Goal: Transaction & Acquisition: Purchase product/service

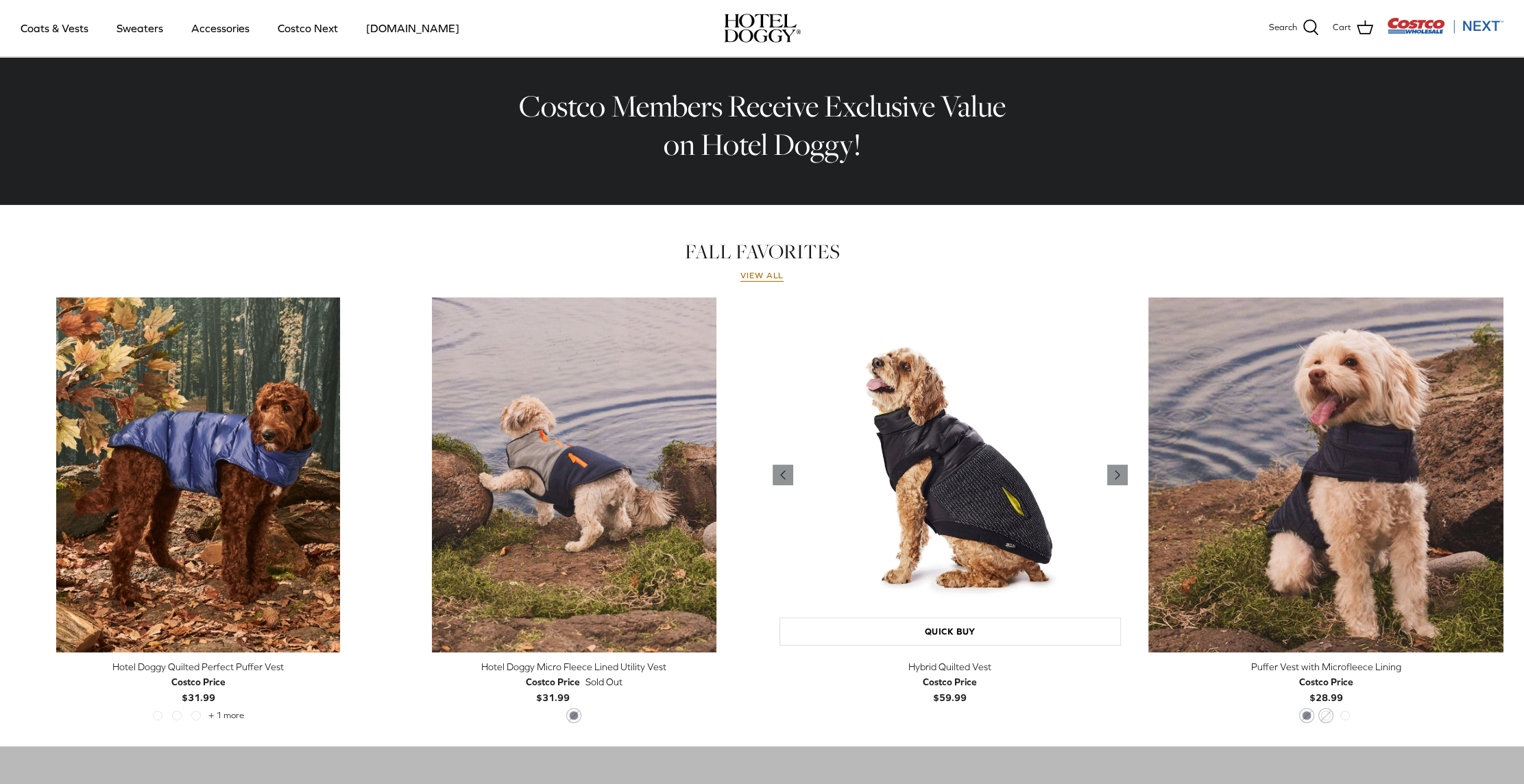
scroll to position [548, 0]
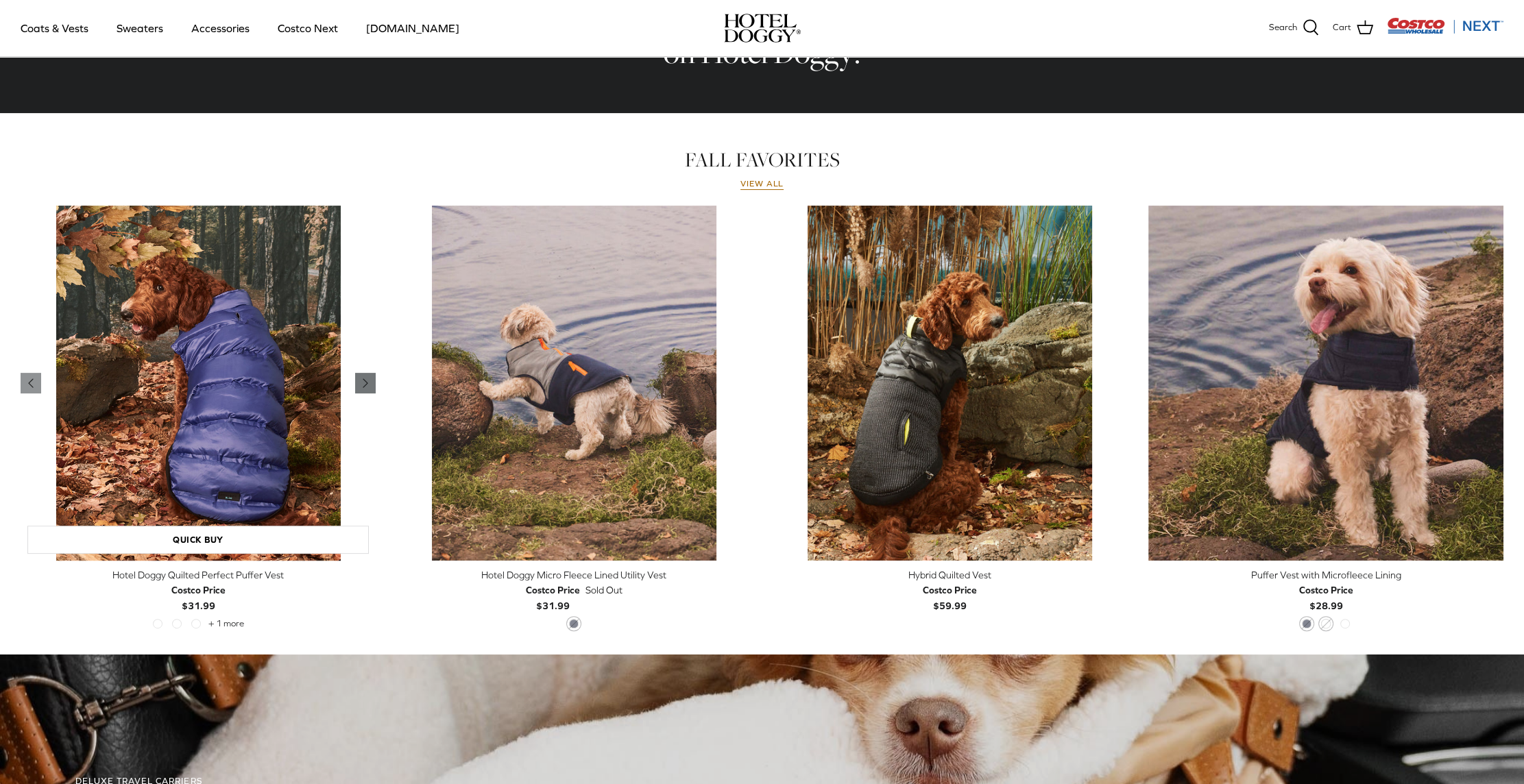
click at [356, 381] on link "Right" at bounding box center [366, 383] width 21 height 21
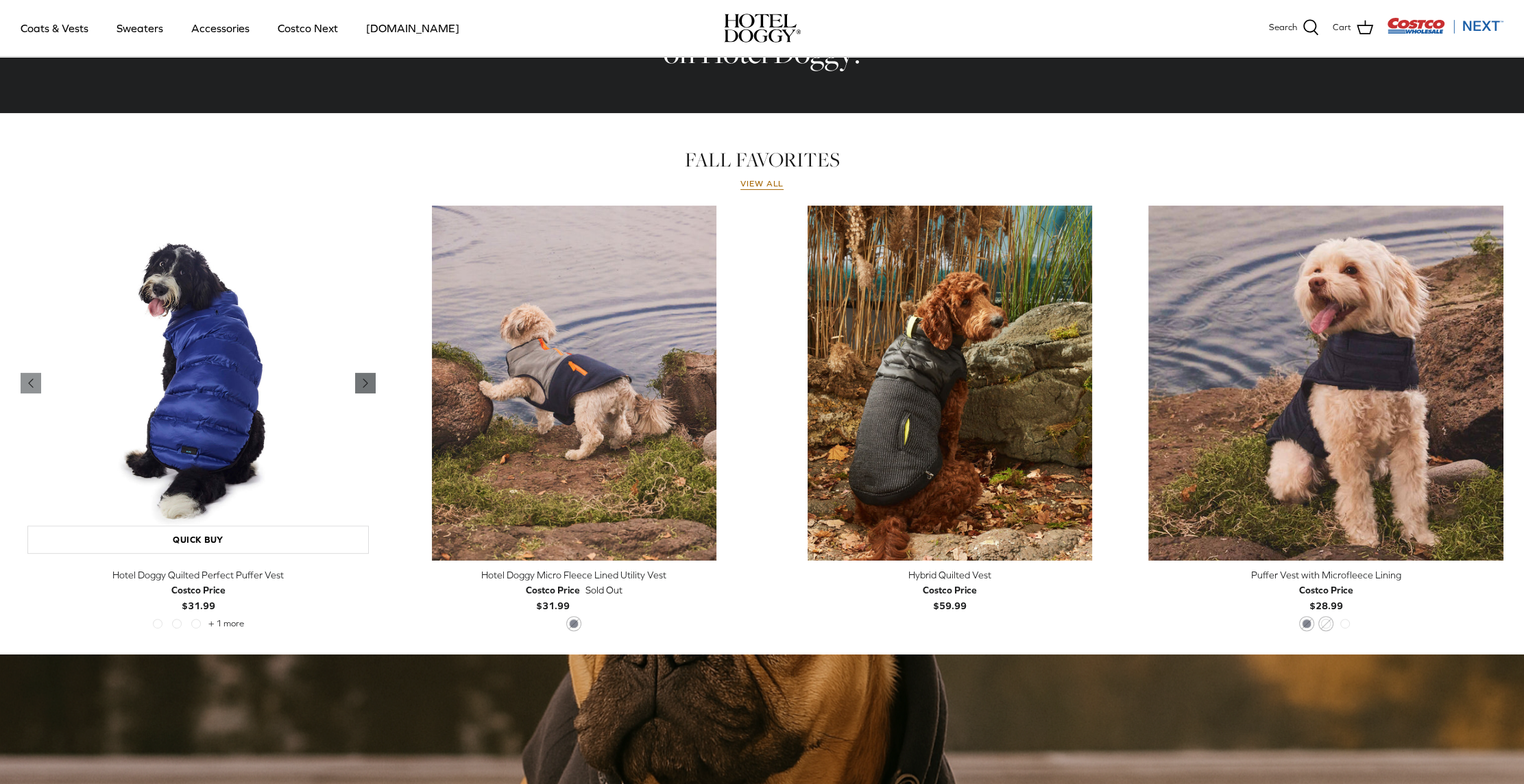
click at [356, 381] on link "Right" at bounding box center [366, 383] width 21 height 21
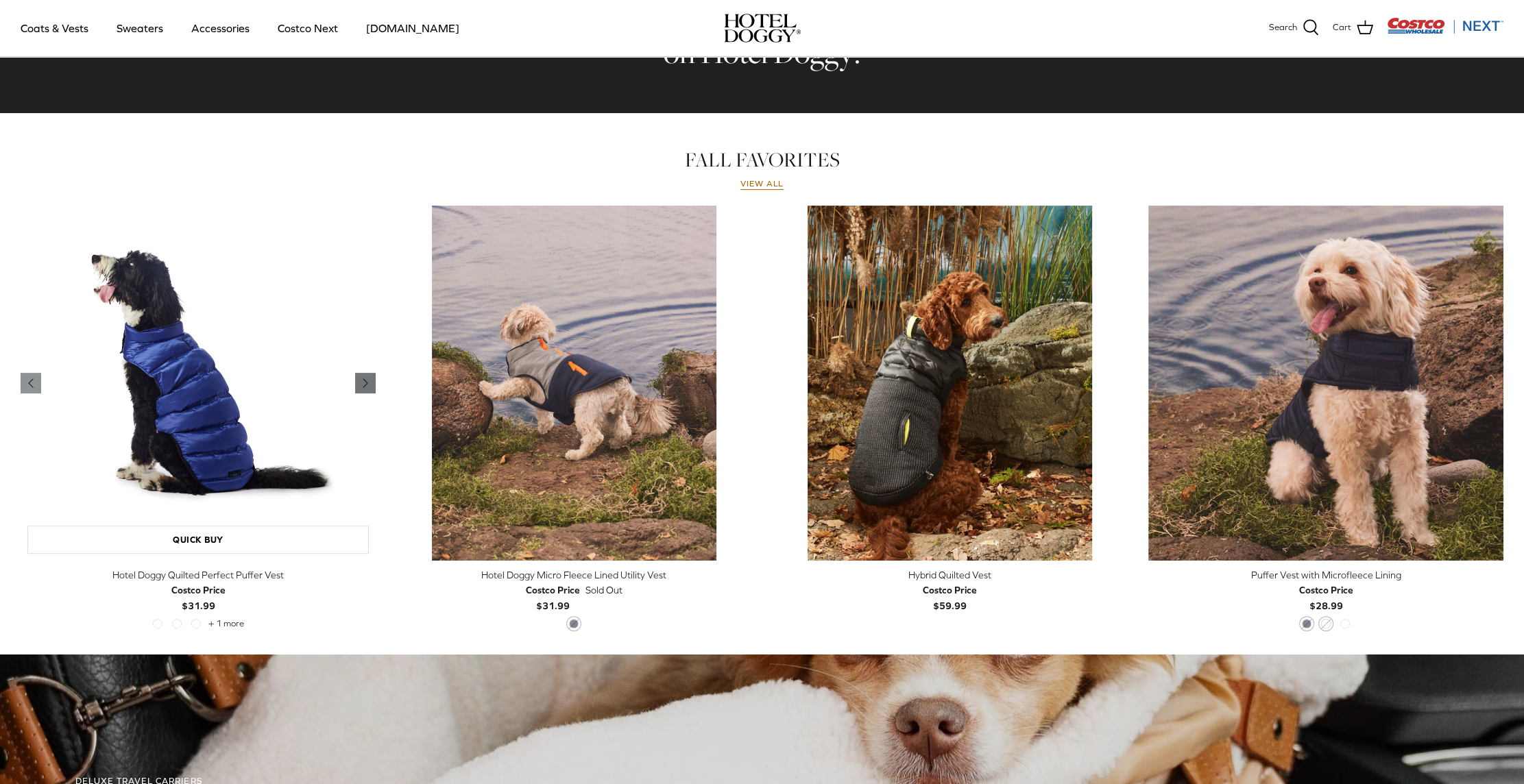
click at [369, 390] on icon "Right" at bounding box center [365, 383] width 16 height 16
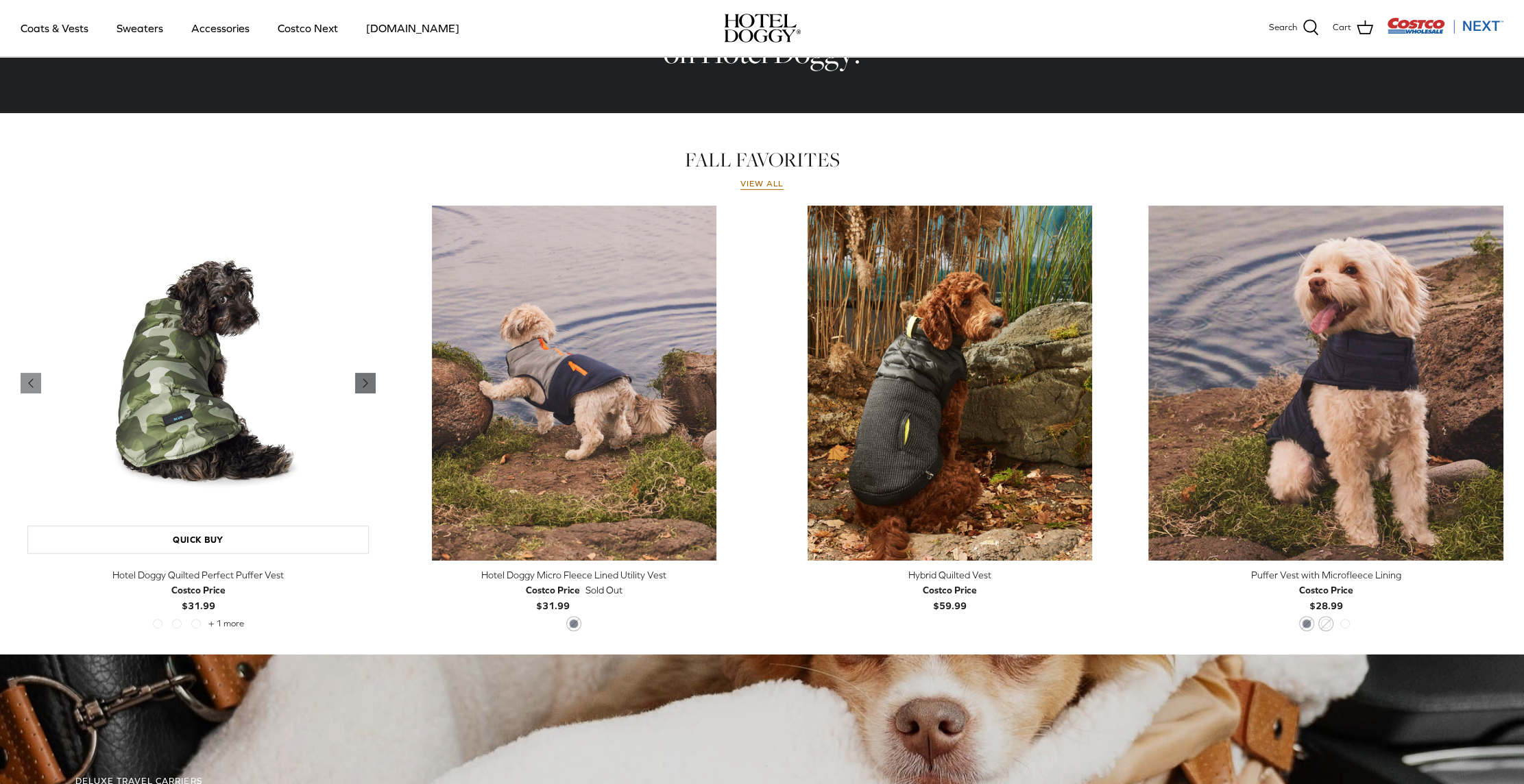
click at [369, 390] on icon "Right" at bounding box center [365, 383] width 16 height 16
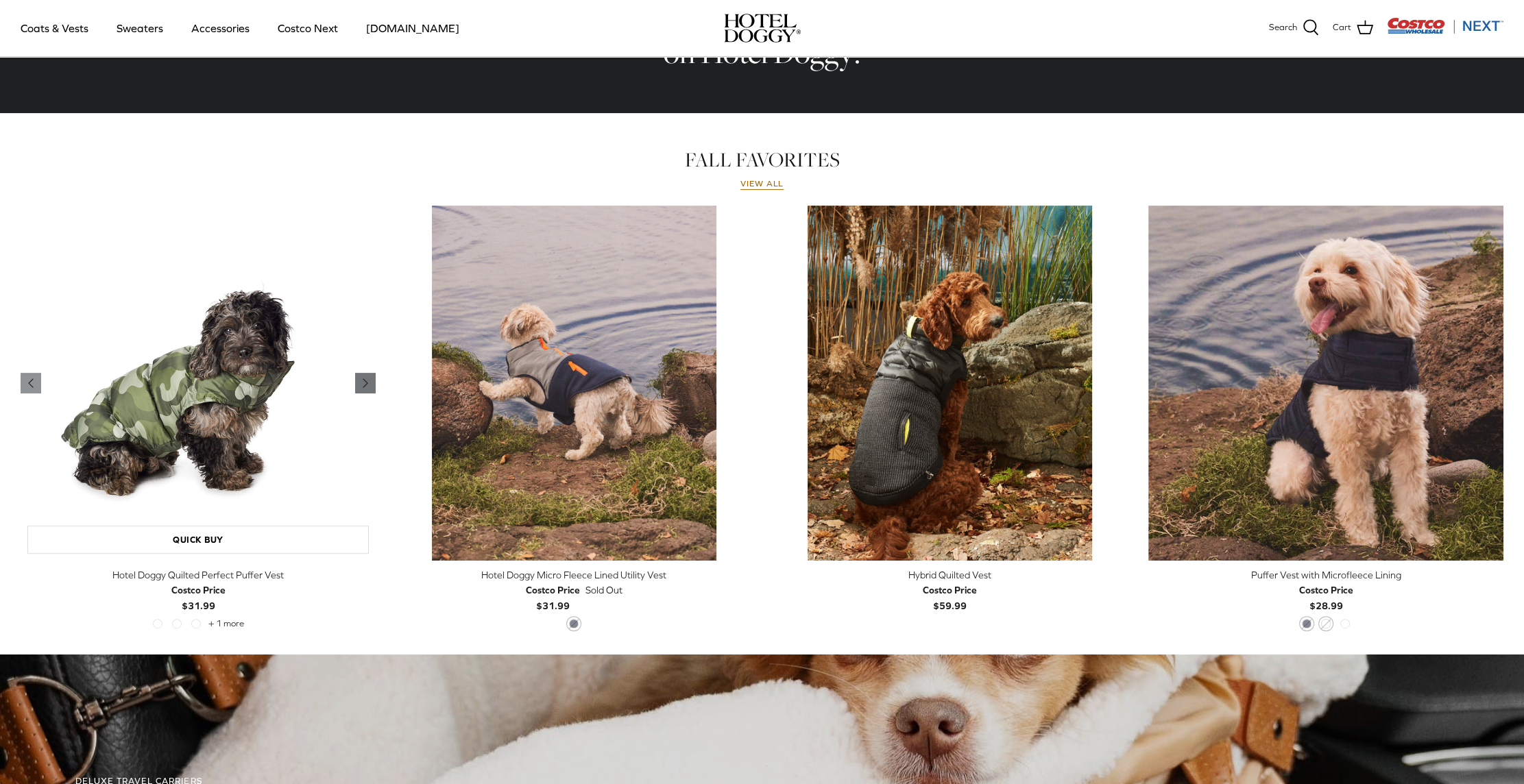
click at [369, 390] on icon "Right" at bounding box center [365, 383] width 16 height 16
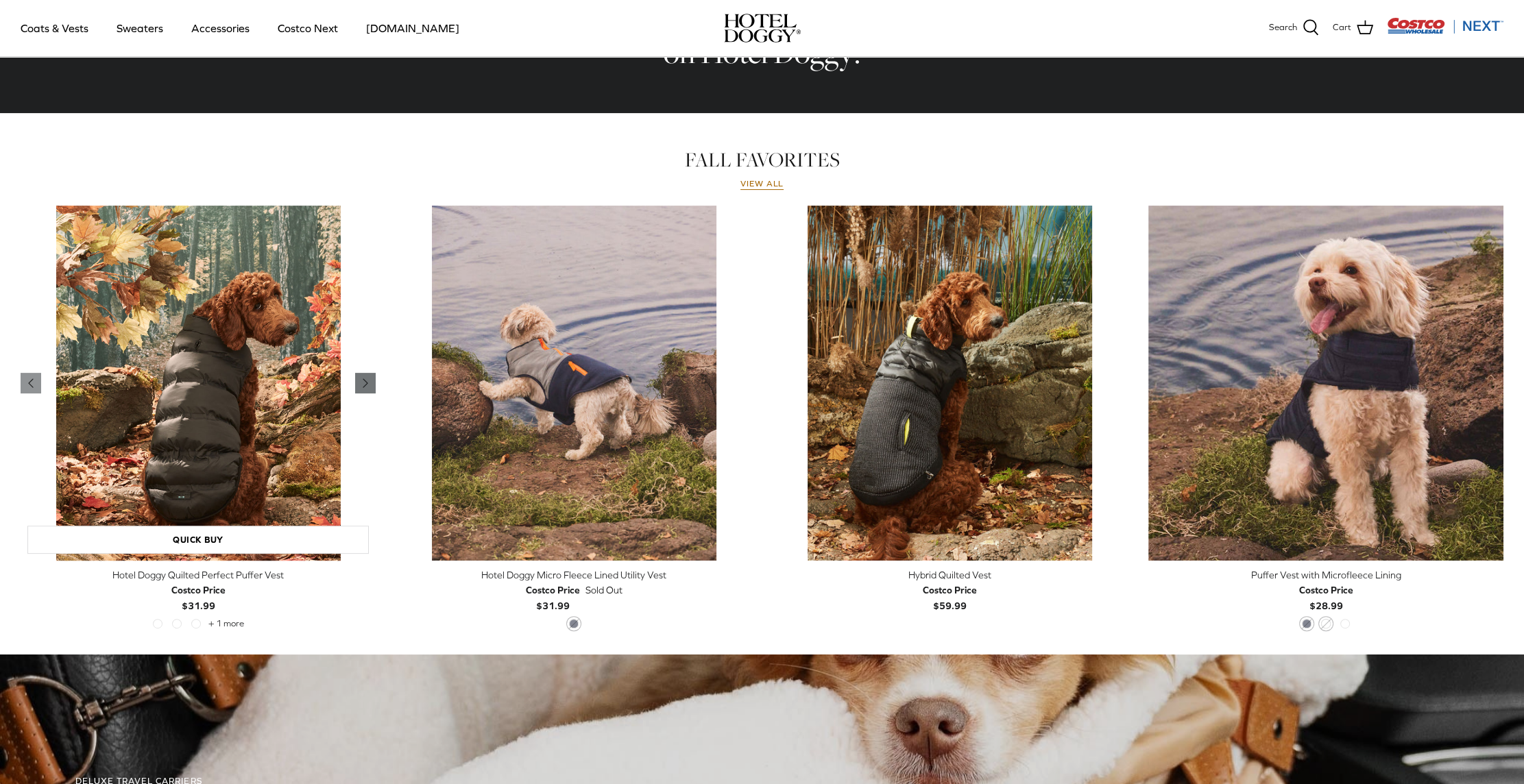
click at [369, 390] on icon "Right" at bounding box center [365, 383] width 16 height 16
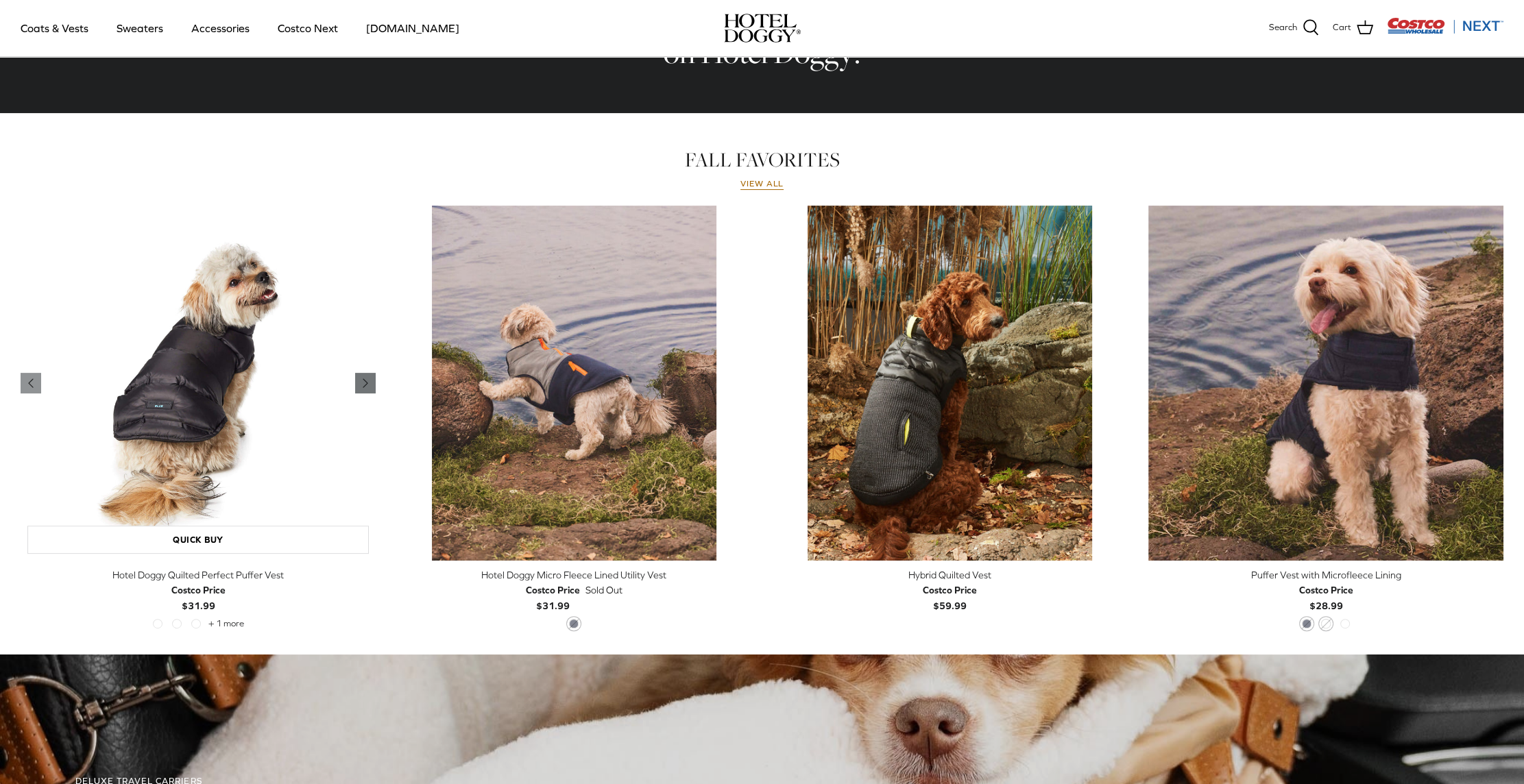
click at [369, 390] on icon "Right" at bounding box center [365, 383] width 16 height 16
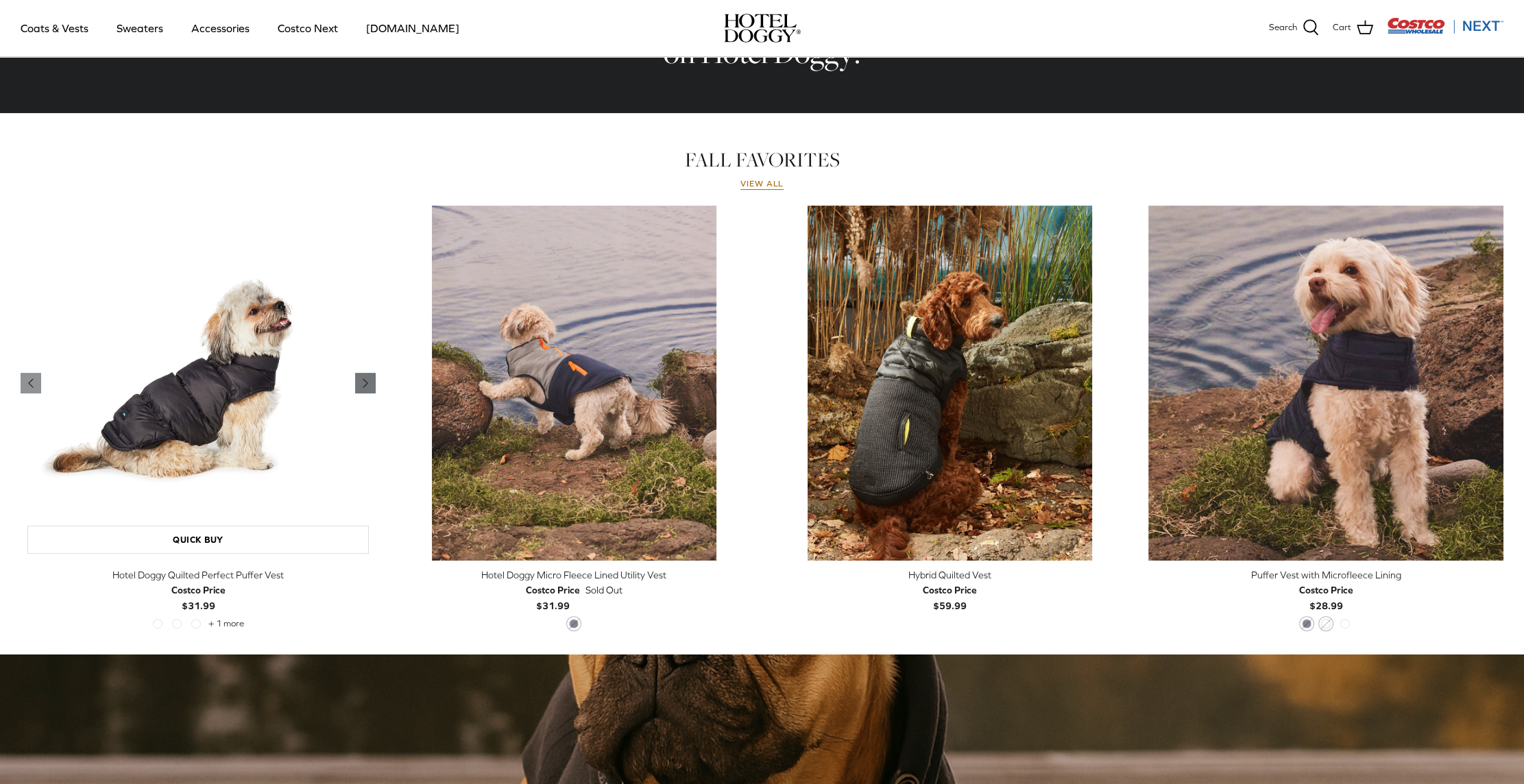
click at [369, 390] on icon "Right" at bounding box center [365, 383] width 16 height 16
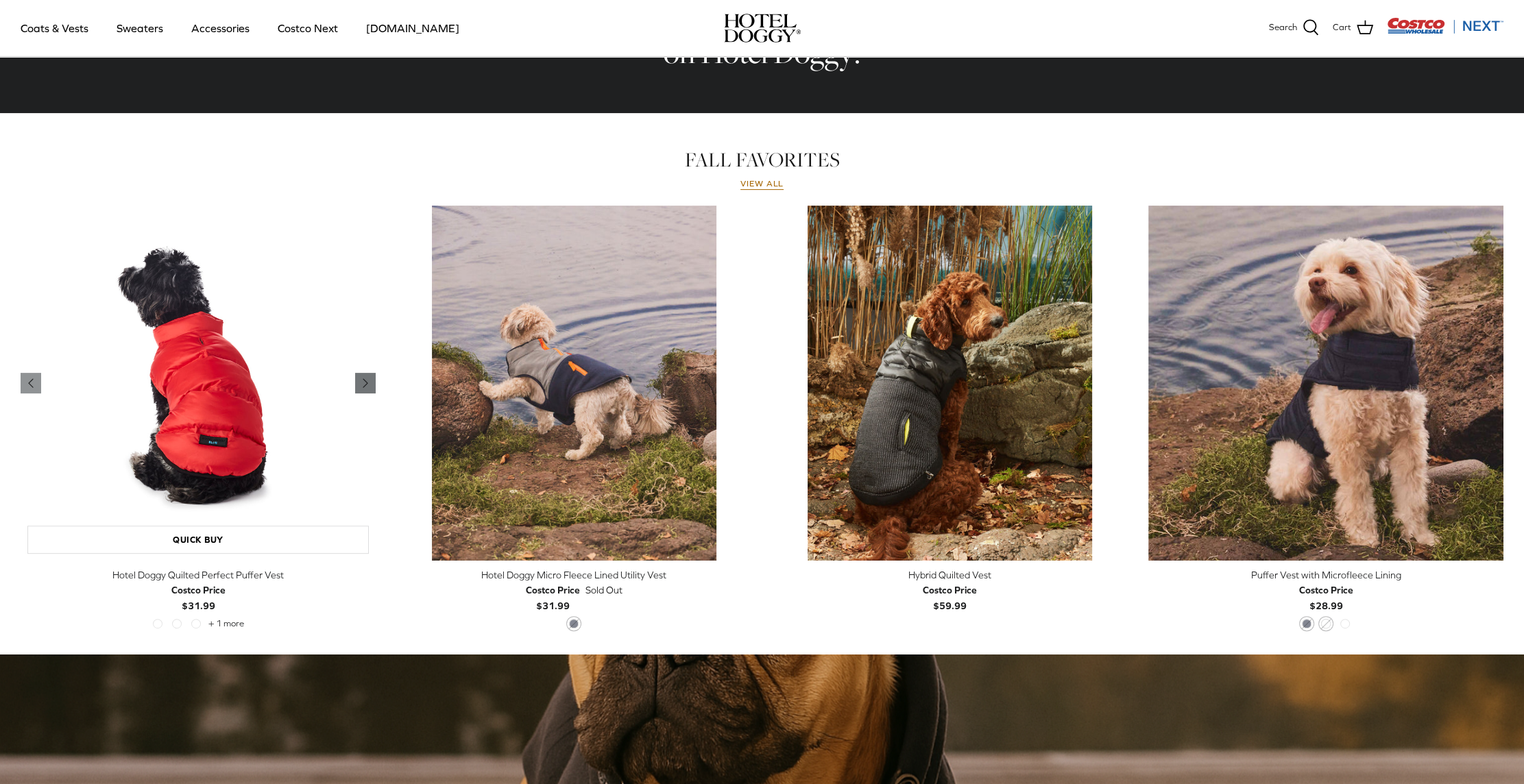
click at [369, 390] on icon "Right" at bounding box center [365, 383] width 16 height 16
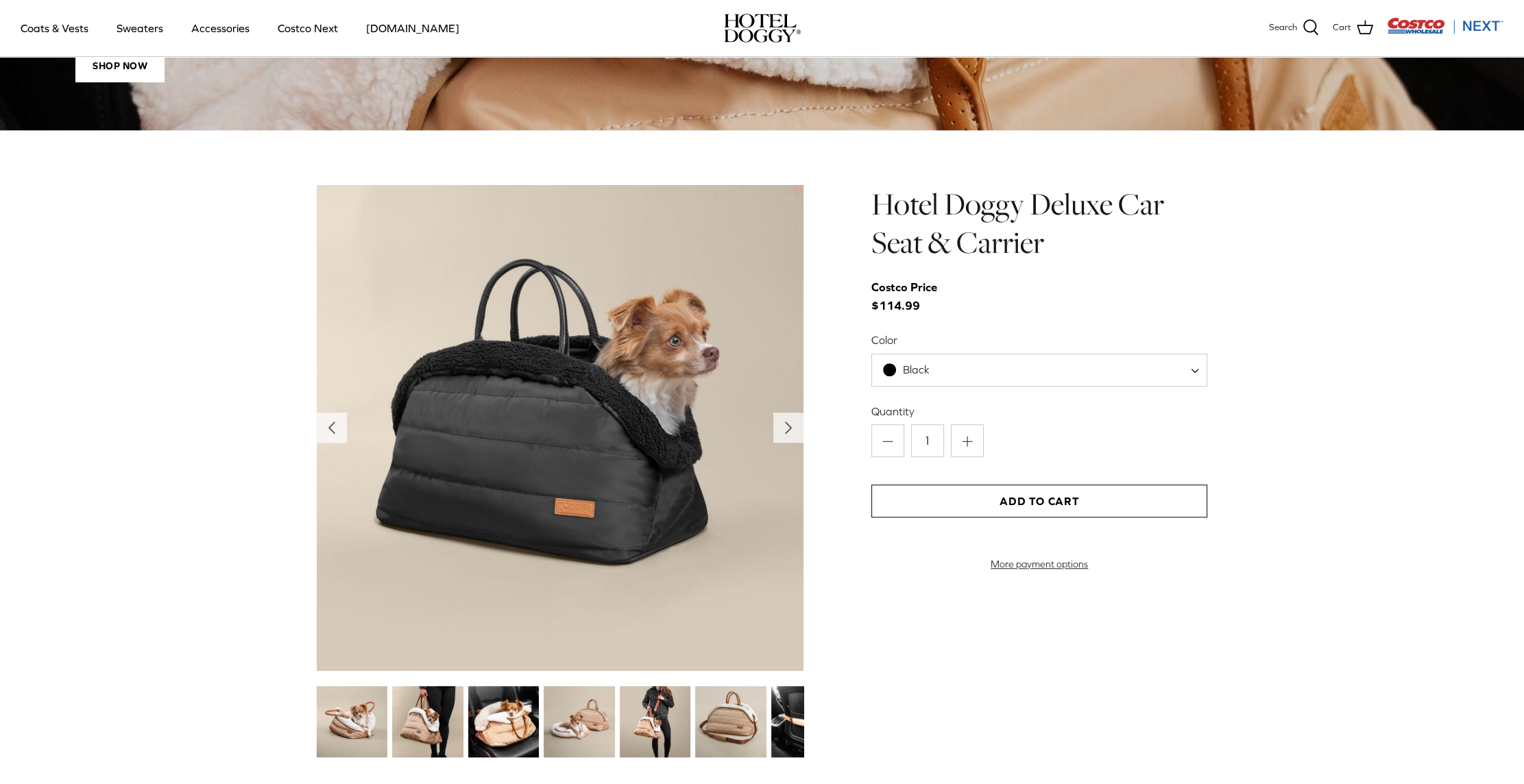
scroll to position [1507, 0]
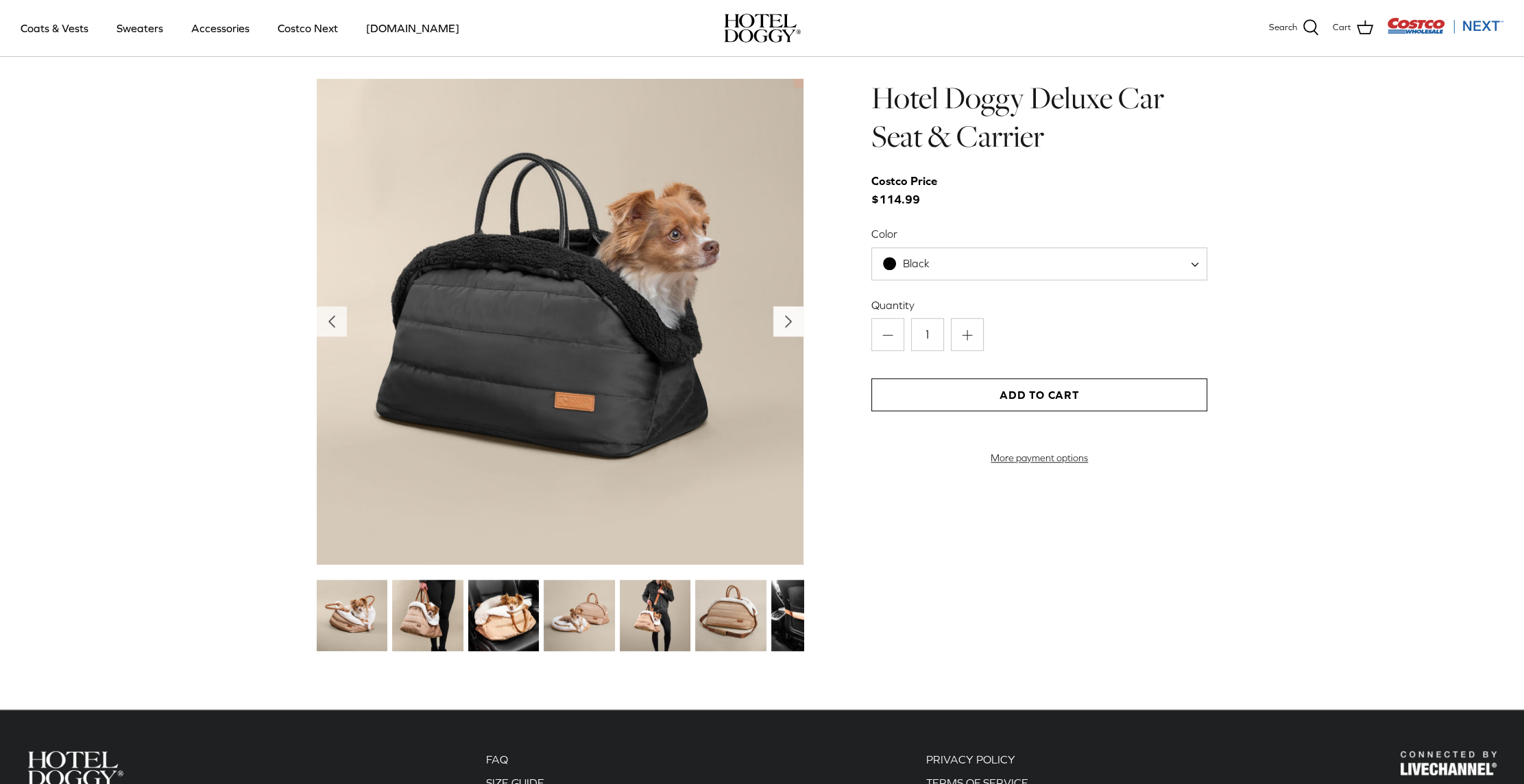
click at [785, 312] on icon "Right" at bounding box center [789, 322] width 22 height 22
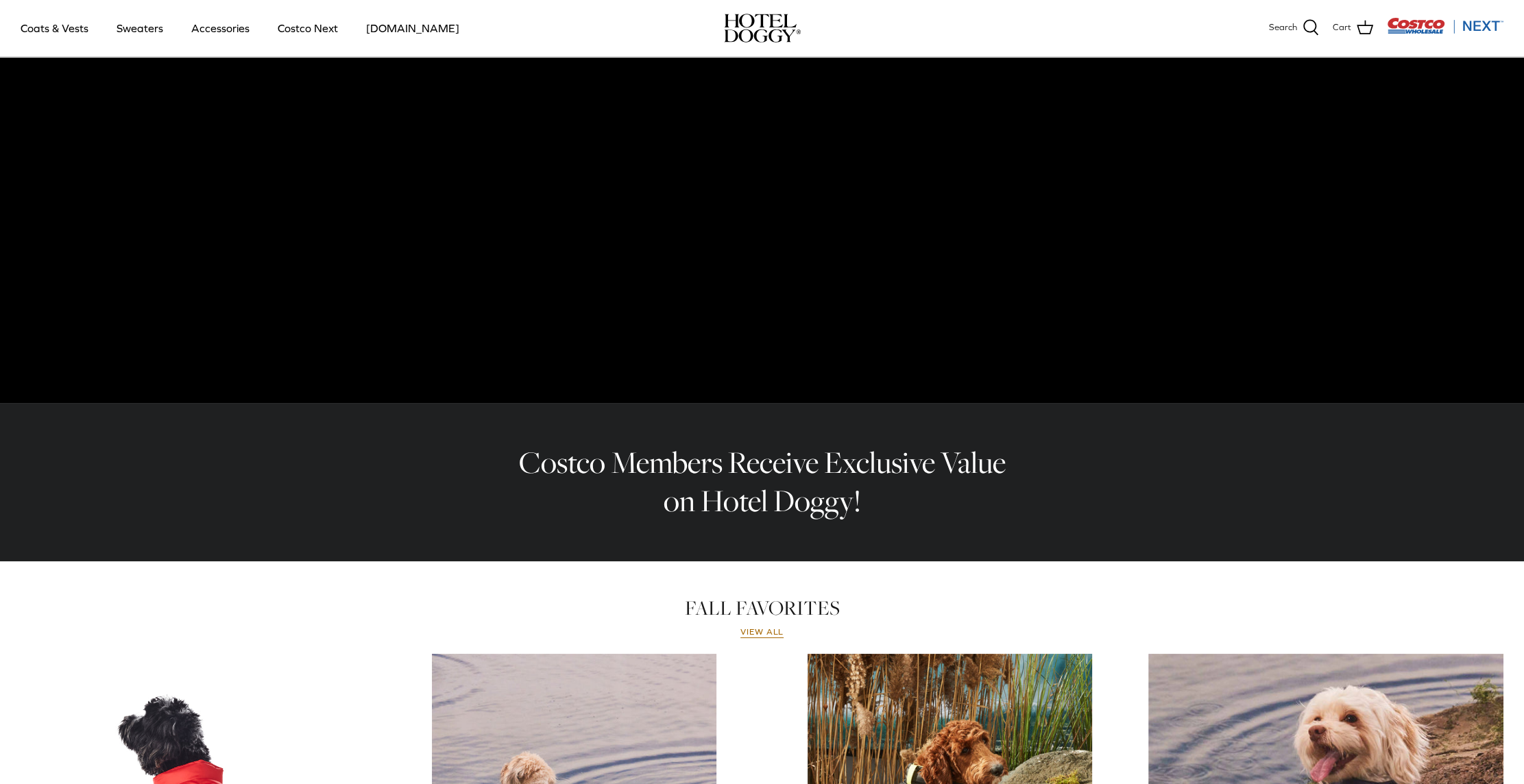
scroll to position [0, 0]
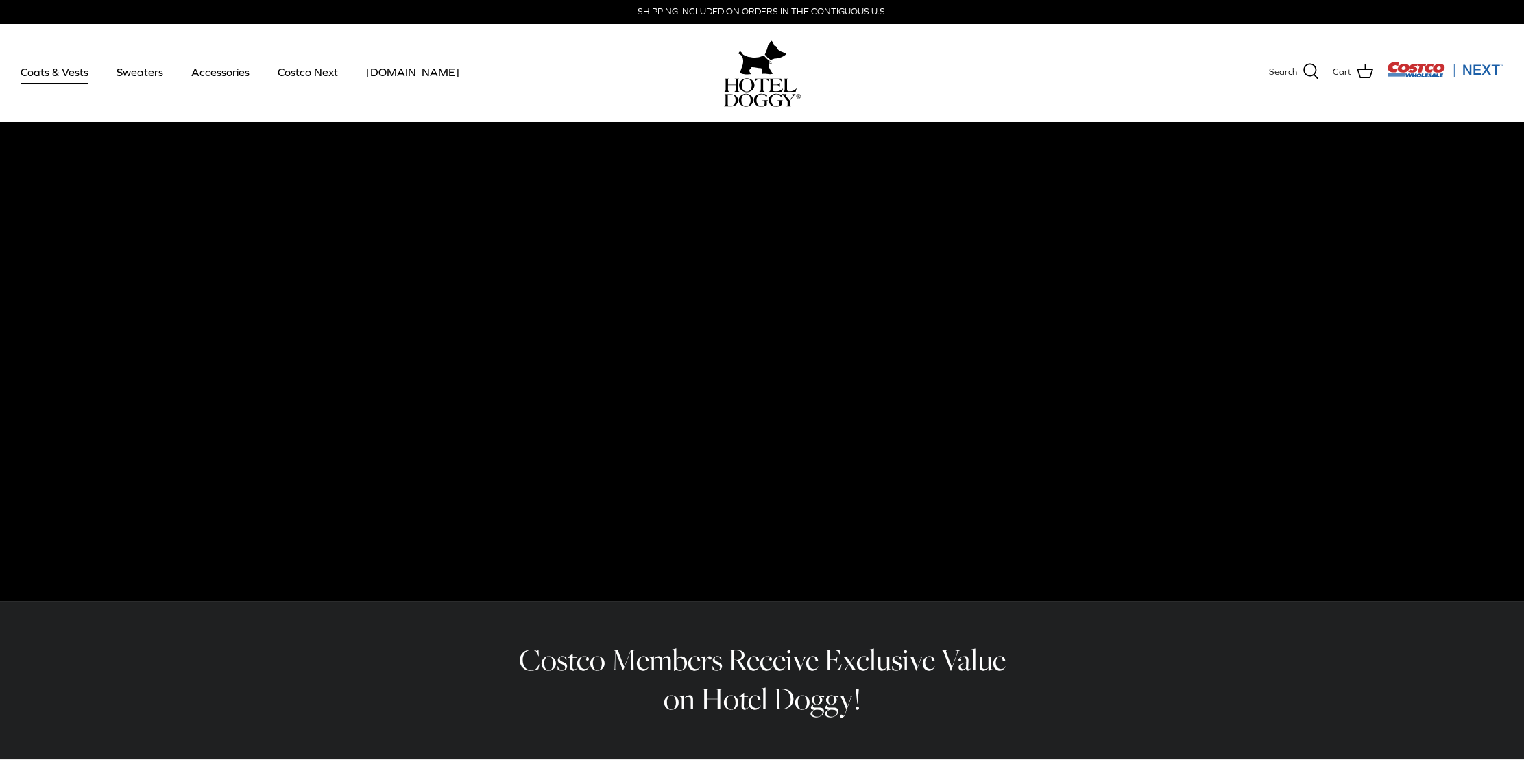
click at [49, 74] on link "Coats & Vests" at bounding box center [55, 72] width 92 height 46
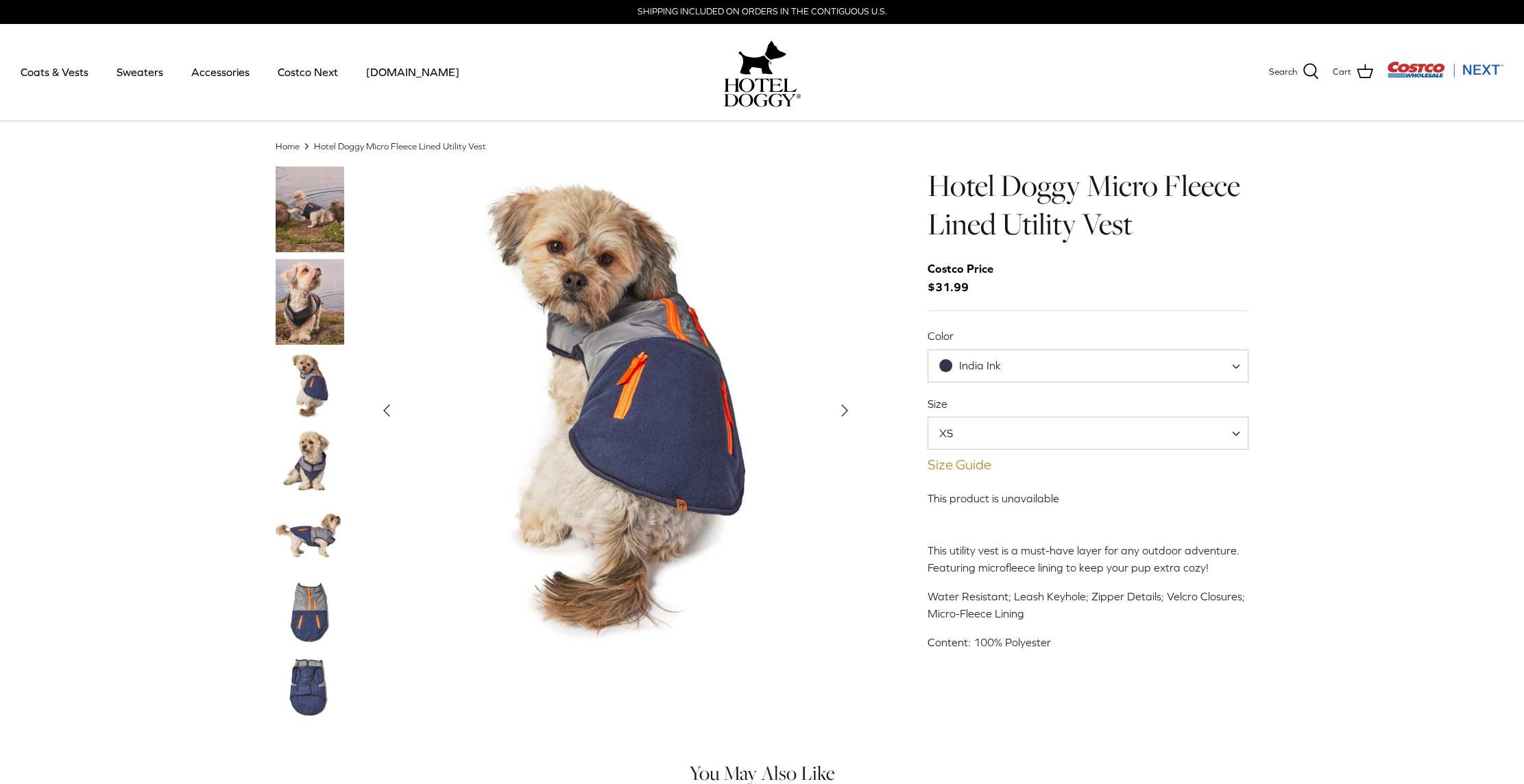
click at [972, 466] on link "Size Guide" at bounding box center [1087, 464] width 321 height 16
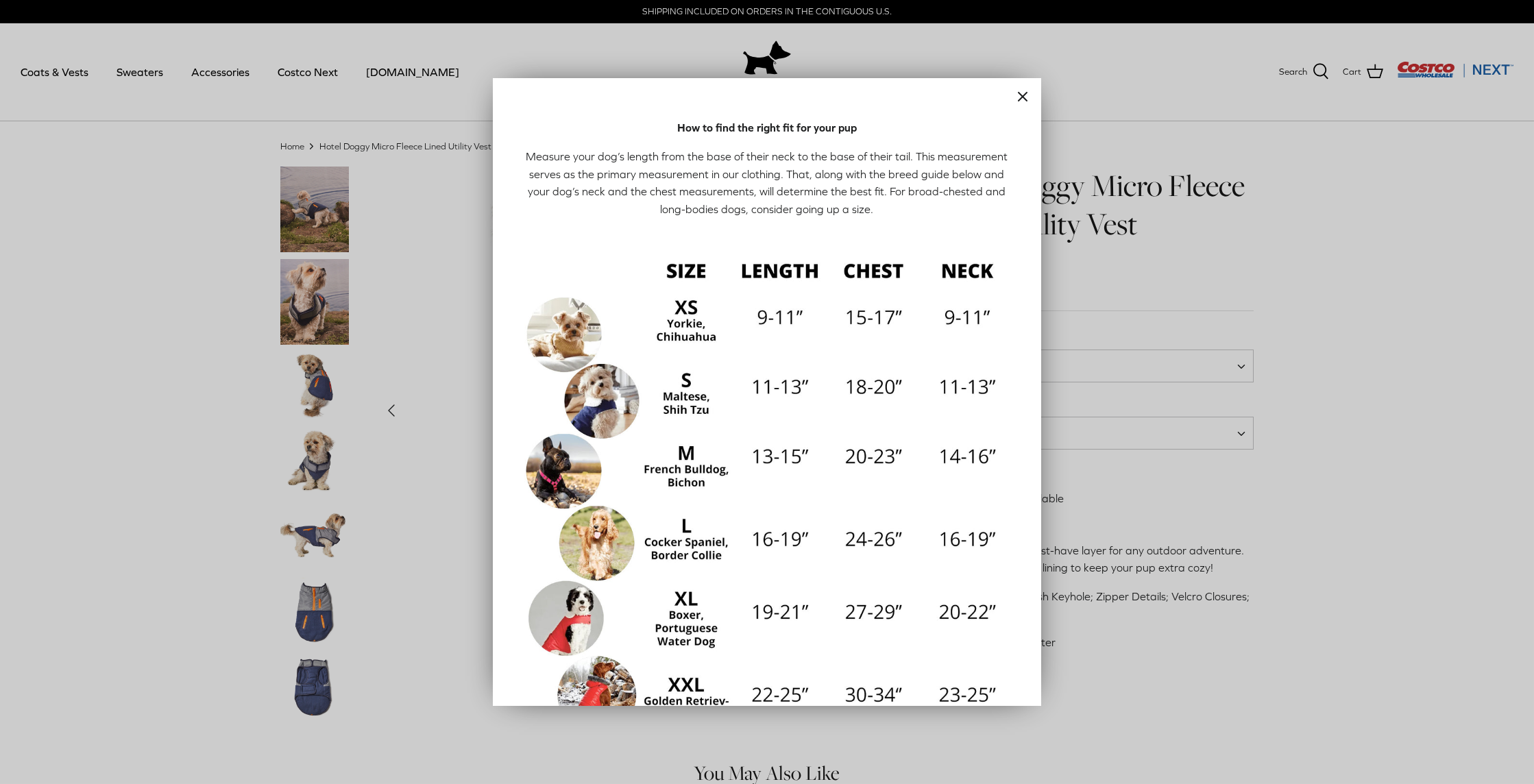
click at [683, 530] on img at bounding box center [767, 493] width 493 height 493
click at [1019, 98] on line "Close" at bounding box center [1023, 97] width 9 height 9
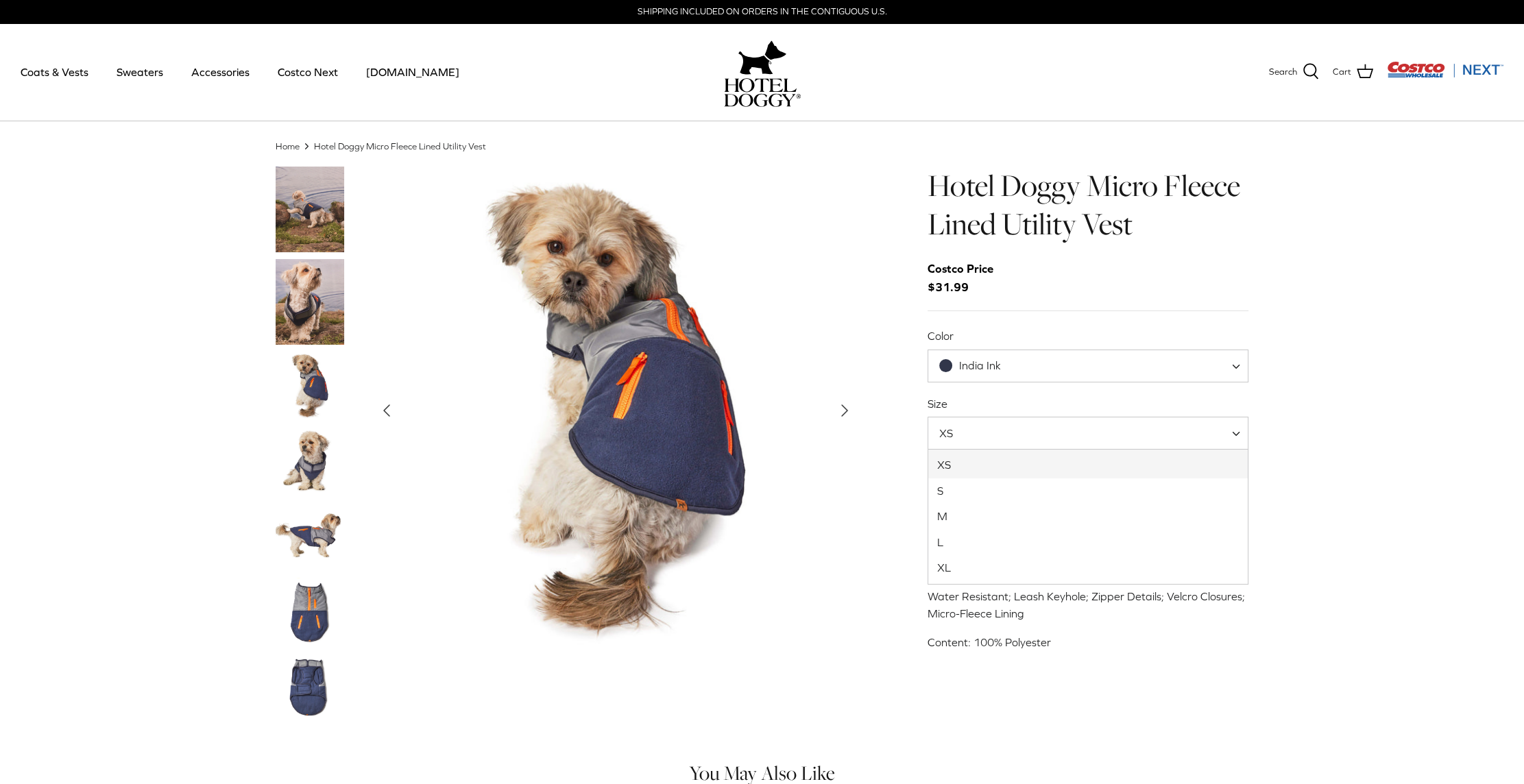
click at [1221, 431] on span "XS" at bounding box center [1087, 433] width 321 height 33
select select "L"
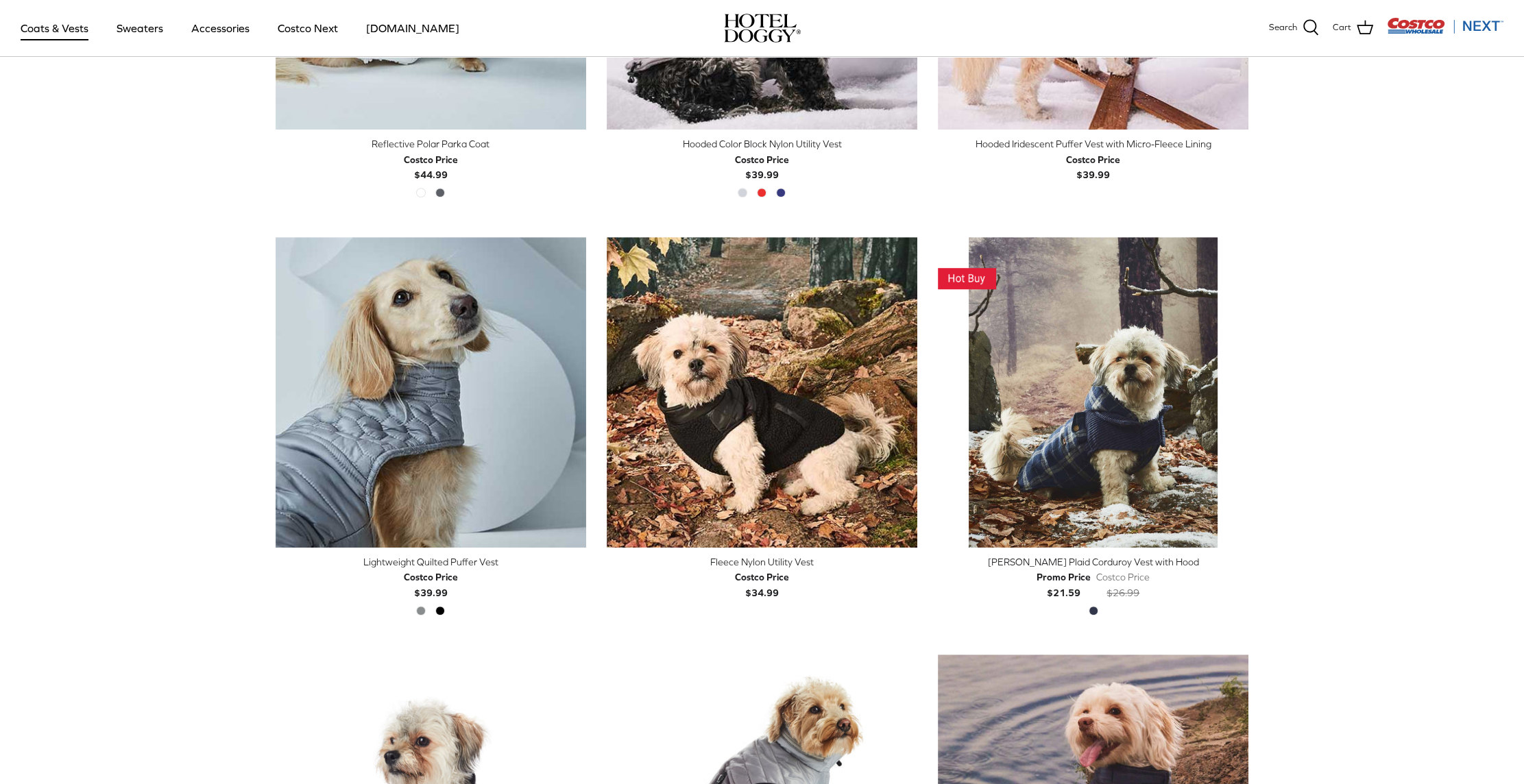
scroll to position [1507, 0]
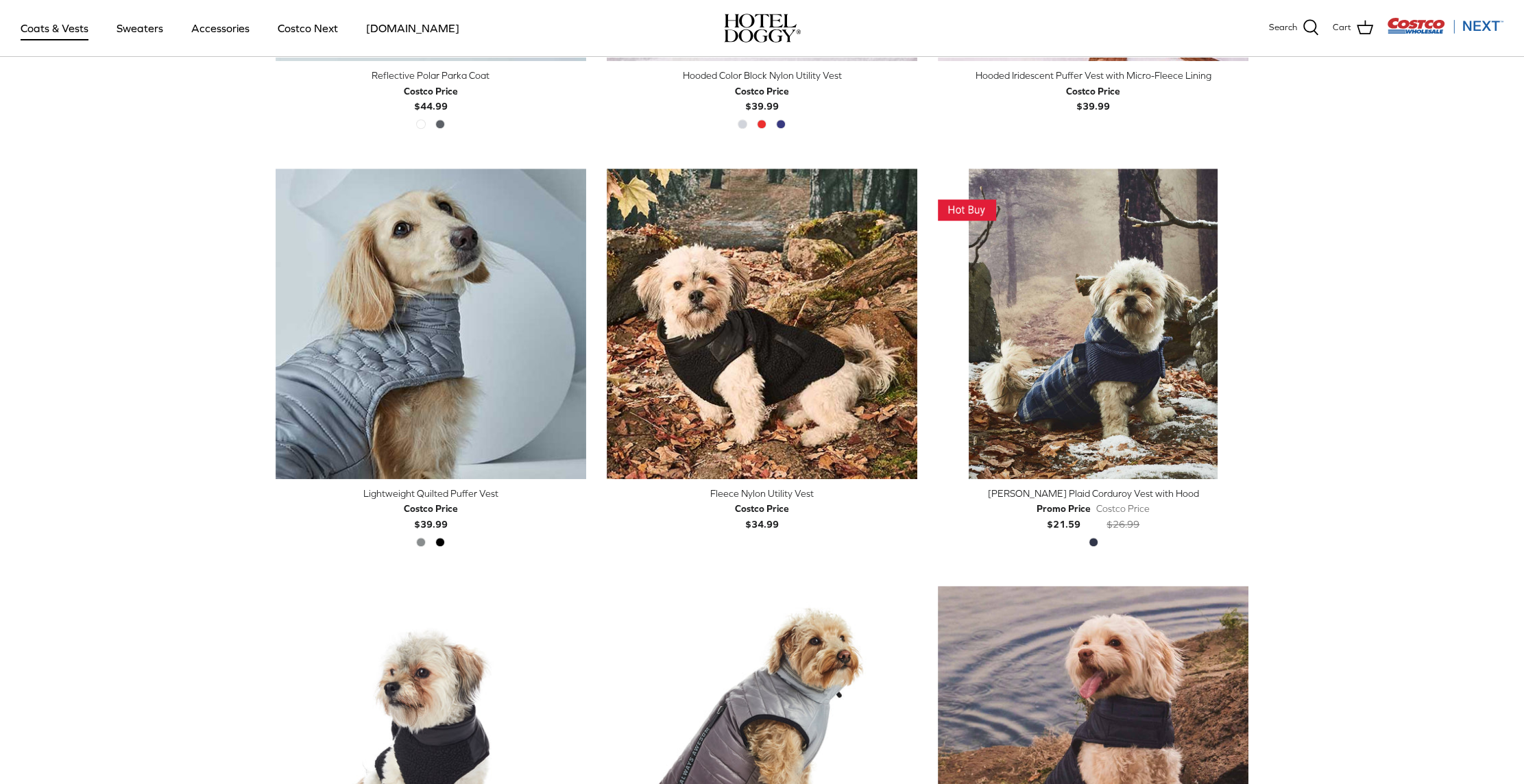
drag, startPoint x: 1129, startPoint y: 496, endPoint x: 1326, endPoint y: 435, distance: 206.2
click at [1326, 435] on div "COATS Sort by Featured Down Featured Best selling Alphabetically, A-Z Alphabeti…" at bounding box center [762, 170] width 1524 height 3310
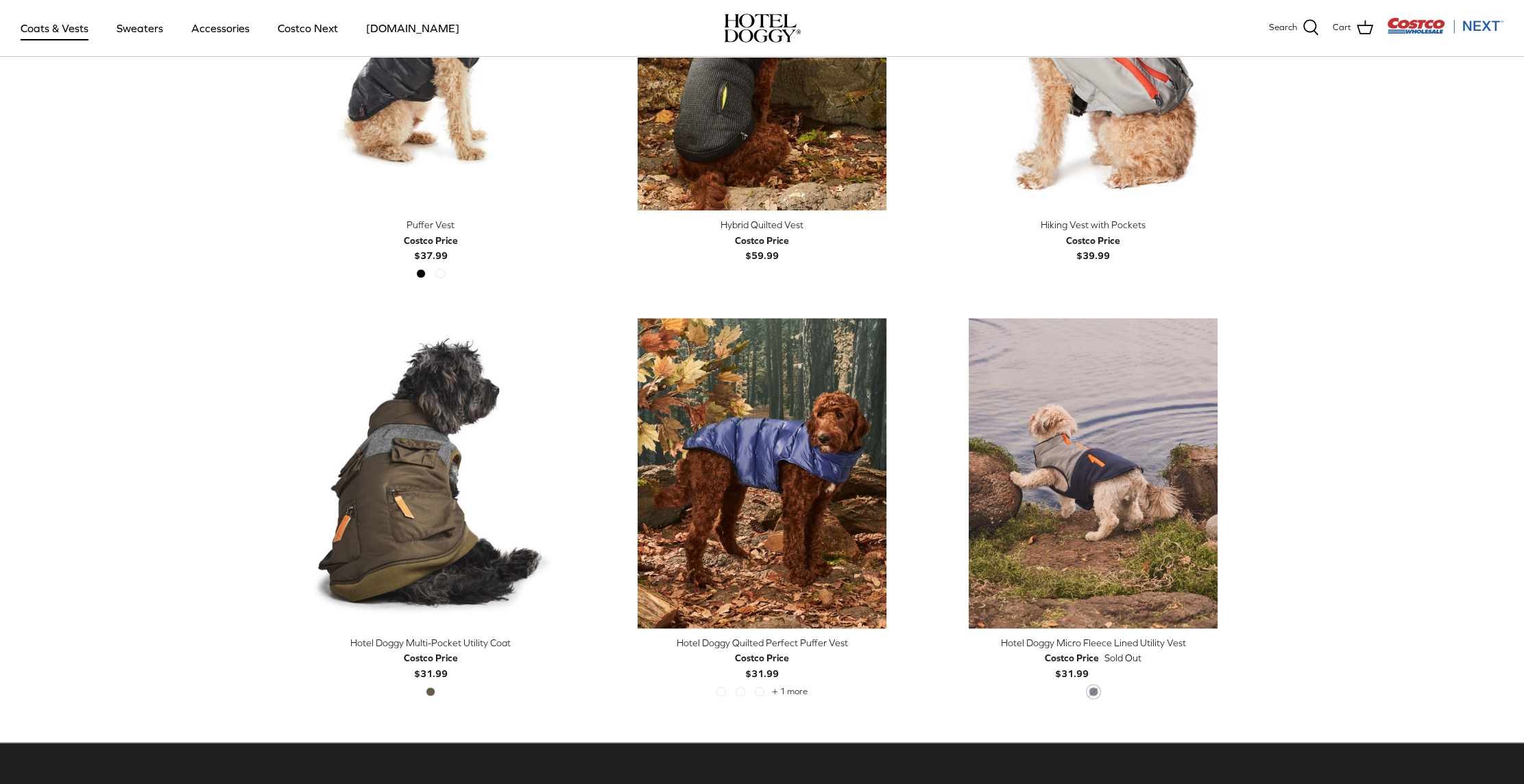
scroll to position [2672, 0]
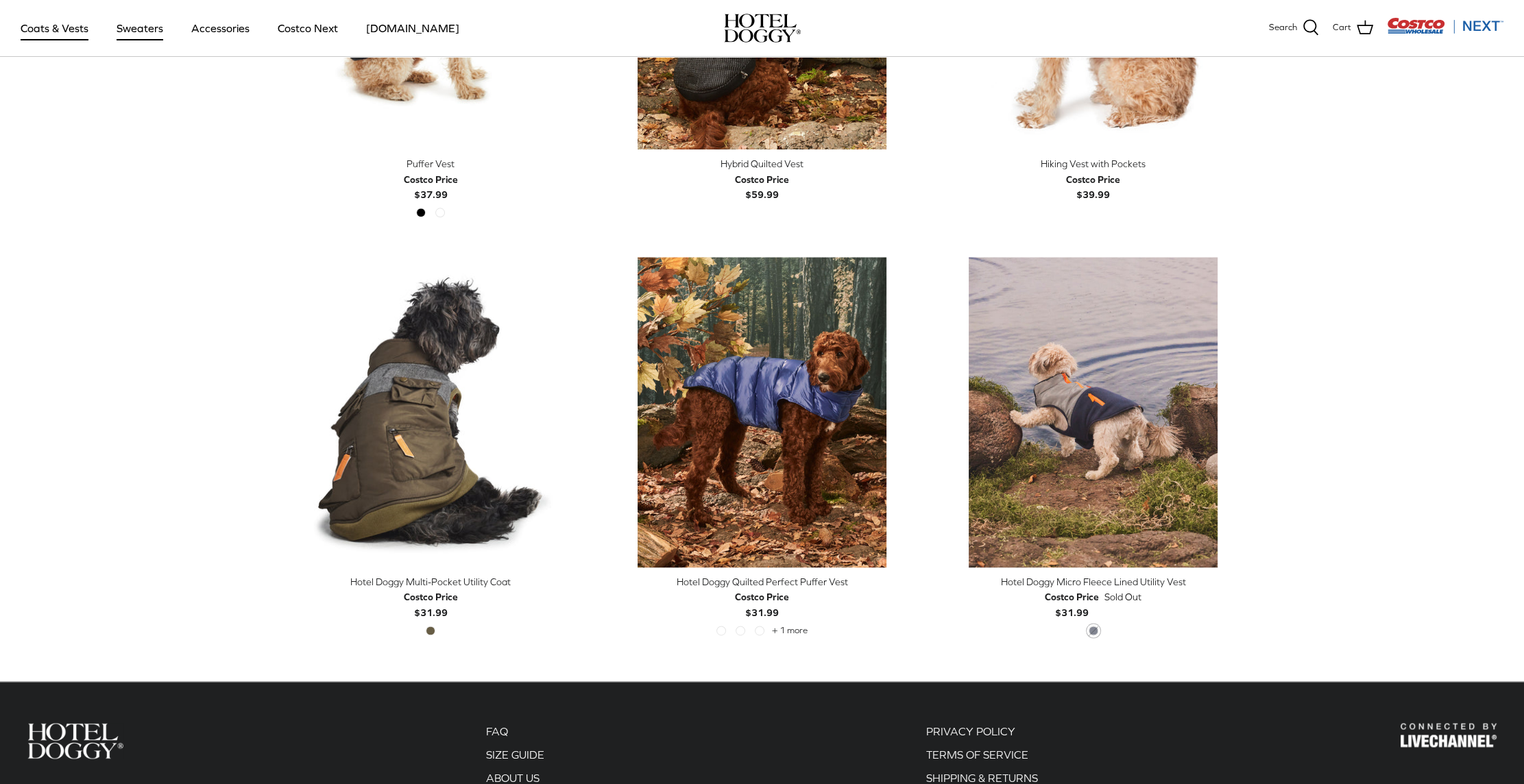
click at [140, 26] on link "Sweaters" at bounding box center [140, 28] width 71 height 46
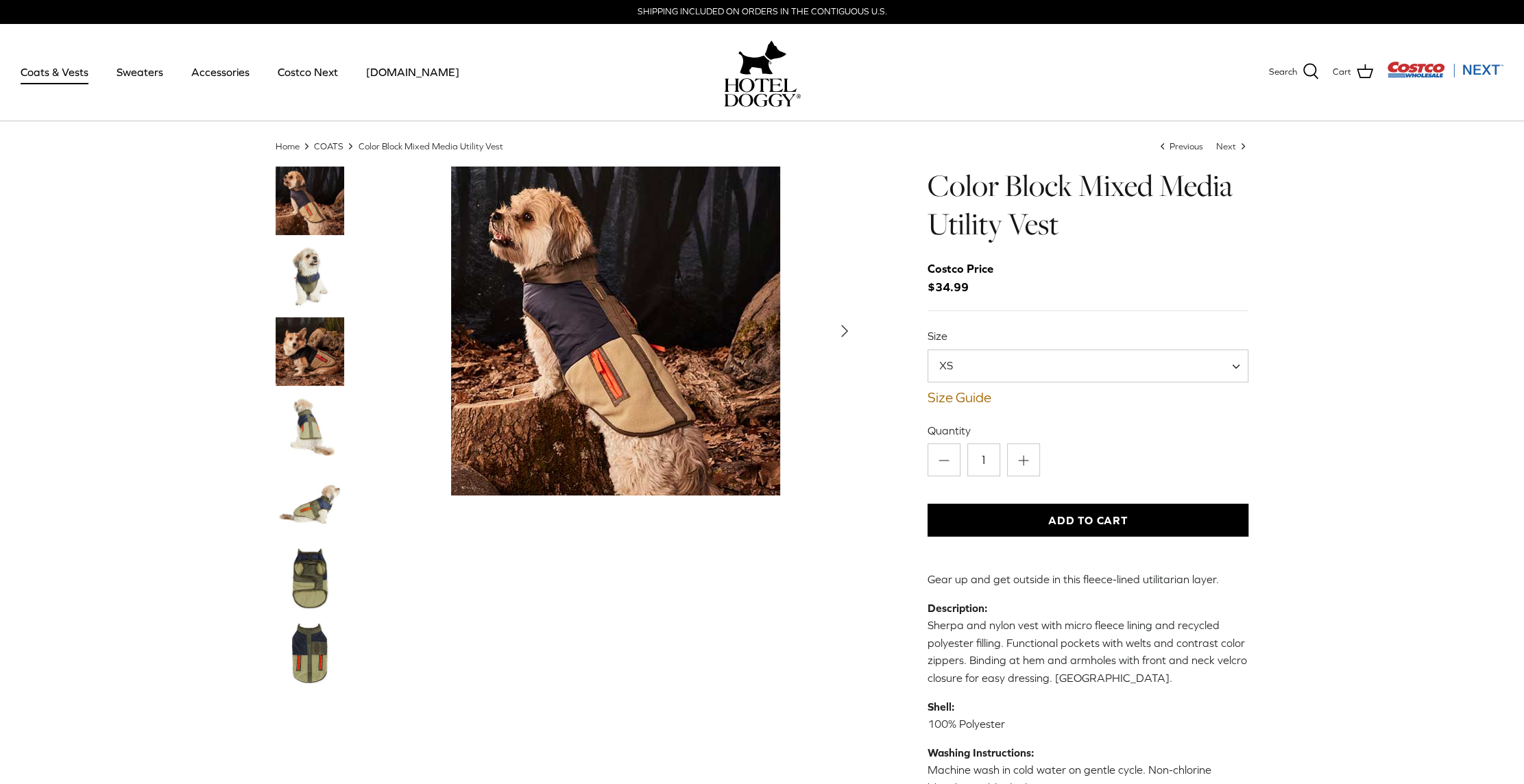
click at [1232, 365] on span "XS" at bounding box center [1087, 365] width 321 height 33
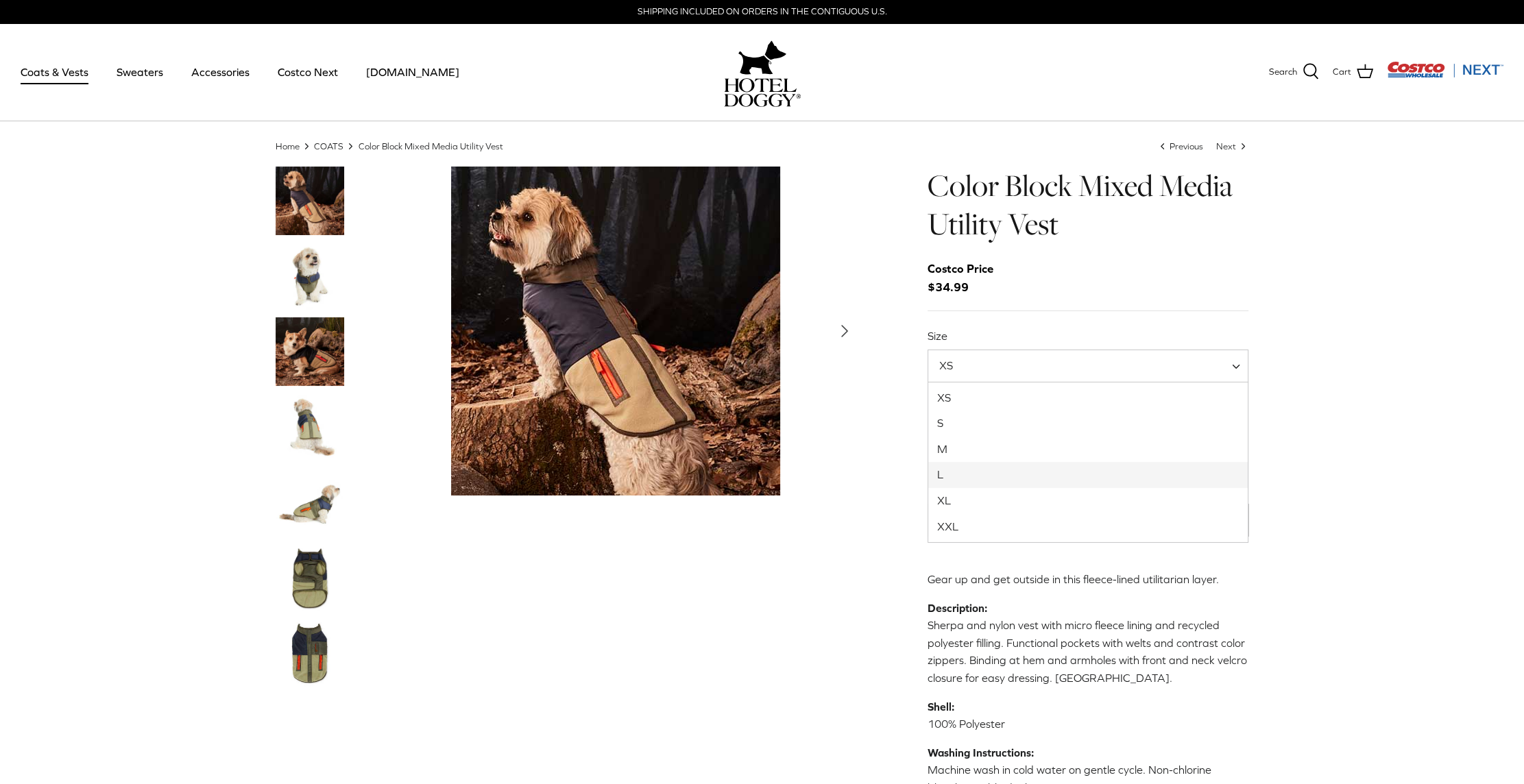
select select "L"
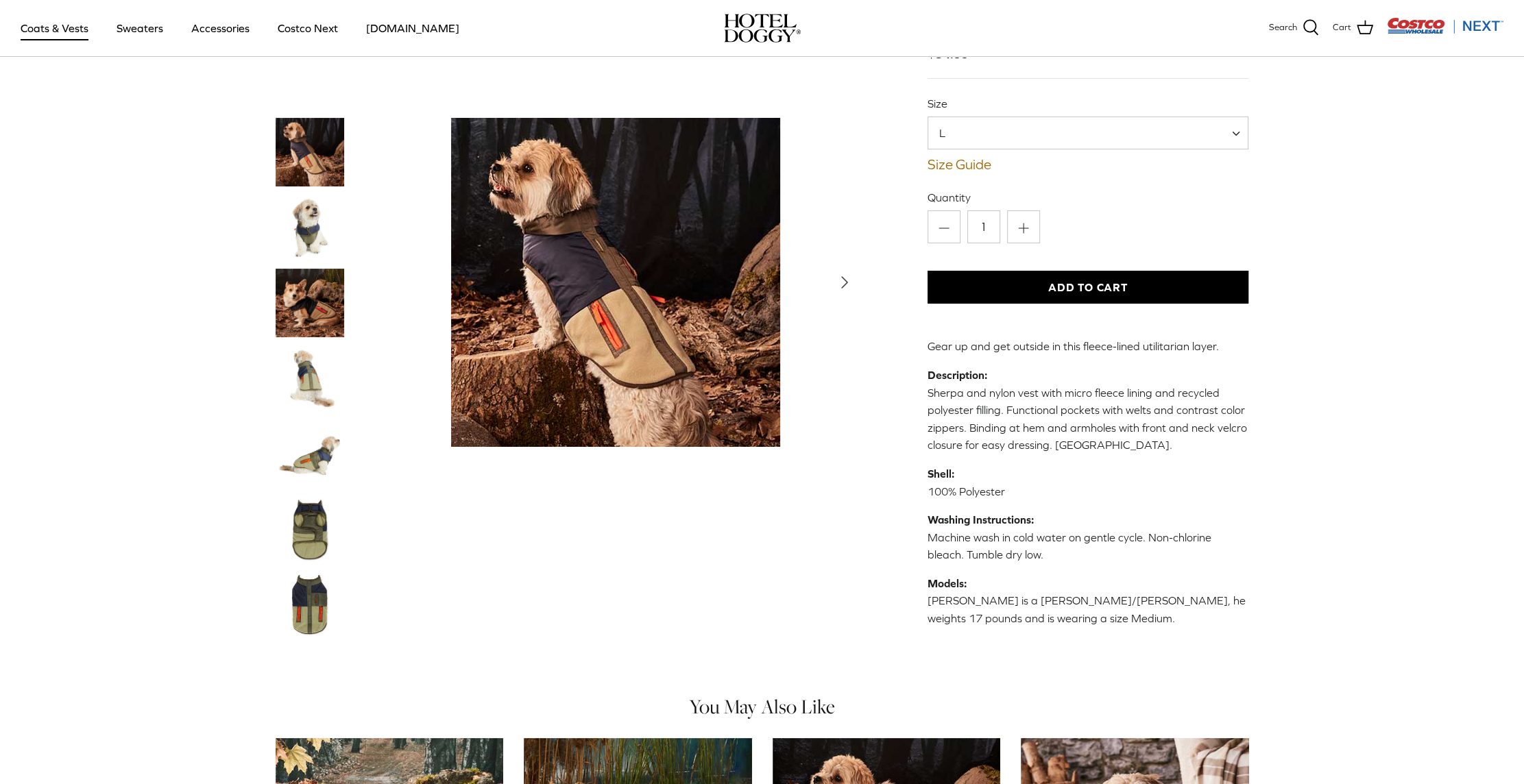
scroll to position [205, 0]
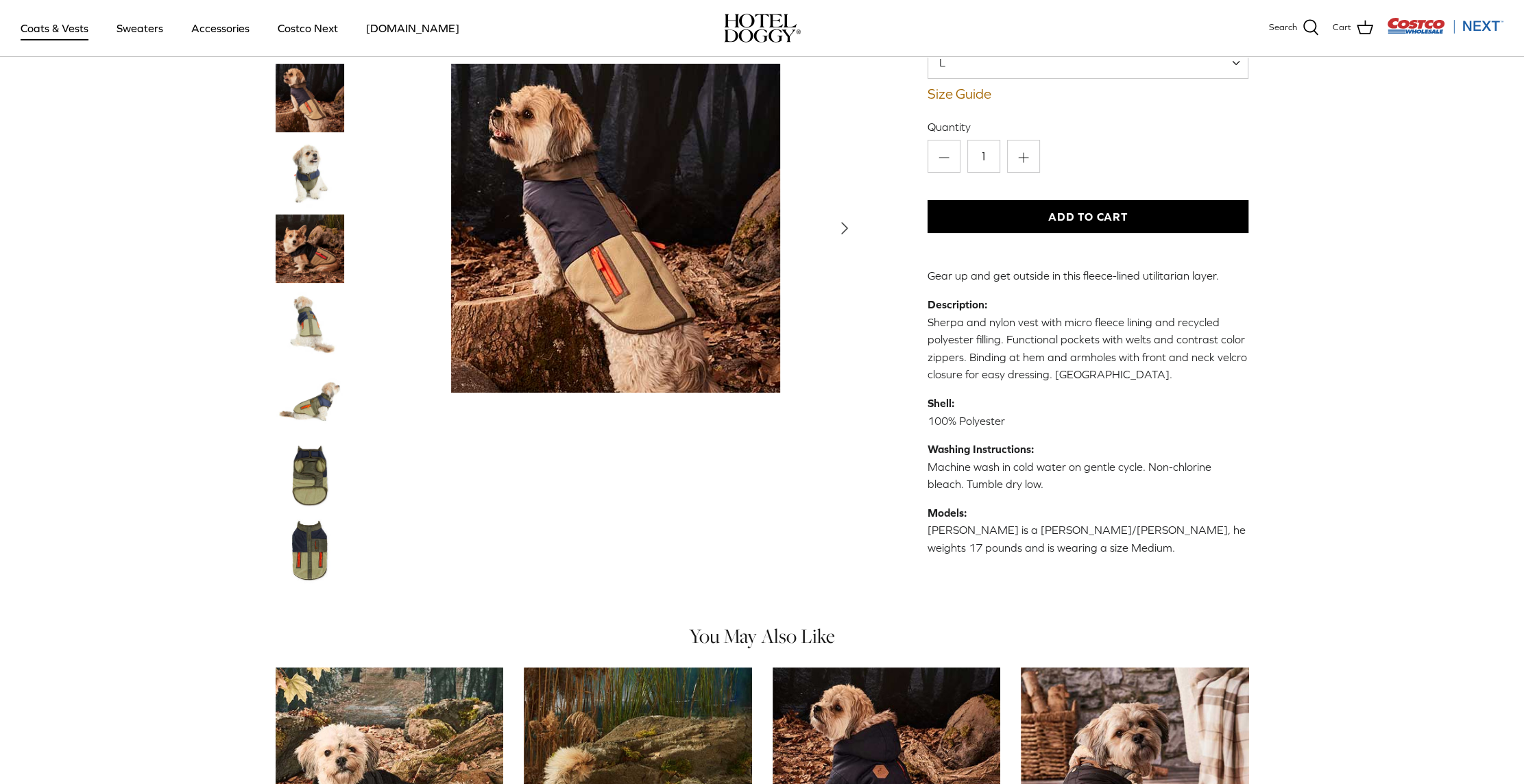
click at [844, 227] on polyline "Next" at bounding box center [844, 228] width 5 height 11
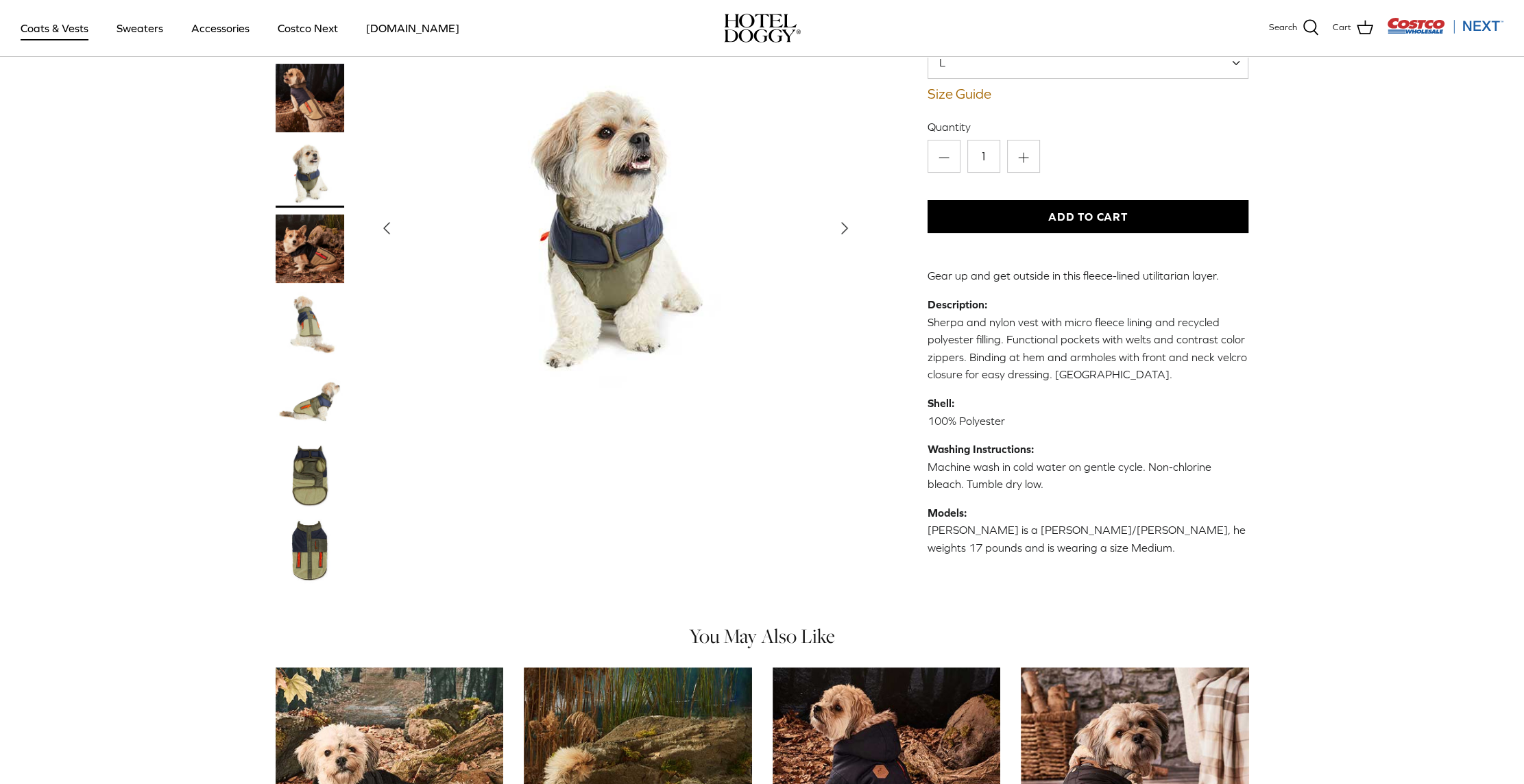
click at [844, 227] on polyline "Next" at bounding box center [844, 228] width 5 height 11
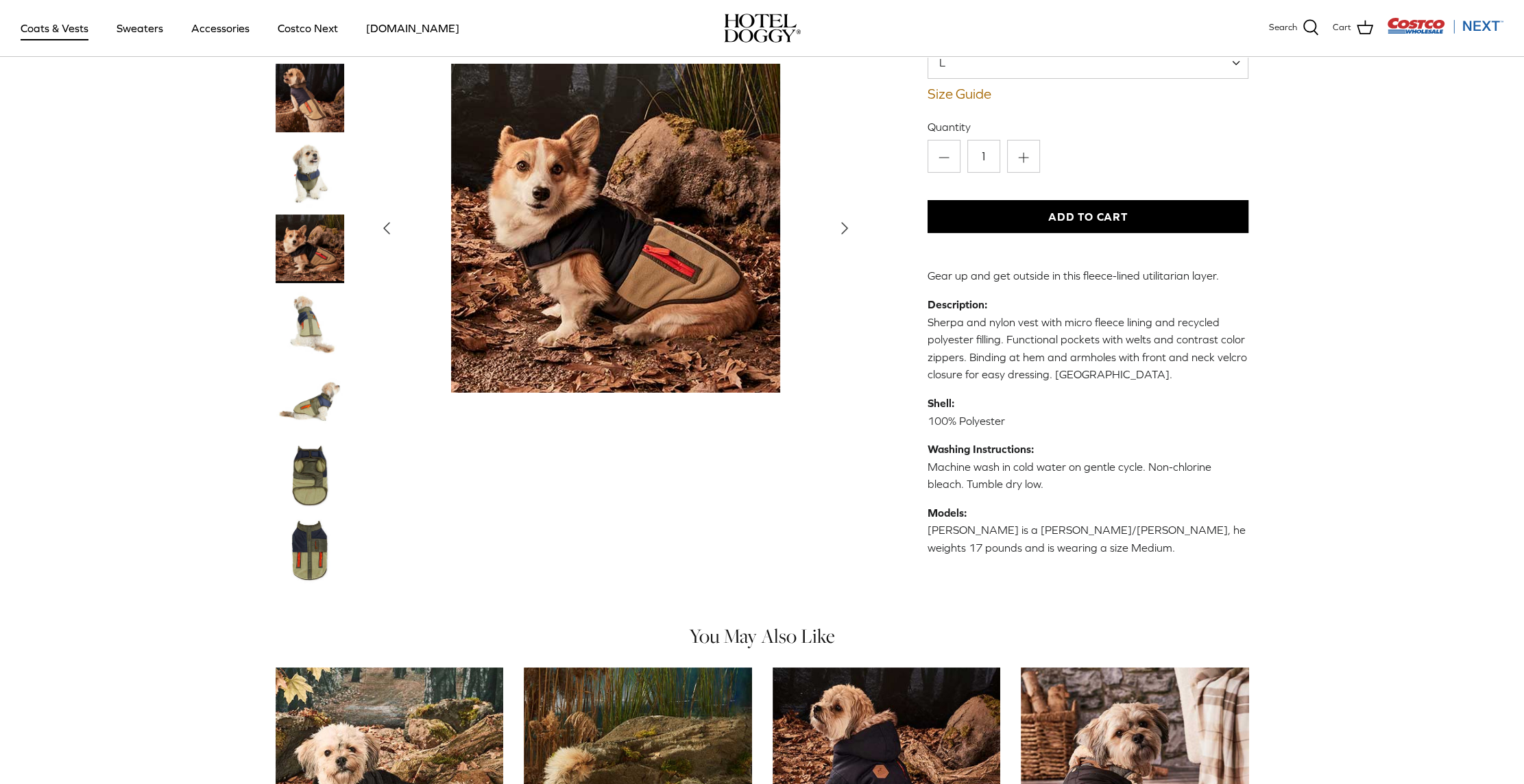
click at [844, 227] on polyline "Next" at bounding box center [844, 228] width 5 height 11
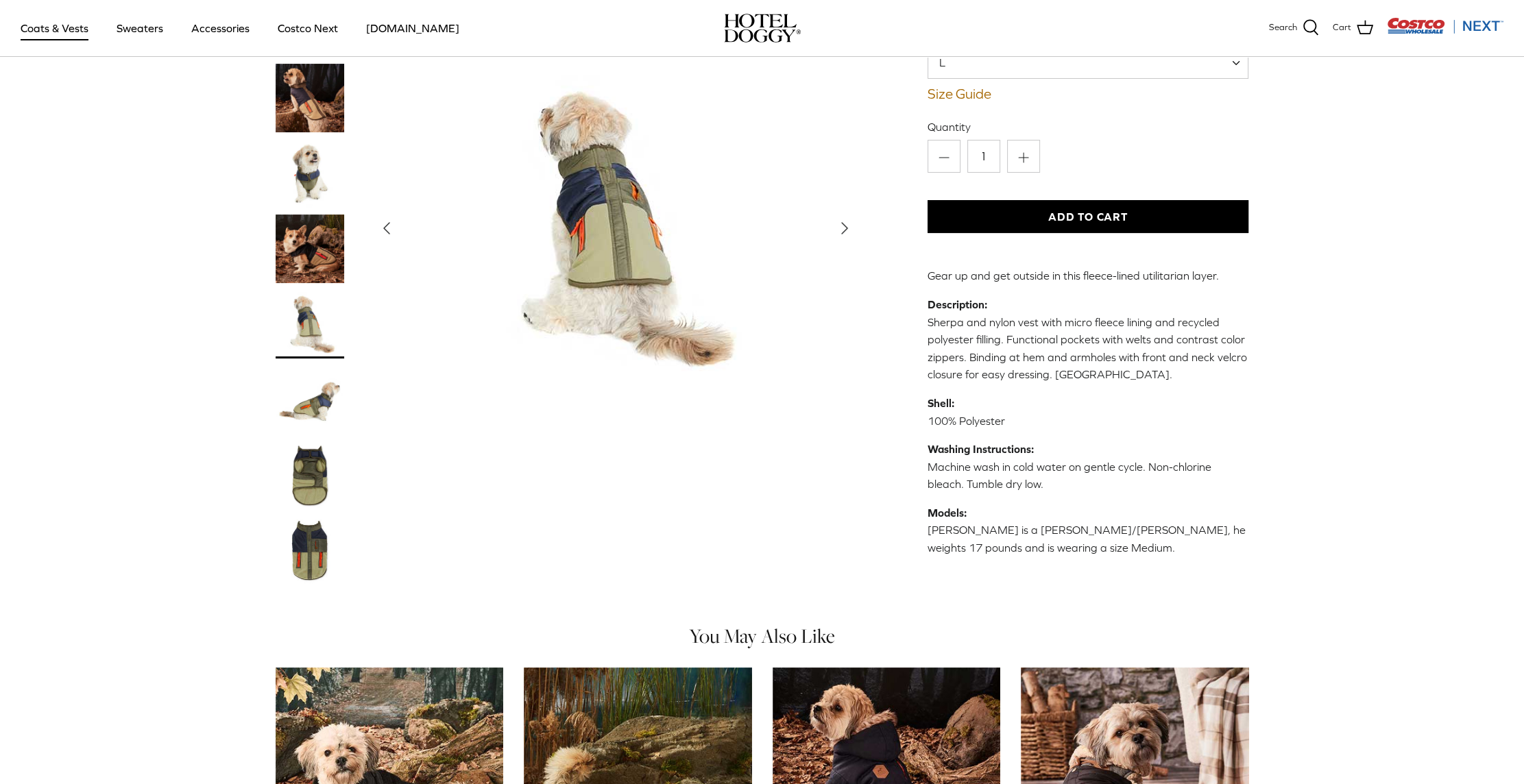
click at [844, 227] on polyline "Next" at bounding box center [844, 228] width 5 height 11
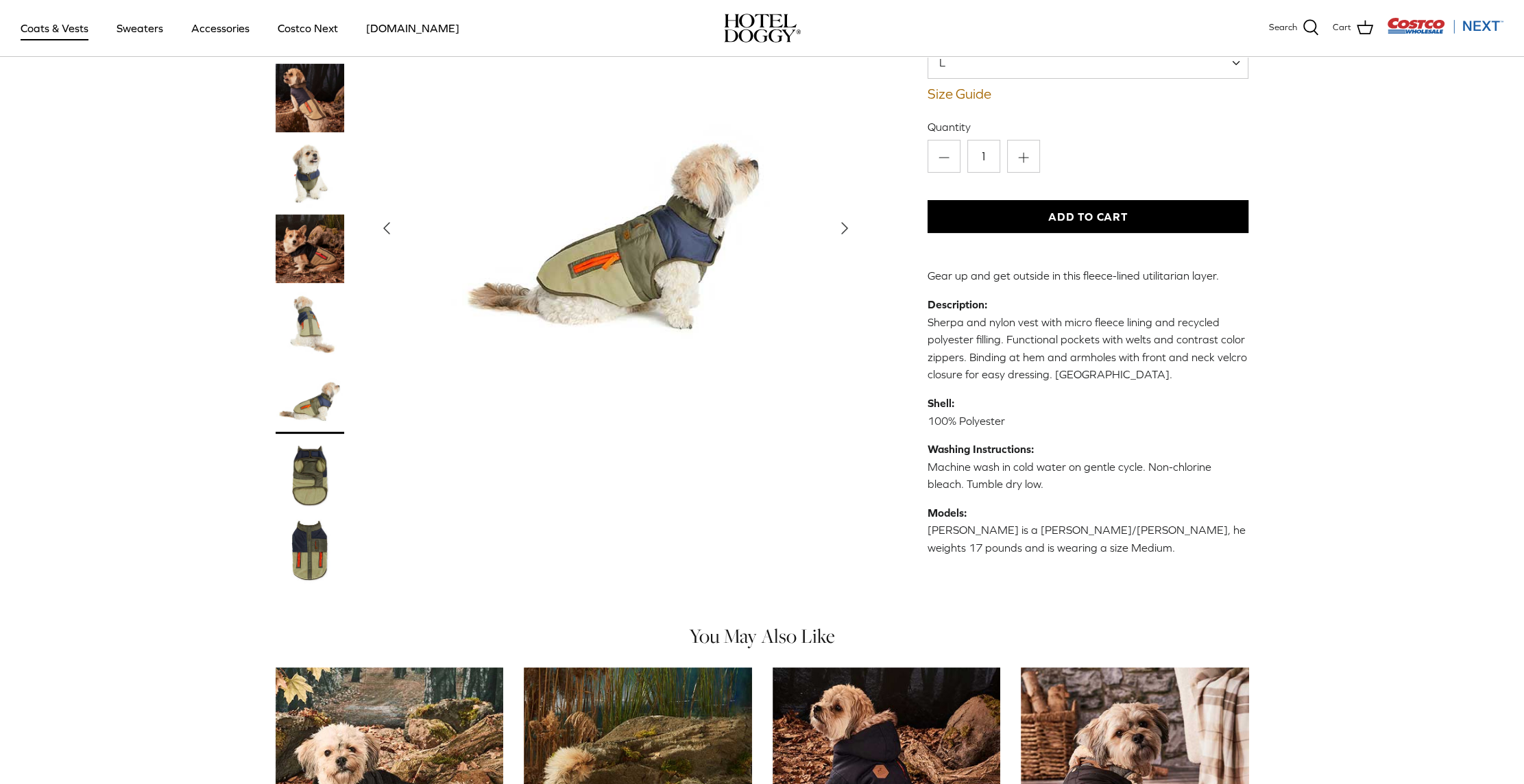
click at [844, 227] on polyline "Next" at bounding box center [844, 228] width 5 height 11
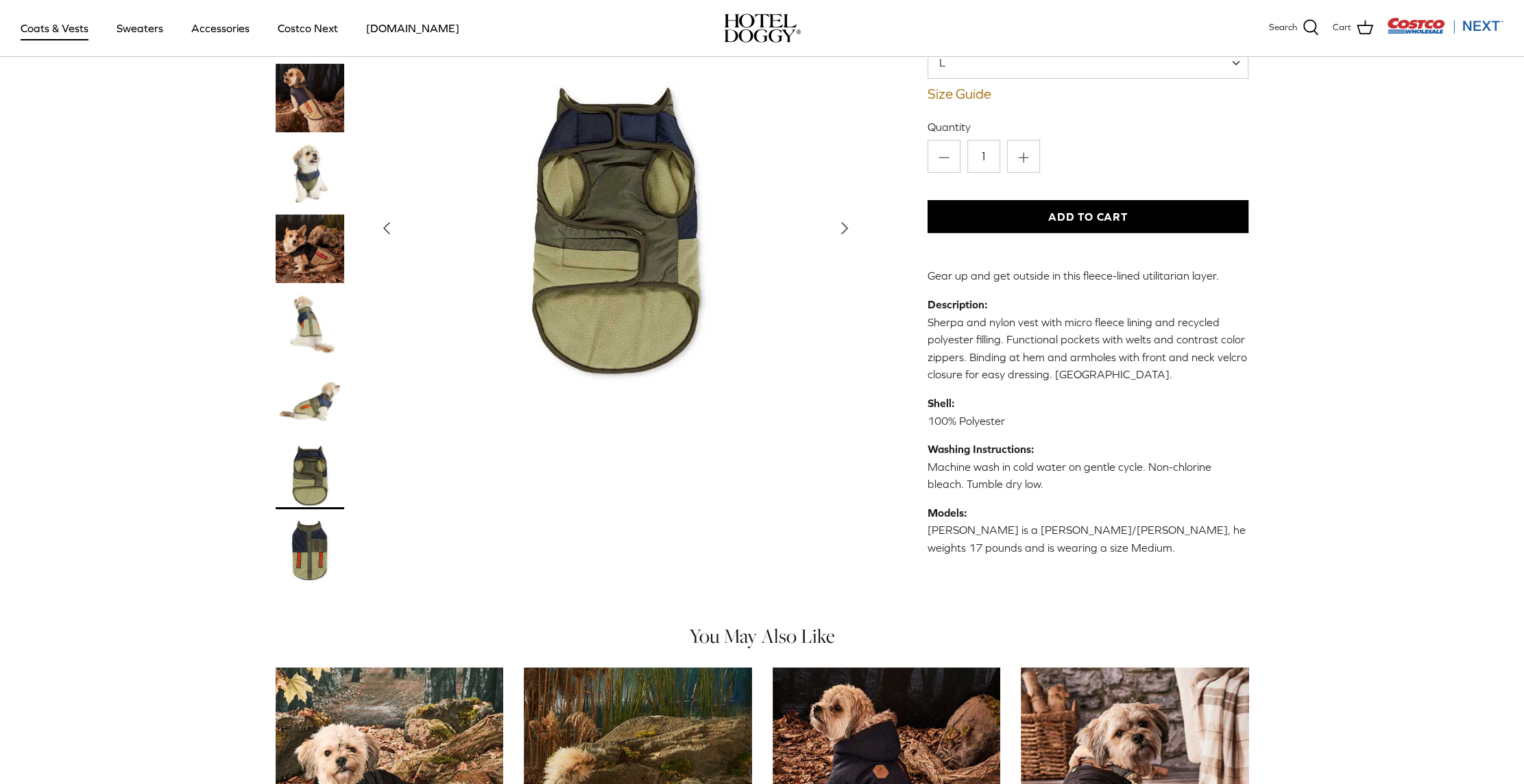
click at [308, 342] on img "Thumbnail Link" at bounding box center [310, 324] width 68 height 68
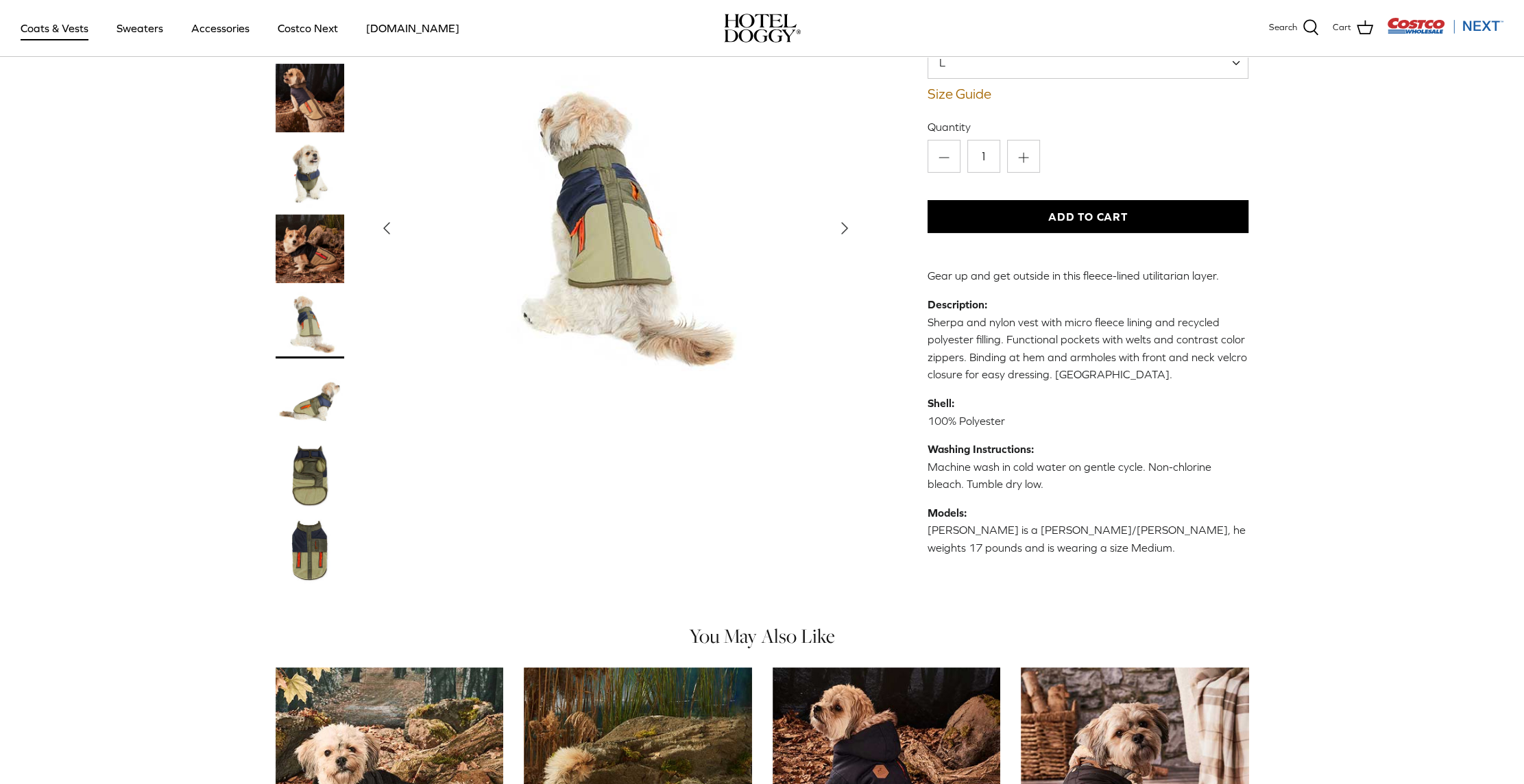
click at [307, 413] on img "Thumbnail Link" at bounding box center [310, 400] width 68 height 68
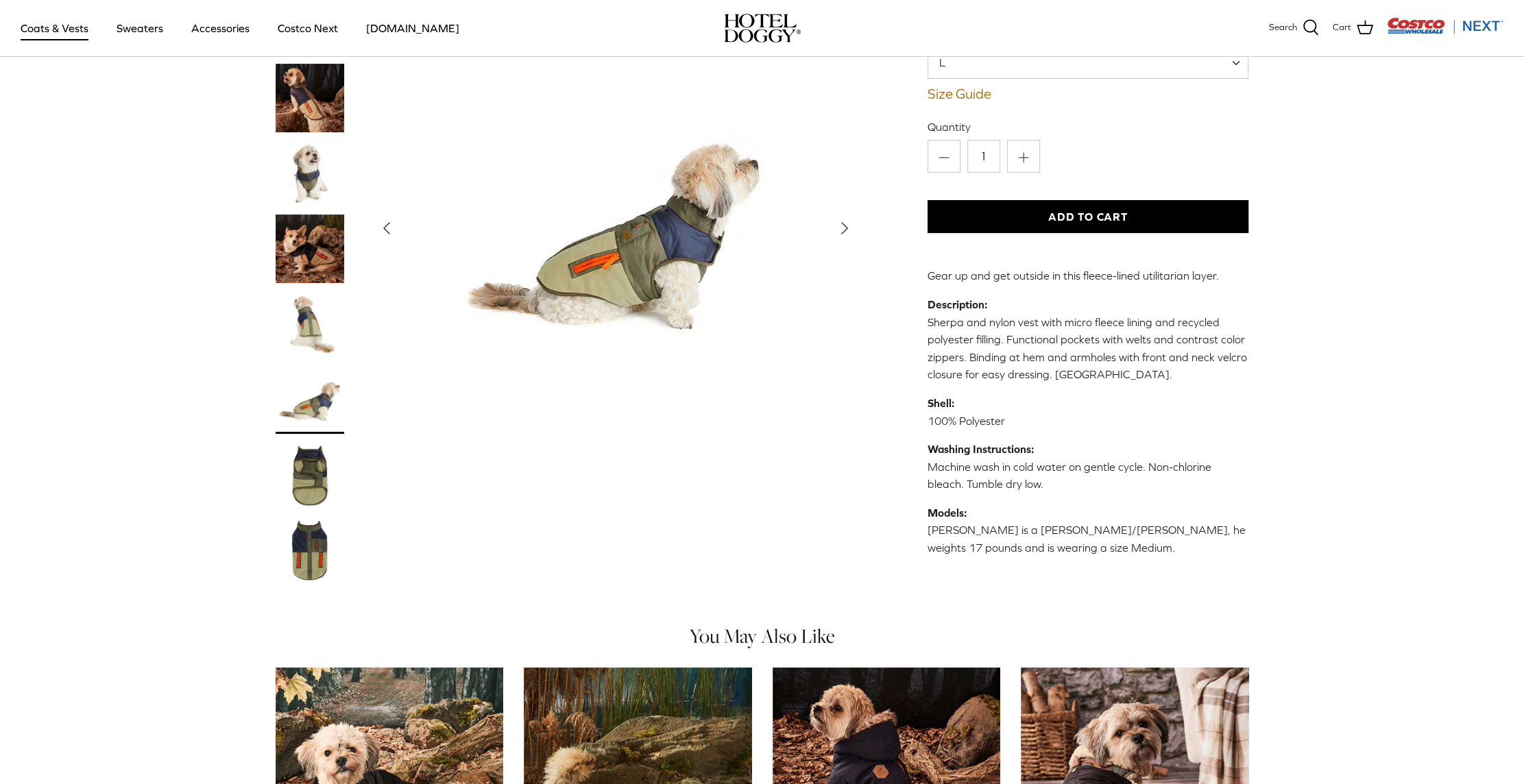
click at [304, 461] on img "Thumbnail Link" at bounding box center [310, 475] width 68 height 68
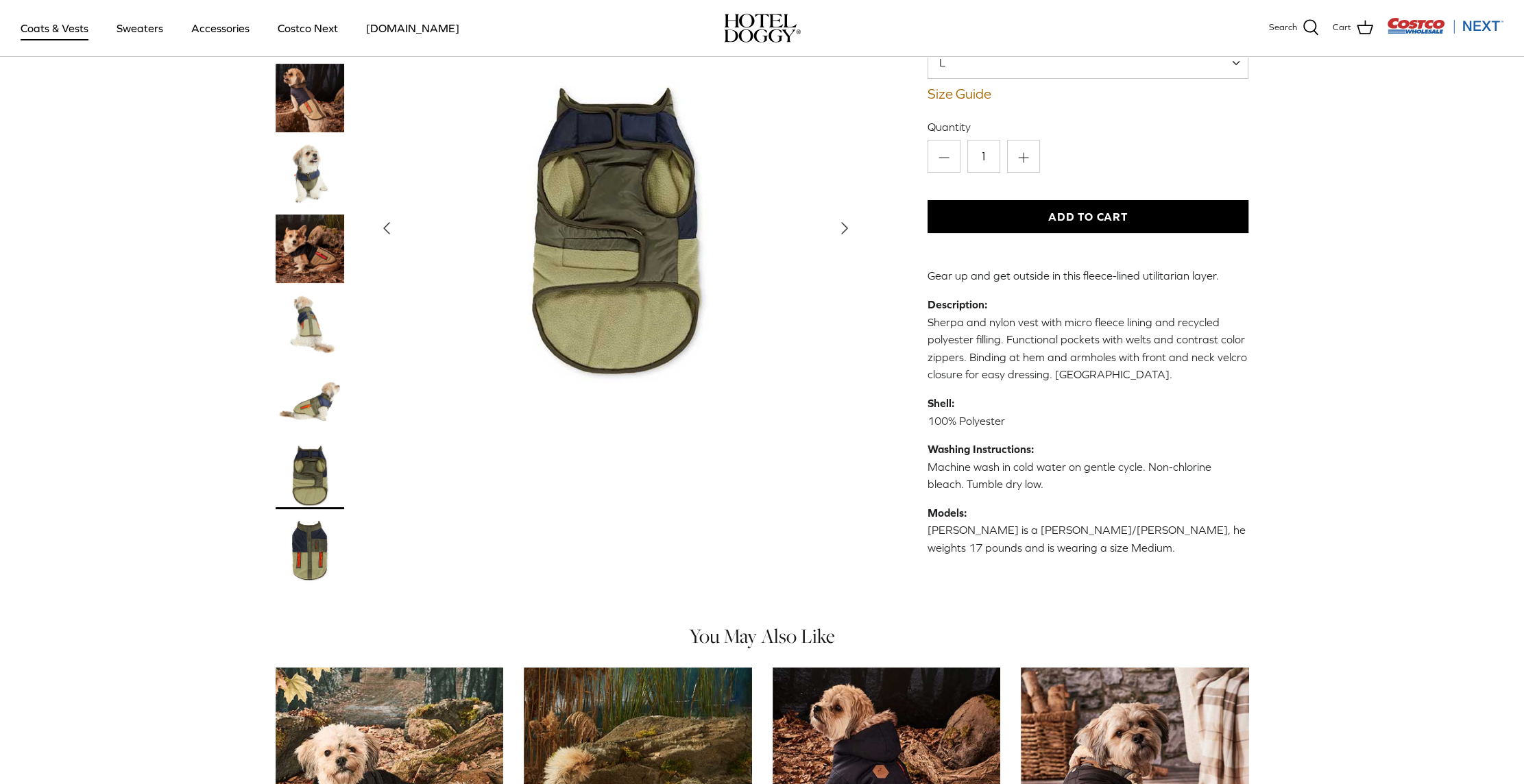
click at [304, 545] on img "Thumbnail Link" at bounding box center [310, 550] width 68 height 68
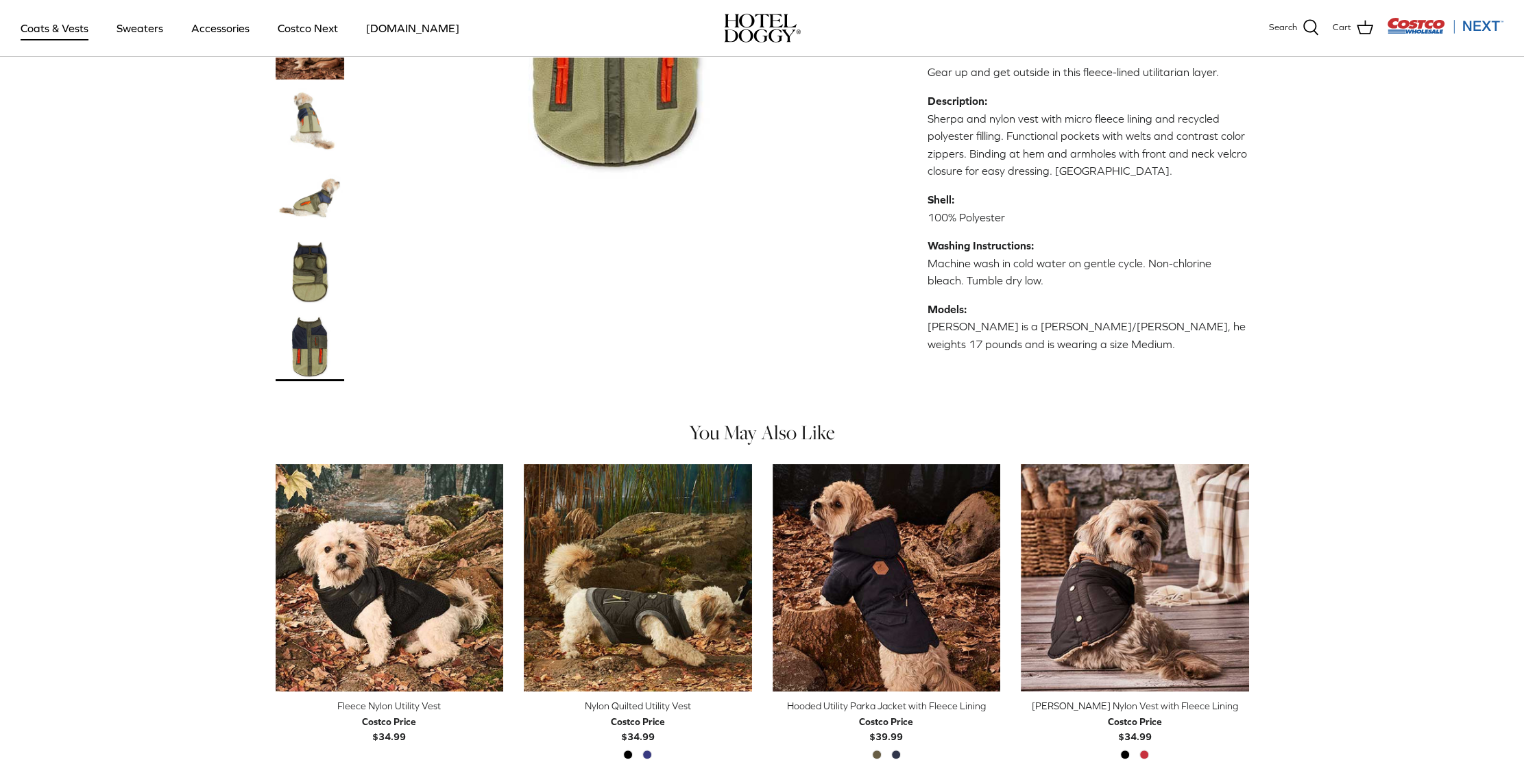
scroll to position [479, 0]
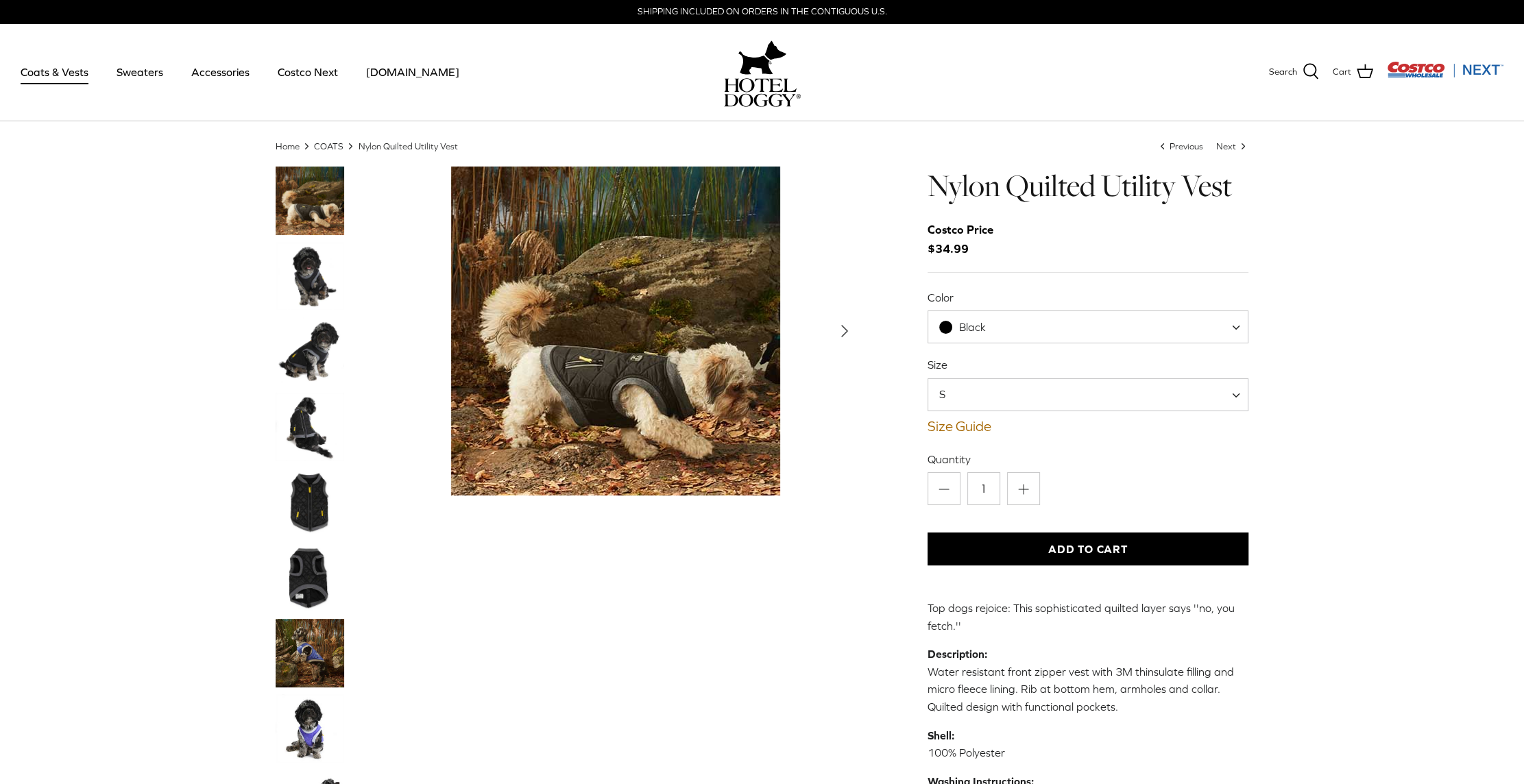
click at [303, 280] on img "Thumbnail Link" at bounding box center [310, 276] width 68 height 68
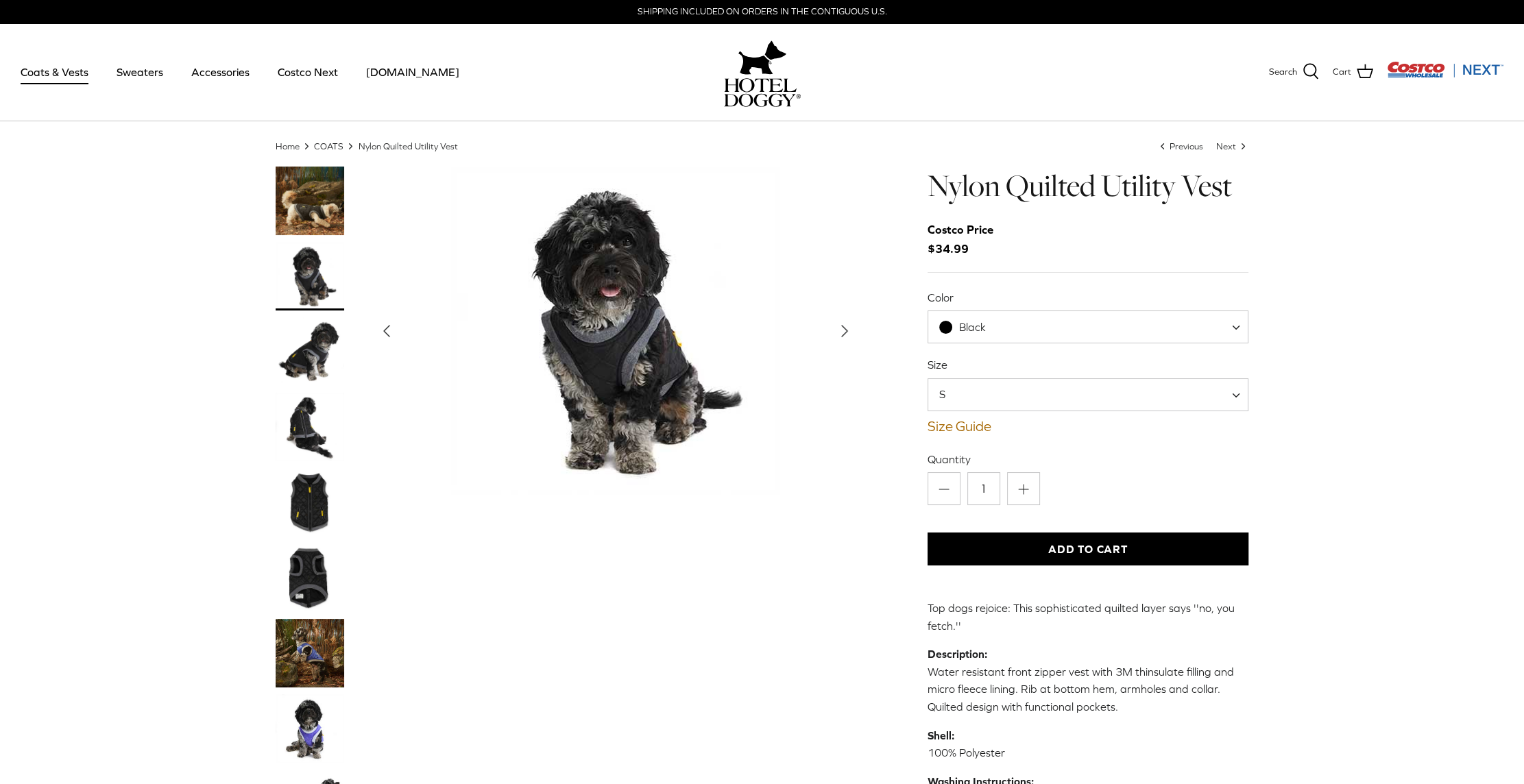
click at [313, 364] on img "Thumbnail Link" at bounding box center [310, 352] width 68 height 68
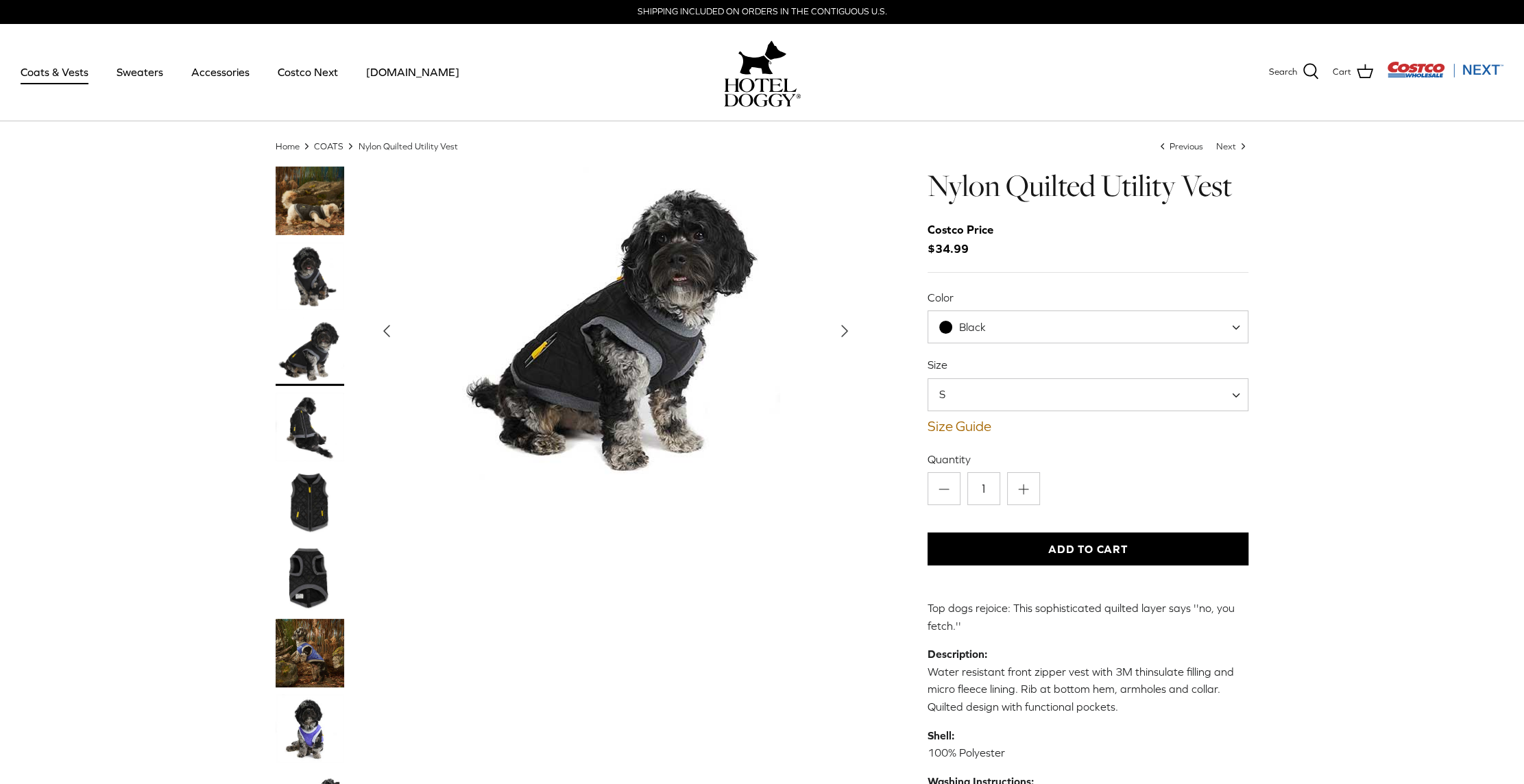
click at [296, 431] on img "Thumbnail Link" at bounding box center [310, 427] width 68 height 68
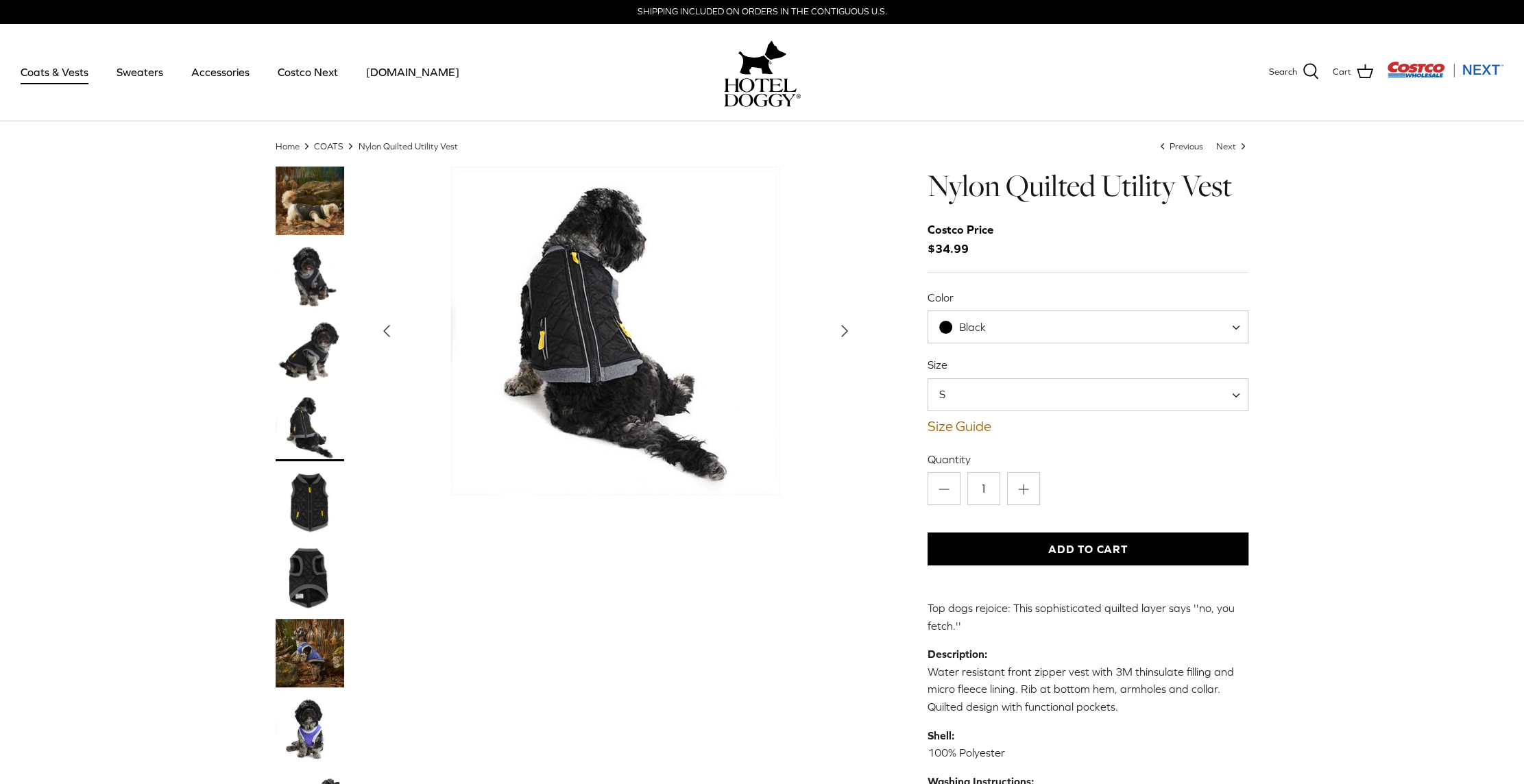
click at [317, 513] on img "Thumbnail Link" at bounding box center [310, 502] width 68 height 68
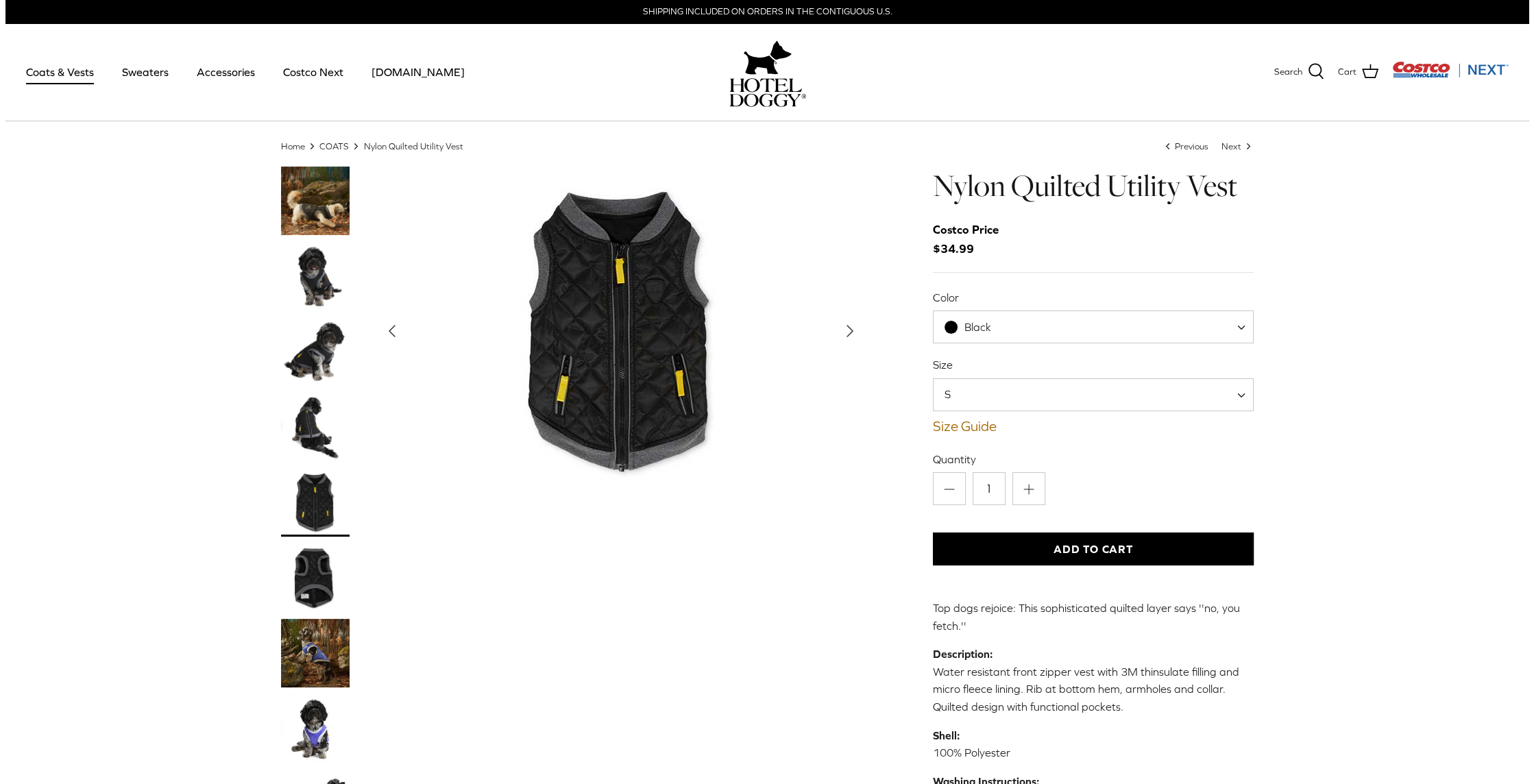
scroll to position [137, 0]
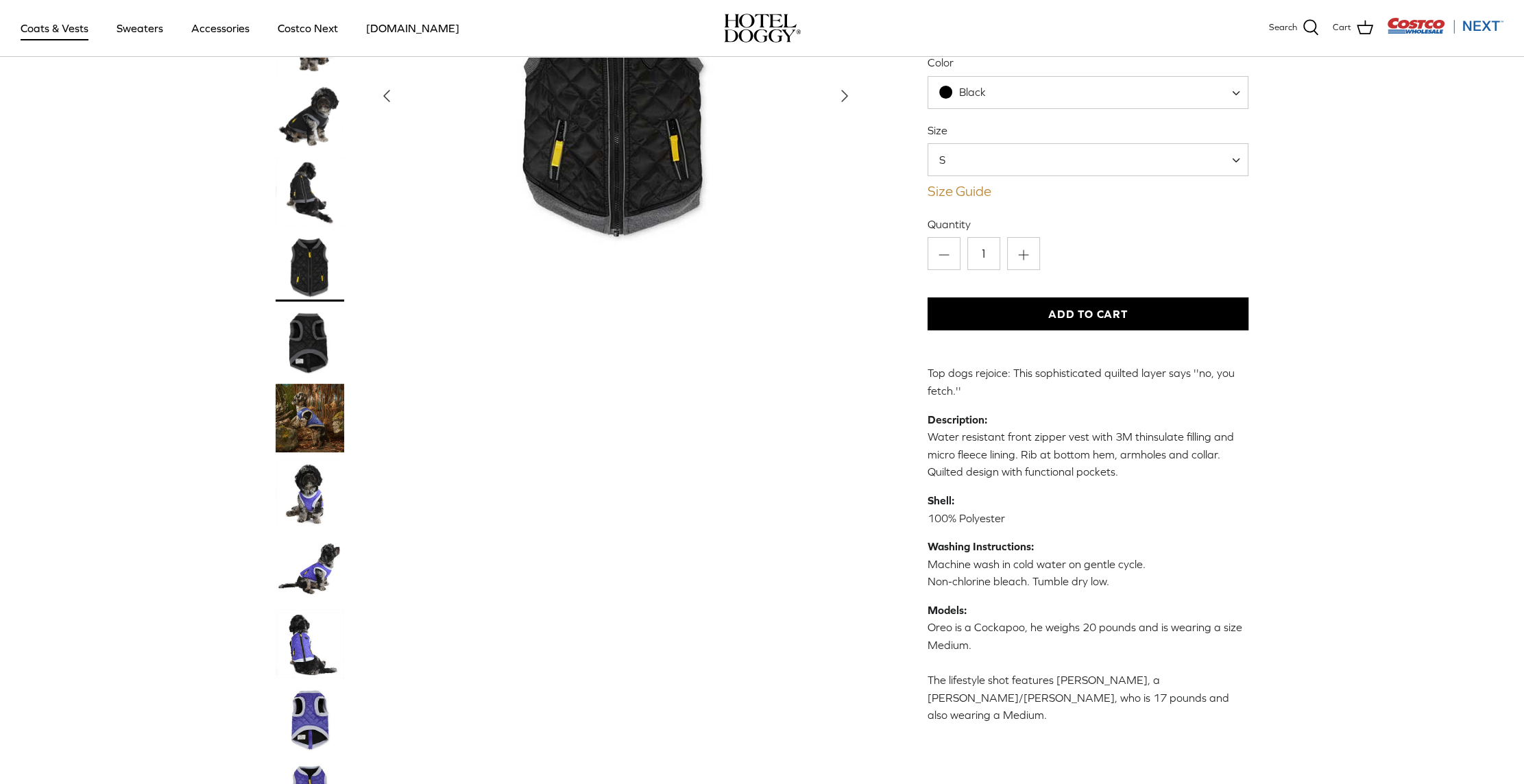
click at [970, 196] on link "Size Guide" at bounding box center [1087, 191] width 321 height 16
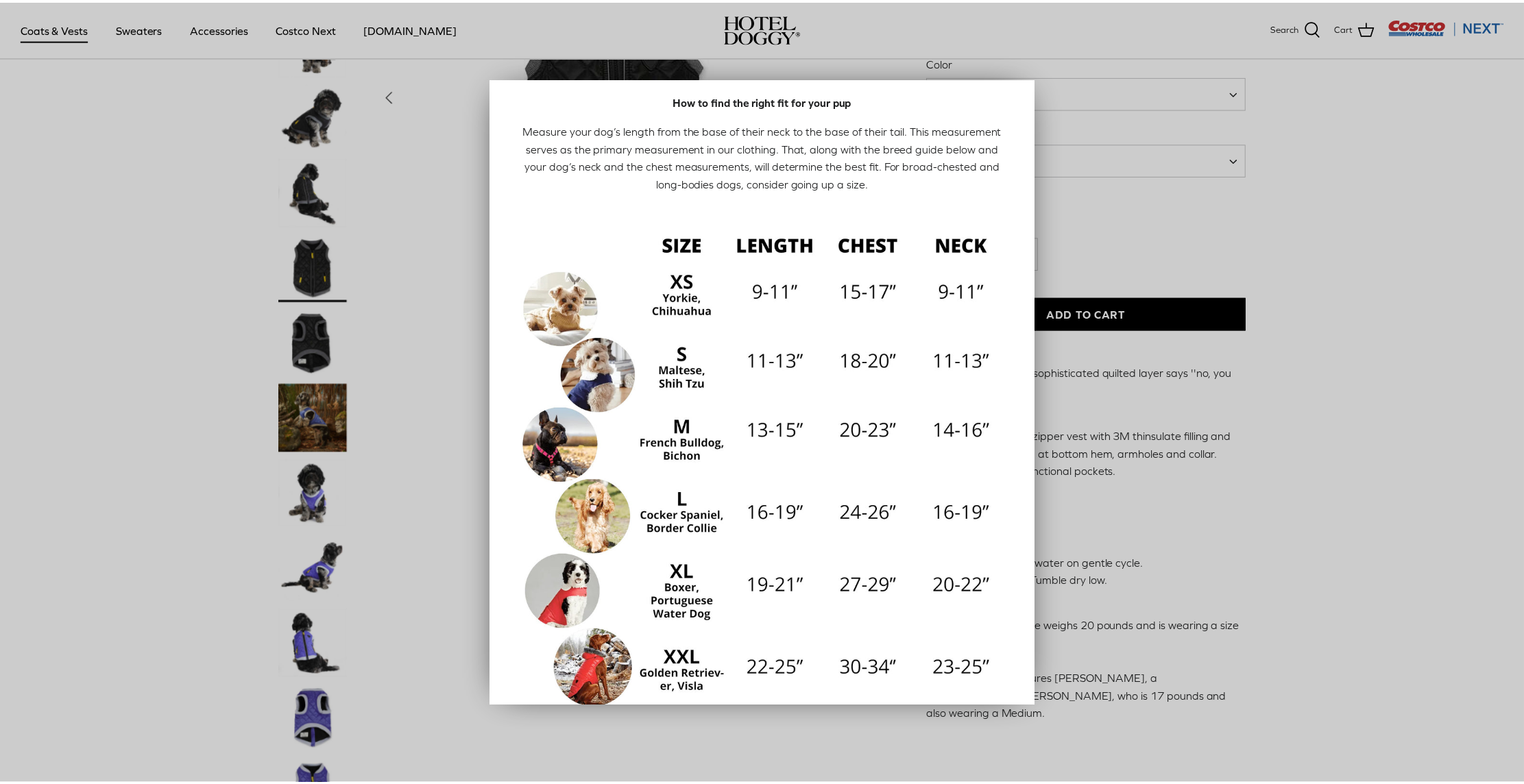
scroll to position [0, 0]
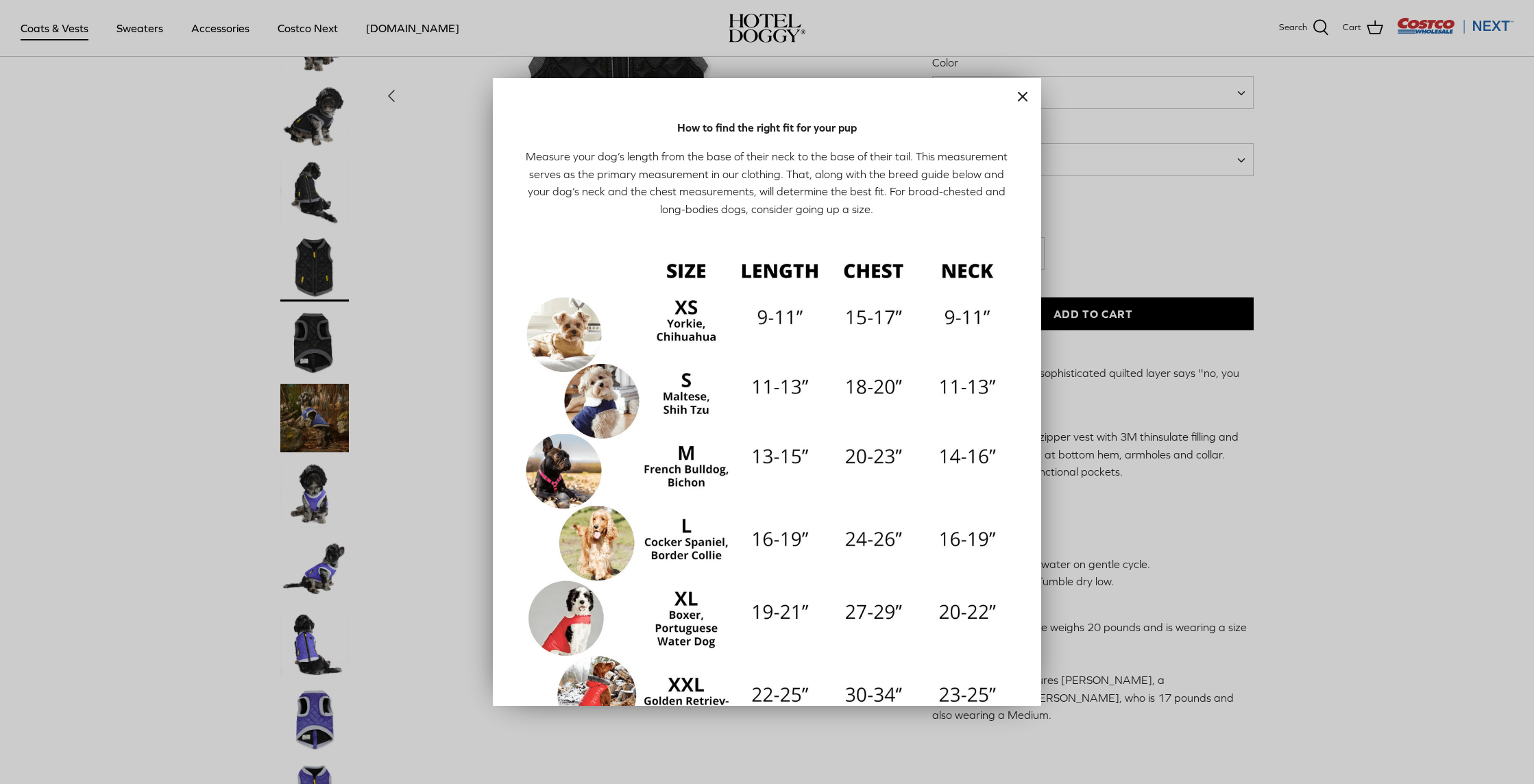
click at [1014, 99] on icon "Close" at bounding box center [1022, 96] width 16 height 16
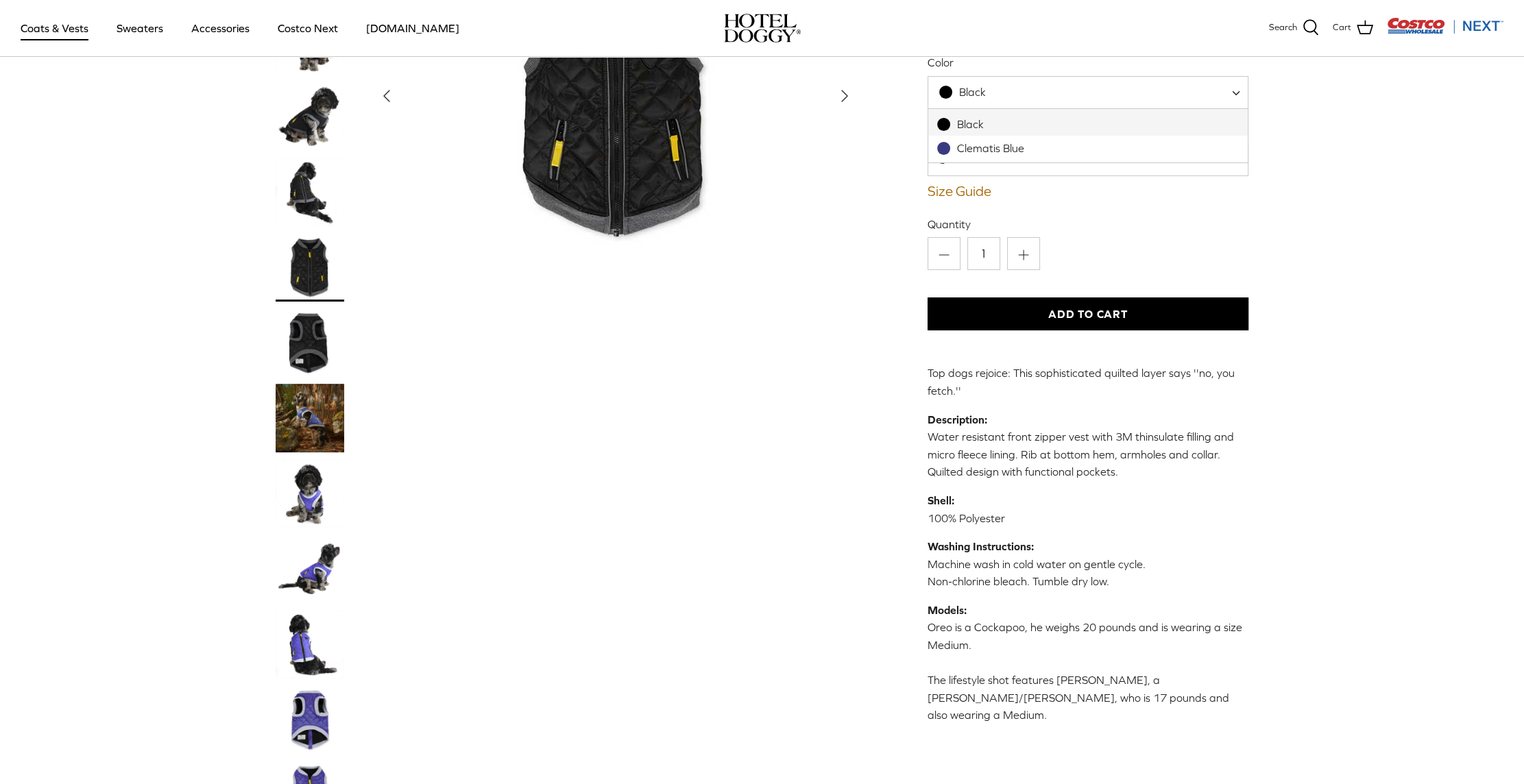
click at [1022, 91] on span "Black" at bounding box center [1087, 92] width 321 height 33
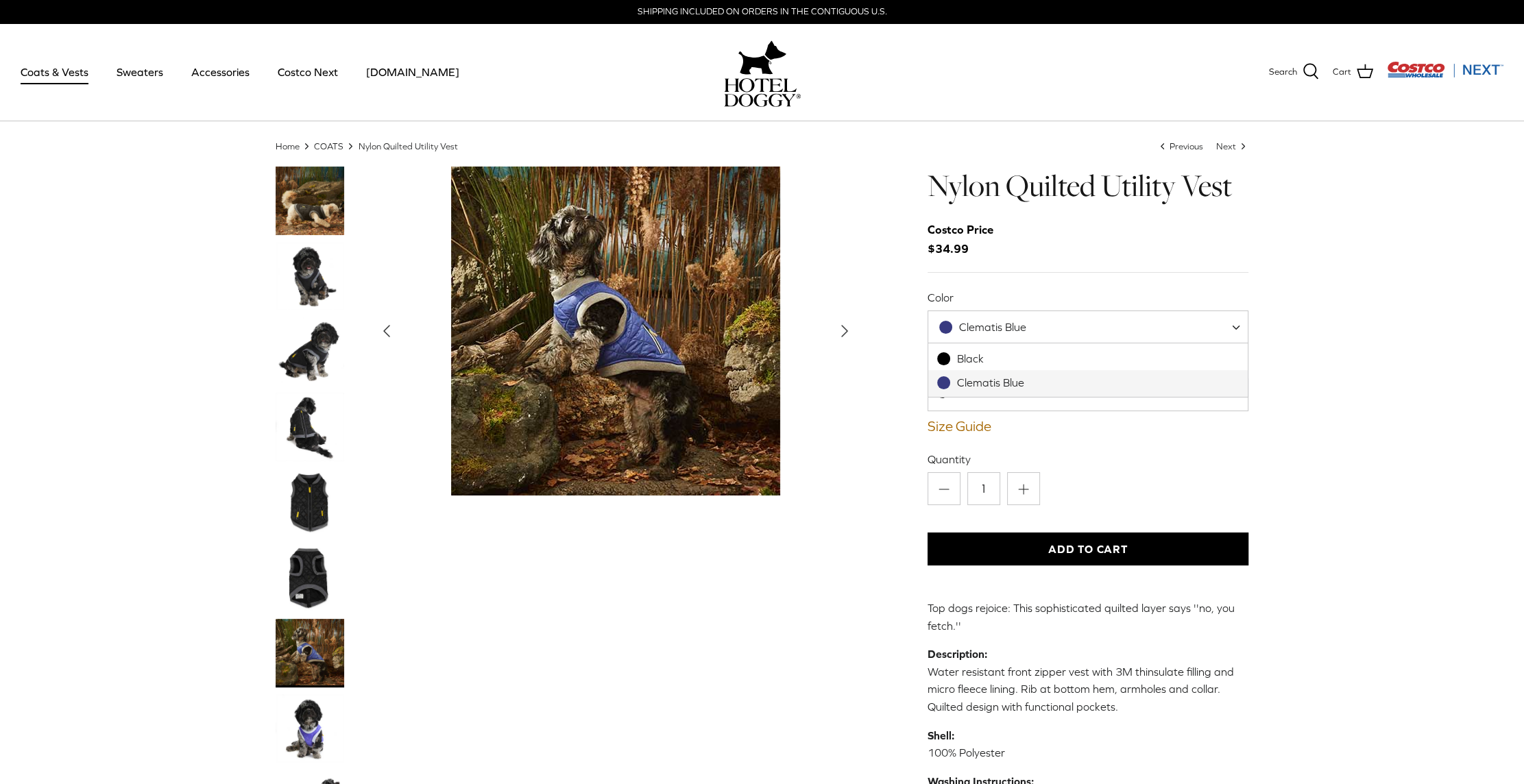
click at [1022, 320] on div "Clematis Blue" at bounding box center [983, 327] width 87 height 15
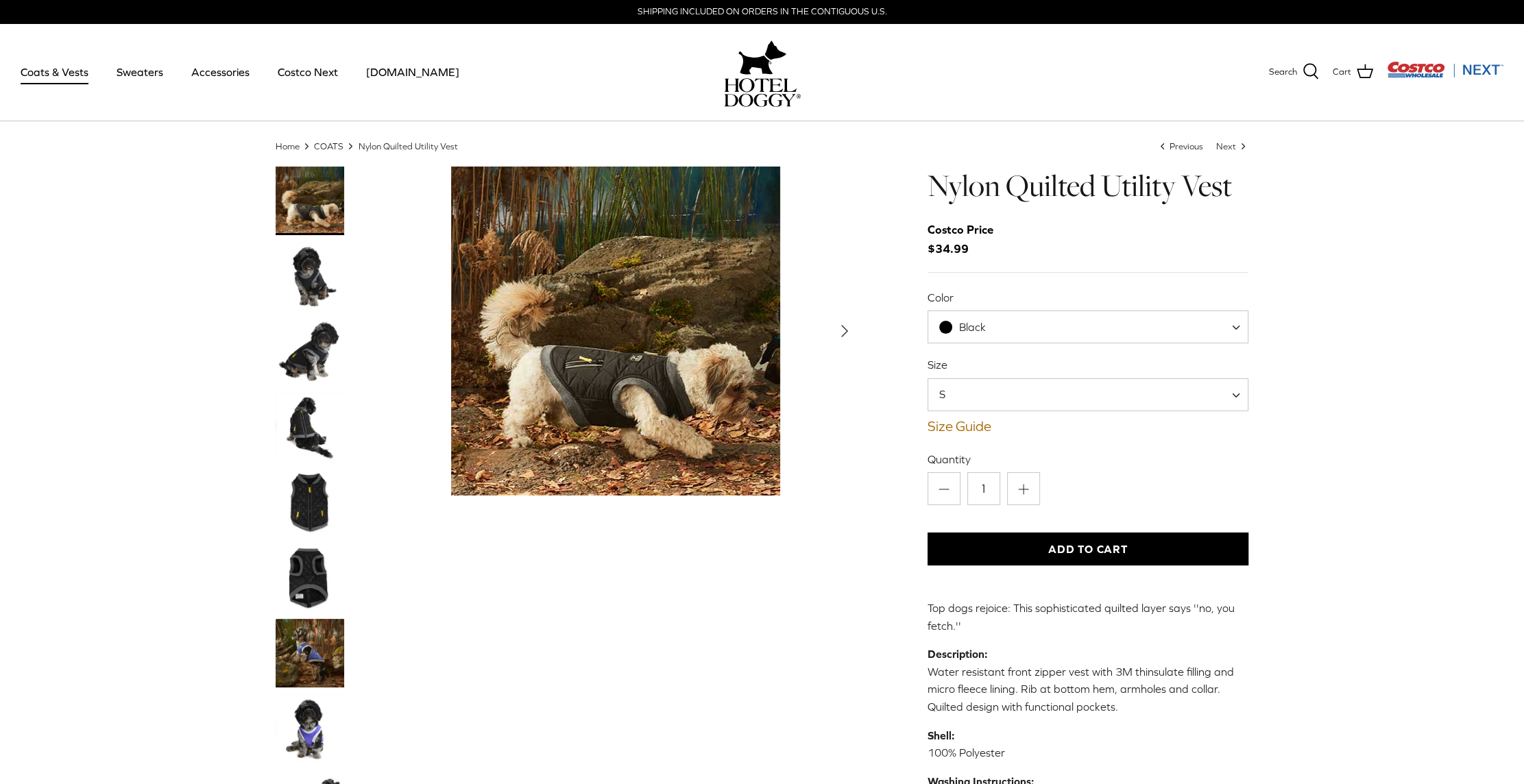
select select "Black"
click at [955, 397] on span "S" at bounding box center [950, 394] width 45 height 15
select select "L"
click at [311, 664] on img "Thumbnail Link" at bounding box center [310, 653] width 68 height 68
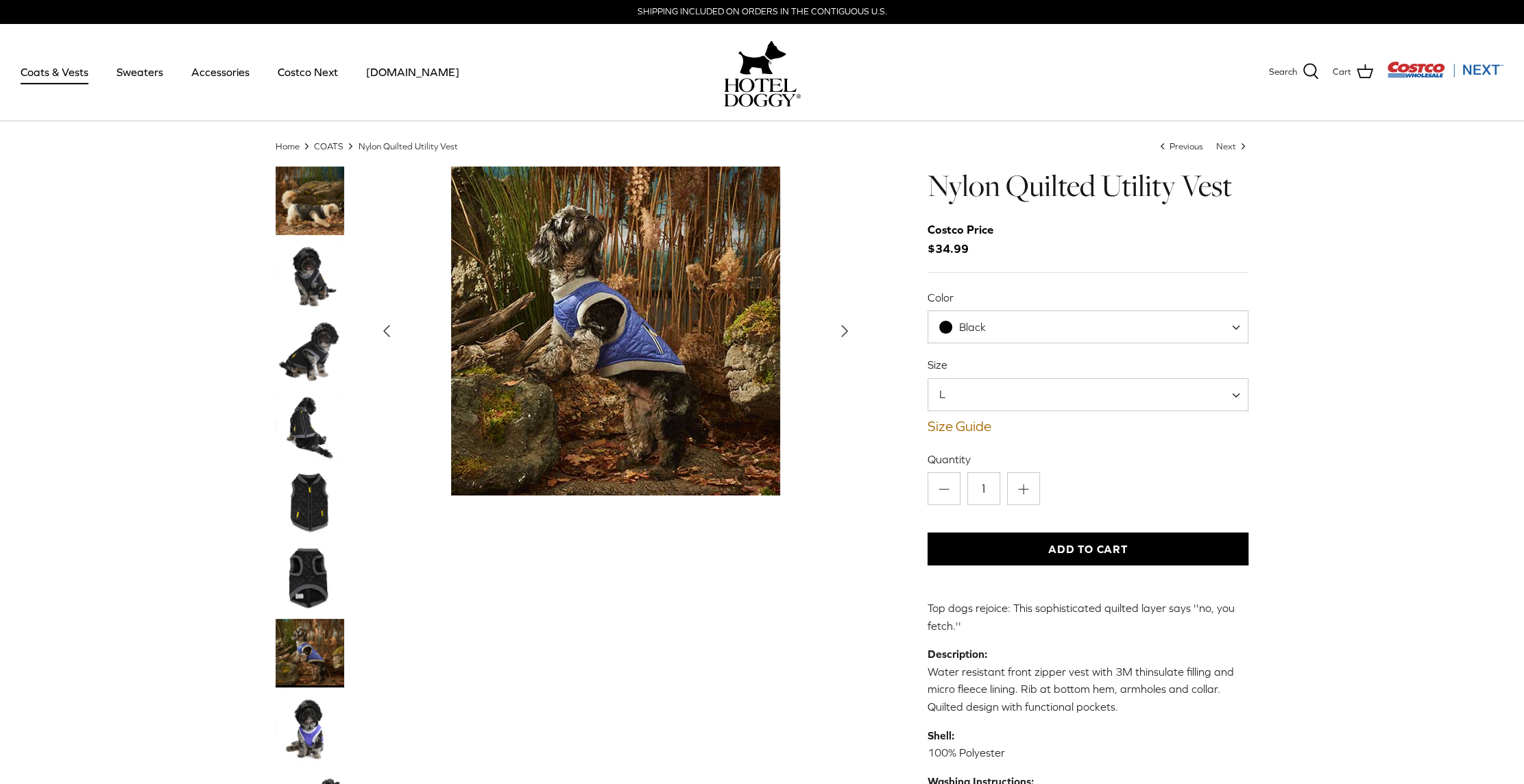
click at [842, 330] on polyline "Next" at bounding box center [844, 330] width 5 height 11
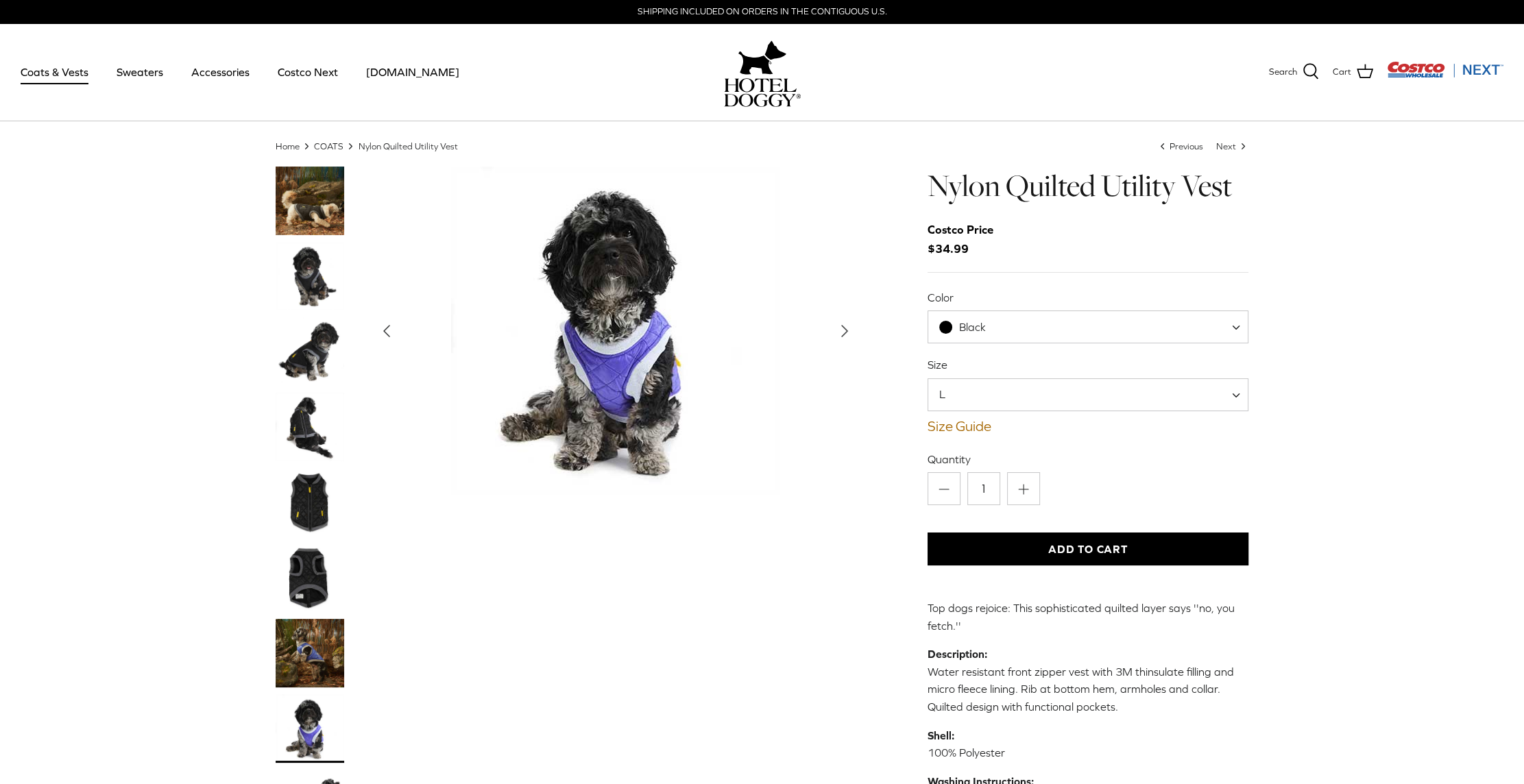
click at [842, 330] on polyline "Next" at bounding box center [844, 330] width 5 height 11
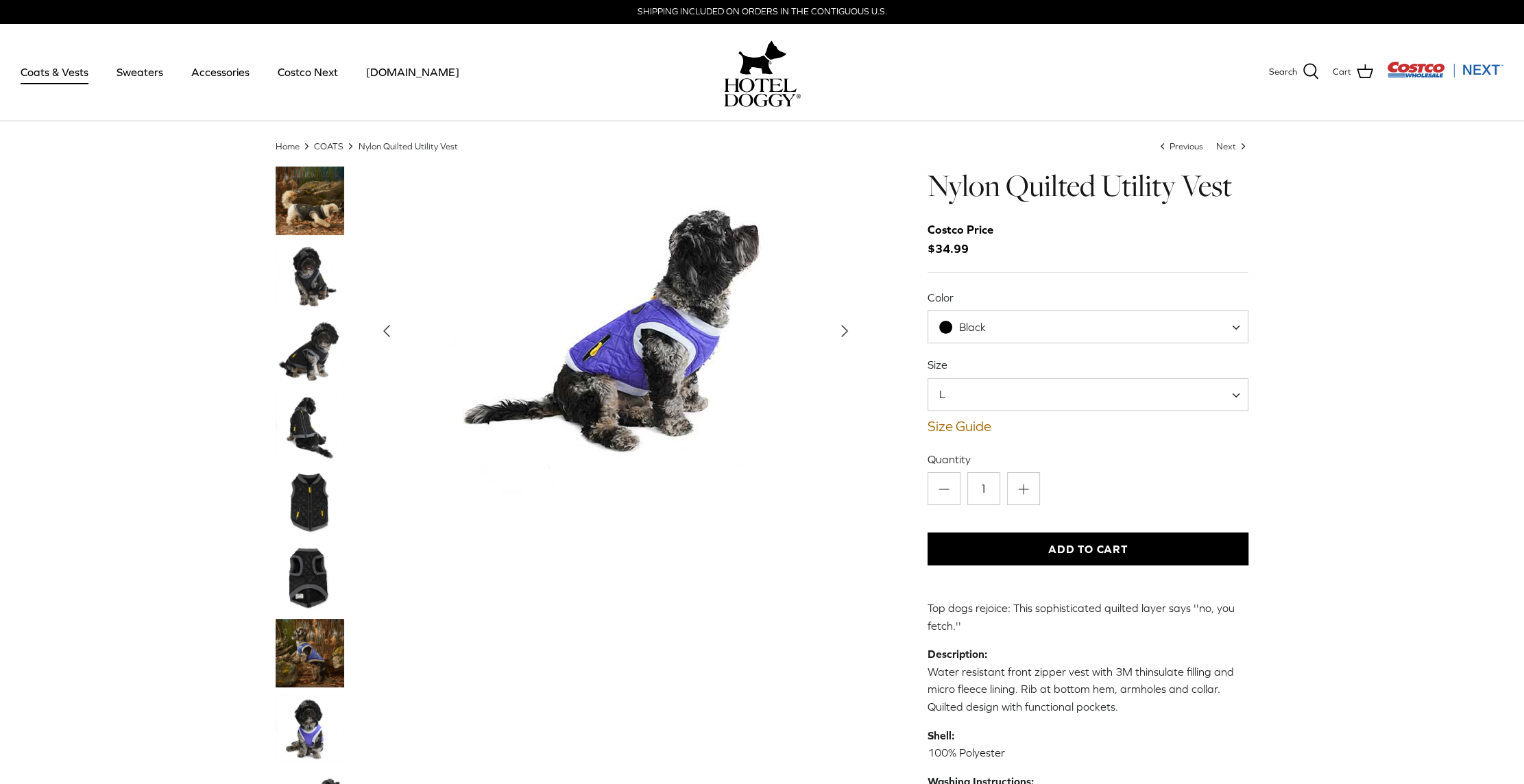
click at [842, 330] on polyline "Next" at bounding box center [844, 330] width 5 height 11
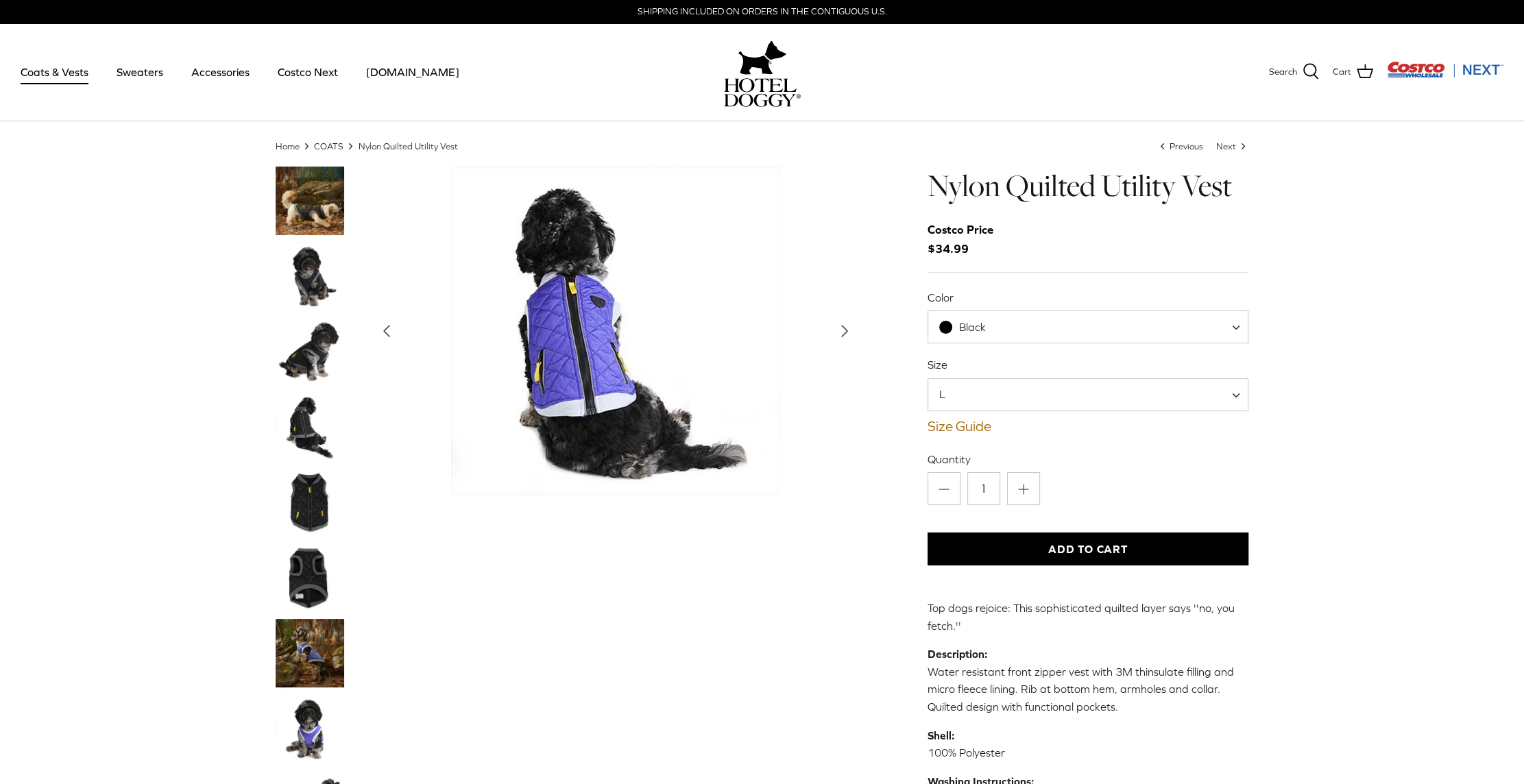
click at [305, 579] on img "Thumbnail Link" at bounding box center [310, 578] width 68 height 68
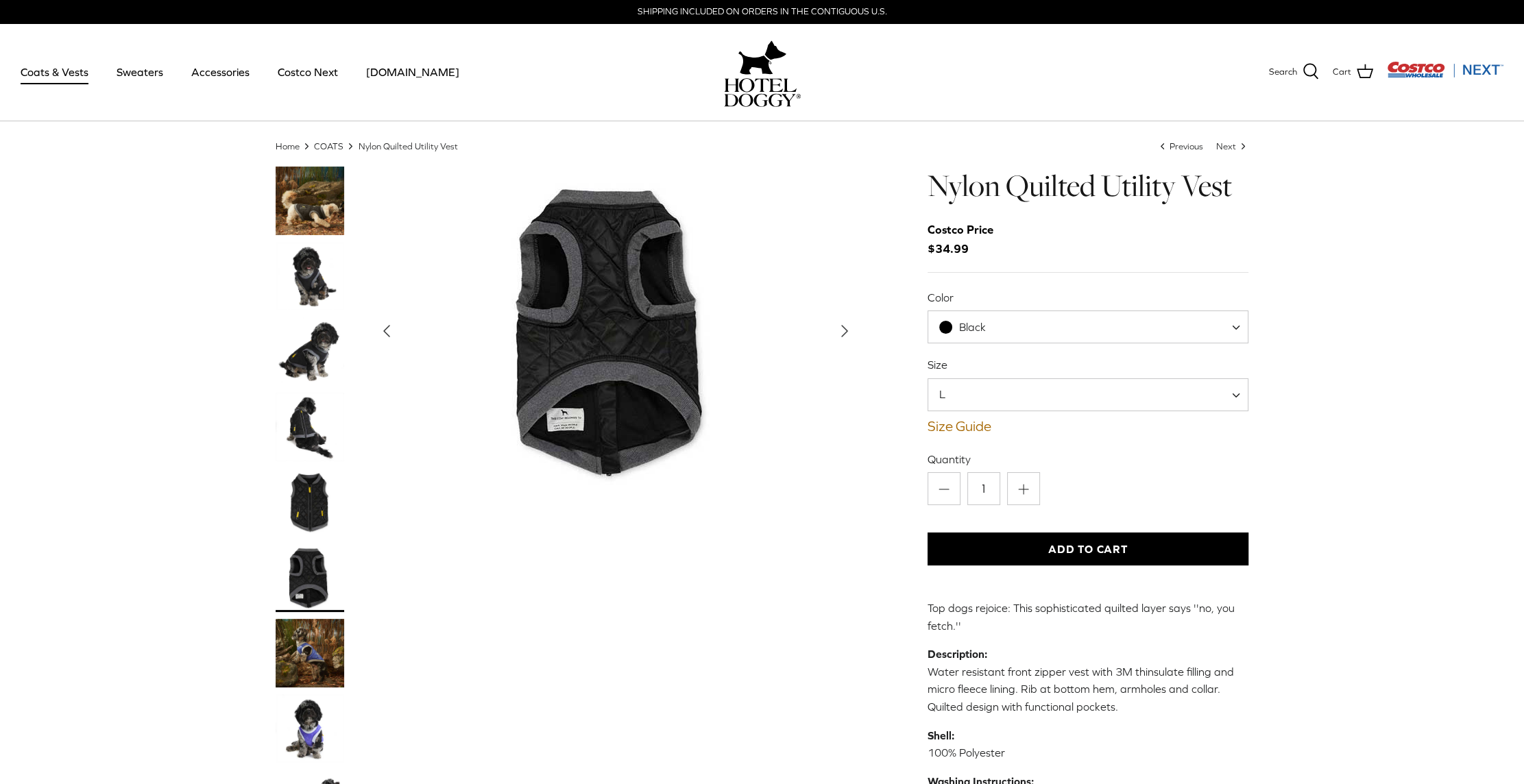
click at [614, 414] on img "Show Gallery" at bounding box center [616, 331] width 329 height 329
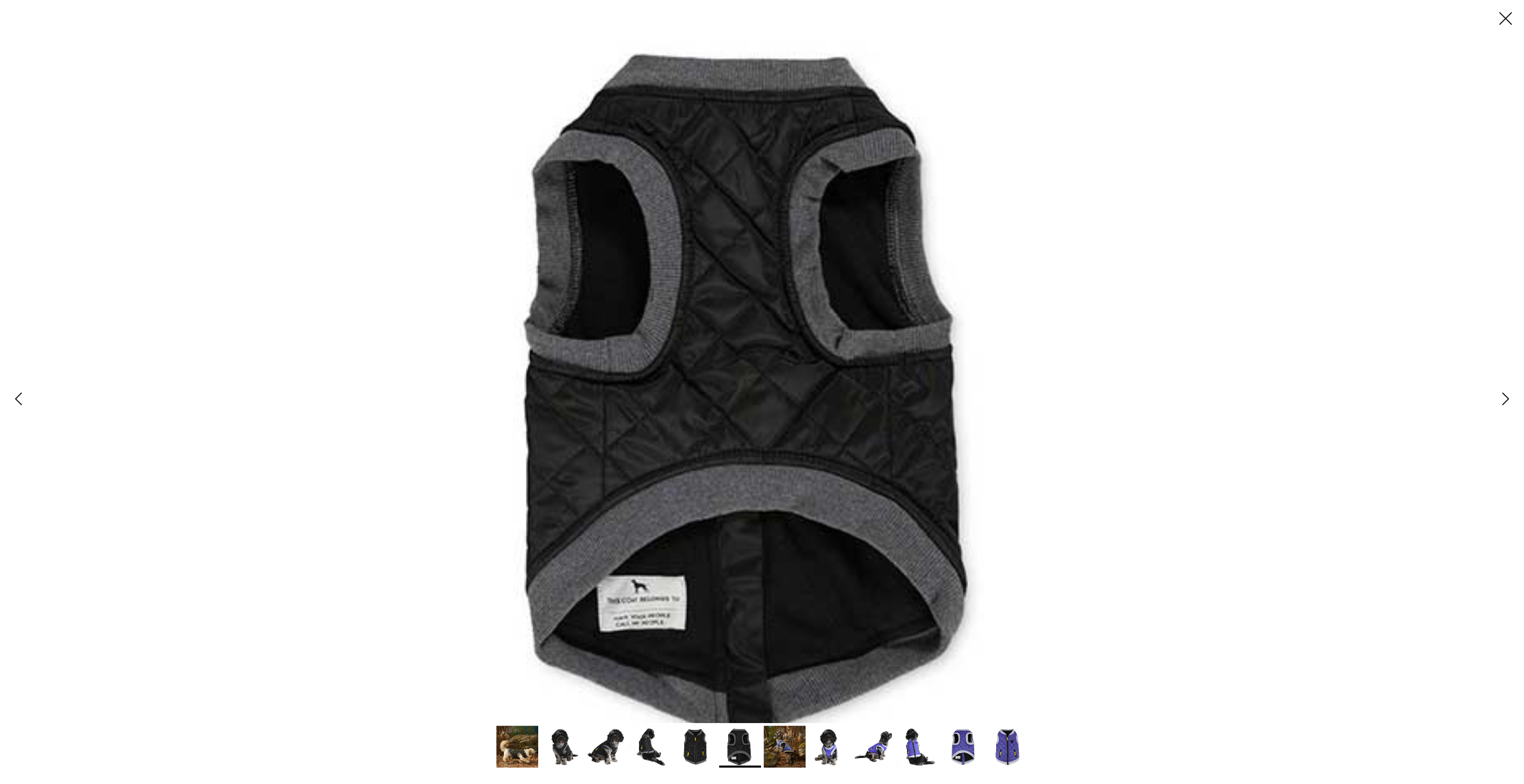
click at [1503, 17] on line at bounding box center [1506, 19] width 12 height 12
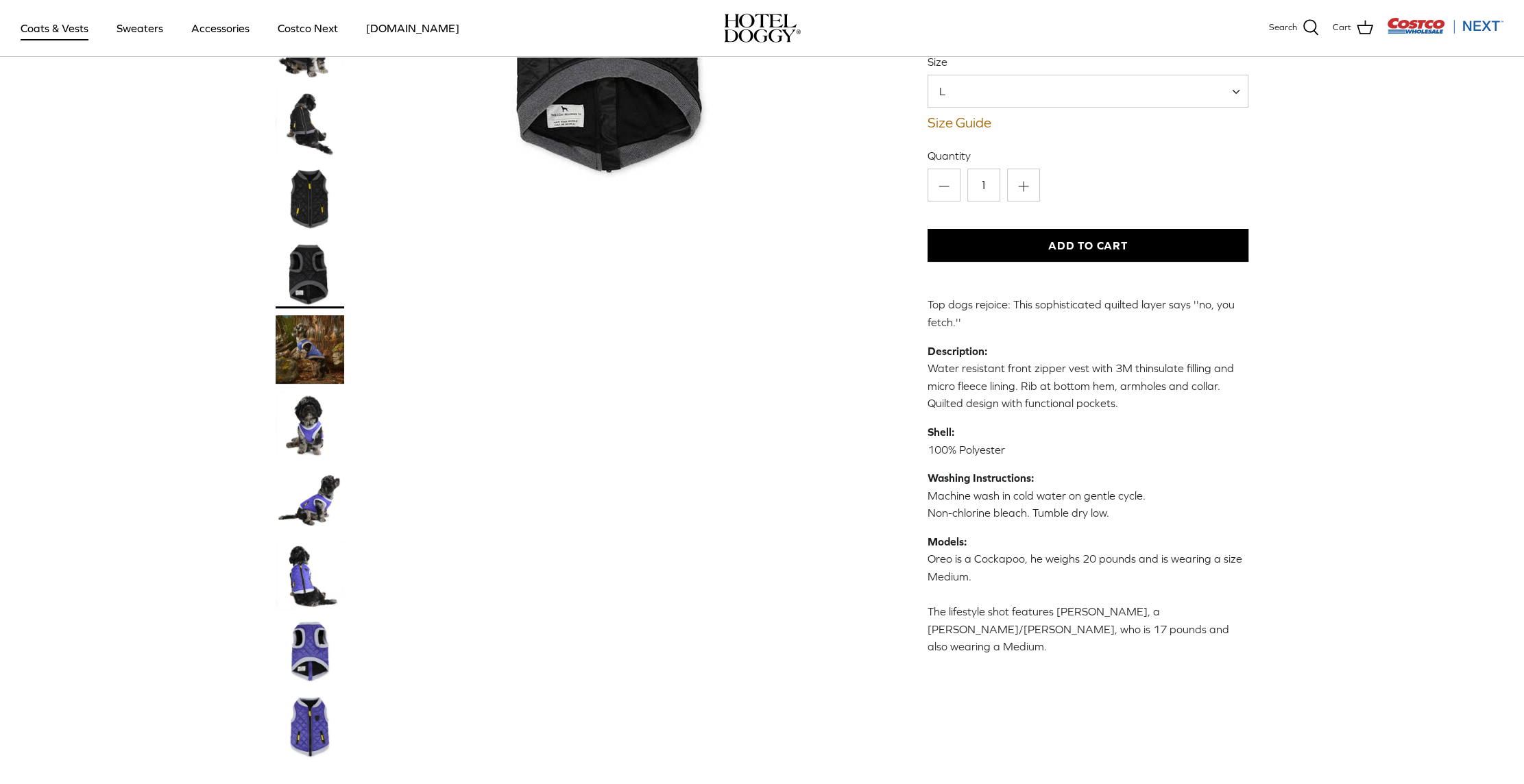
scroll to position [1, 0]
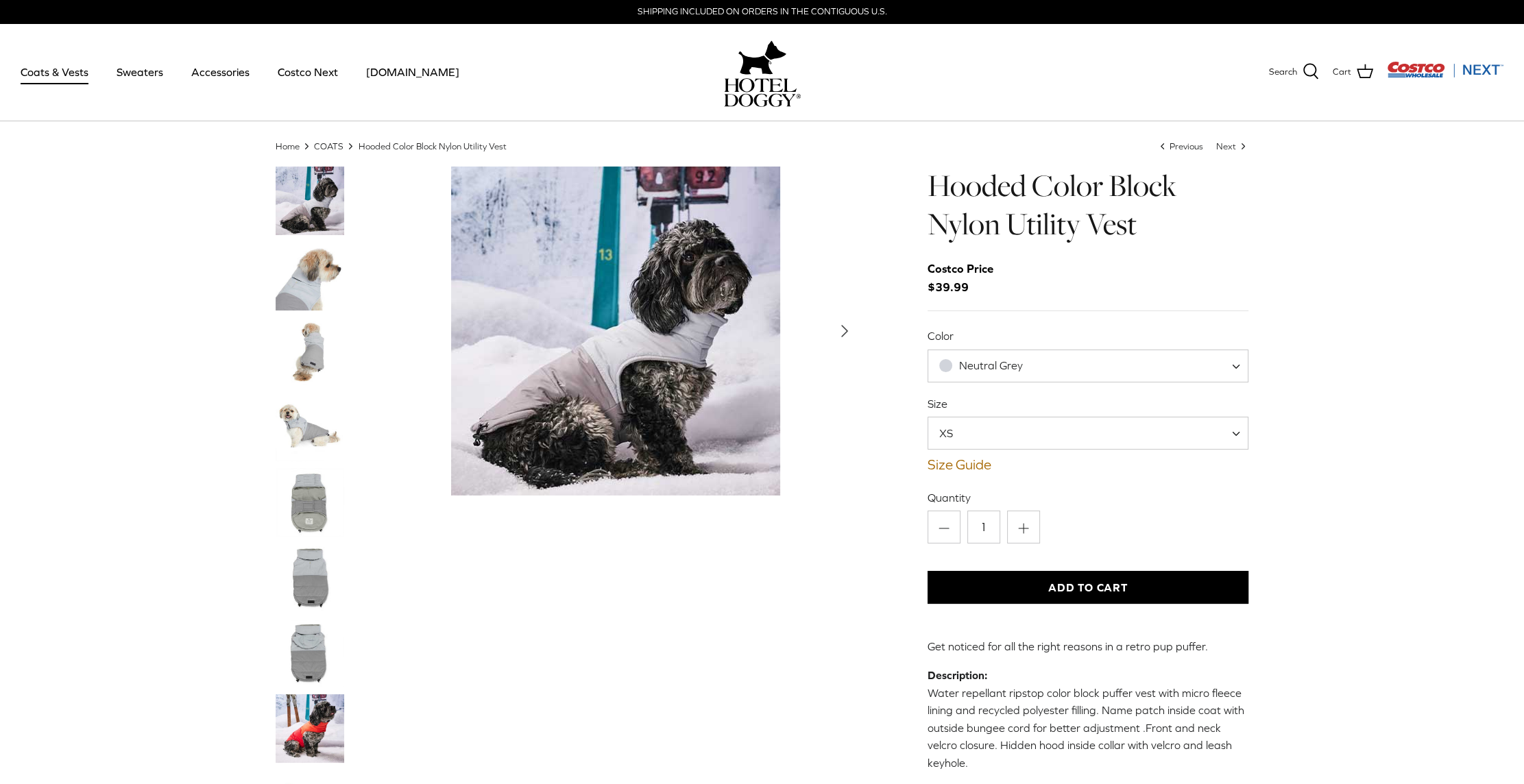
click at [308, 359] on img "Thumbnail Link" at bounding box center [310, 352] width 68 height 68
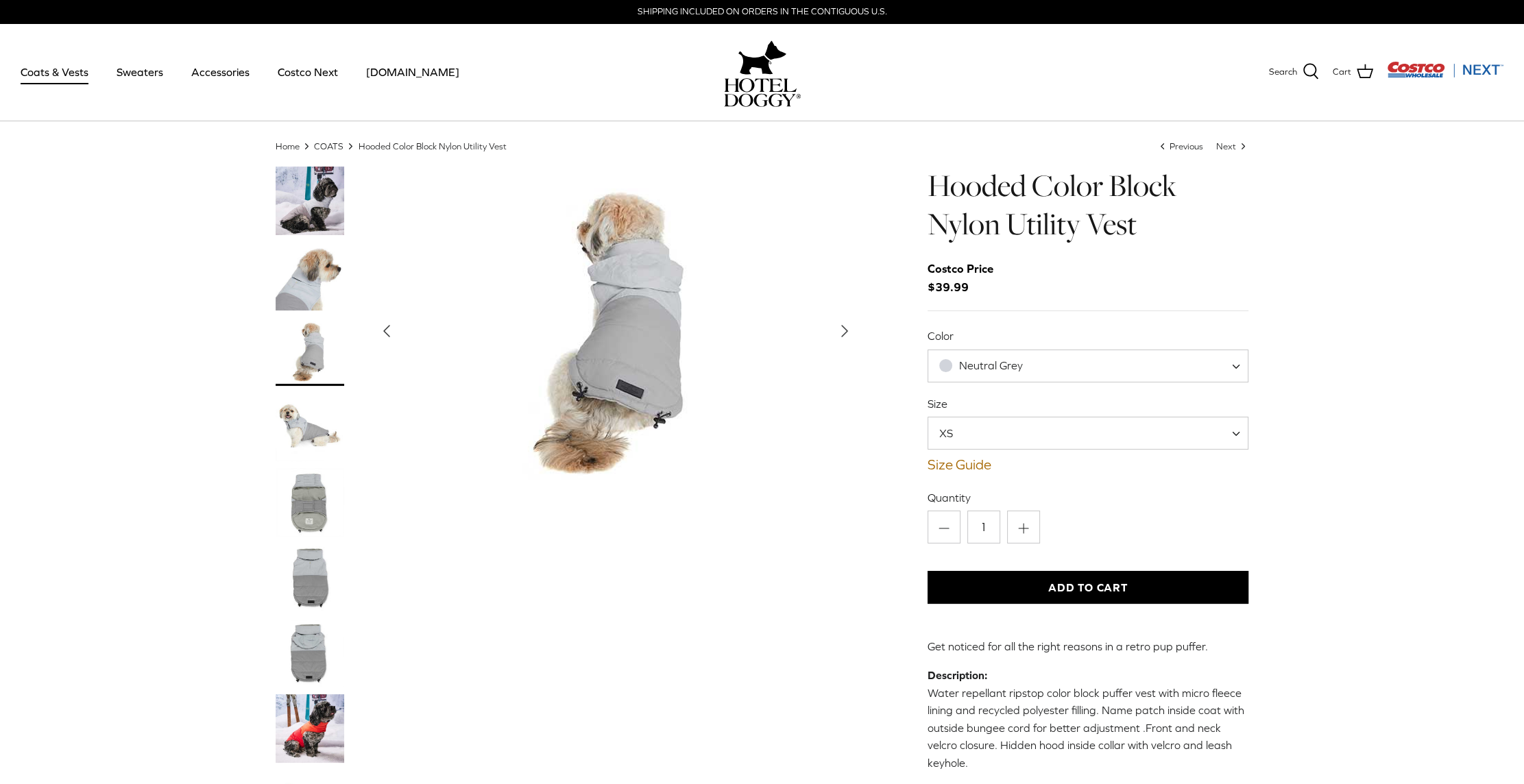
click at [312, 355] on img "Thumbnail Link" at bounding box center [310, 352] width 68 height 68
click at [301, 429] on img "Thumbnail Link" at bounding box center [310, 427] width 68 height 68
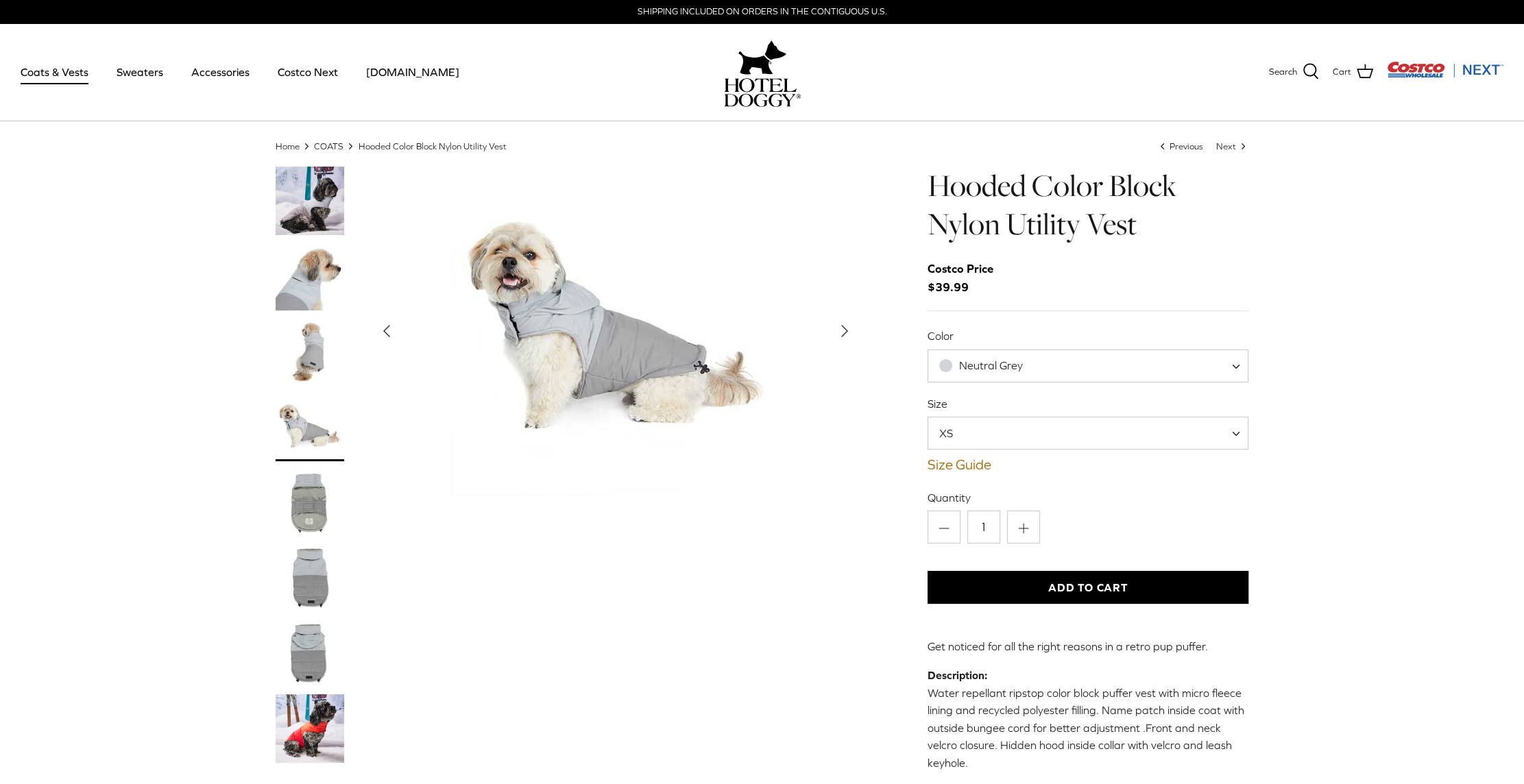
click at [307, 509] on img "Thumbnail Link" at bounding box center [310, 502] width 68 height 68
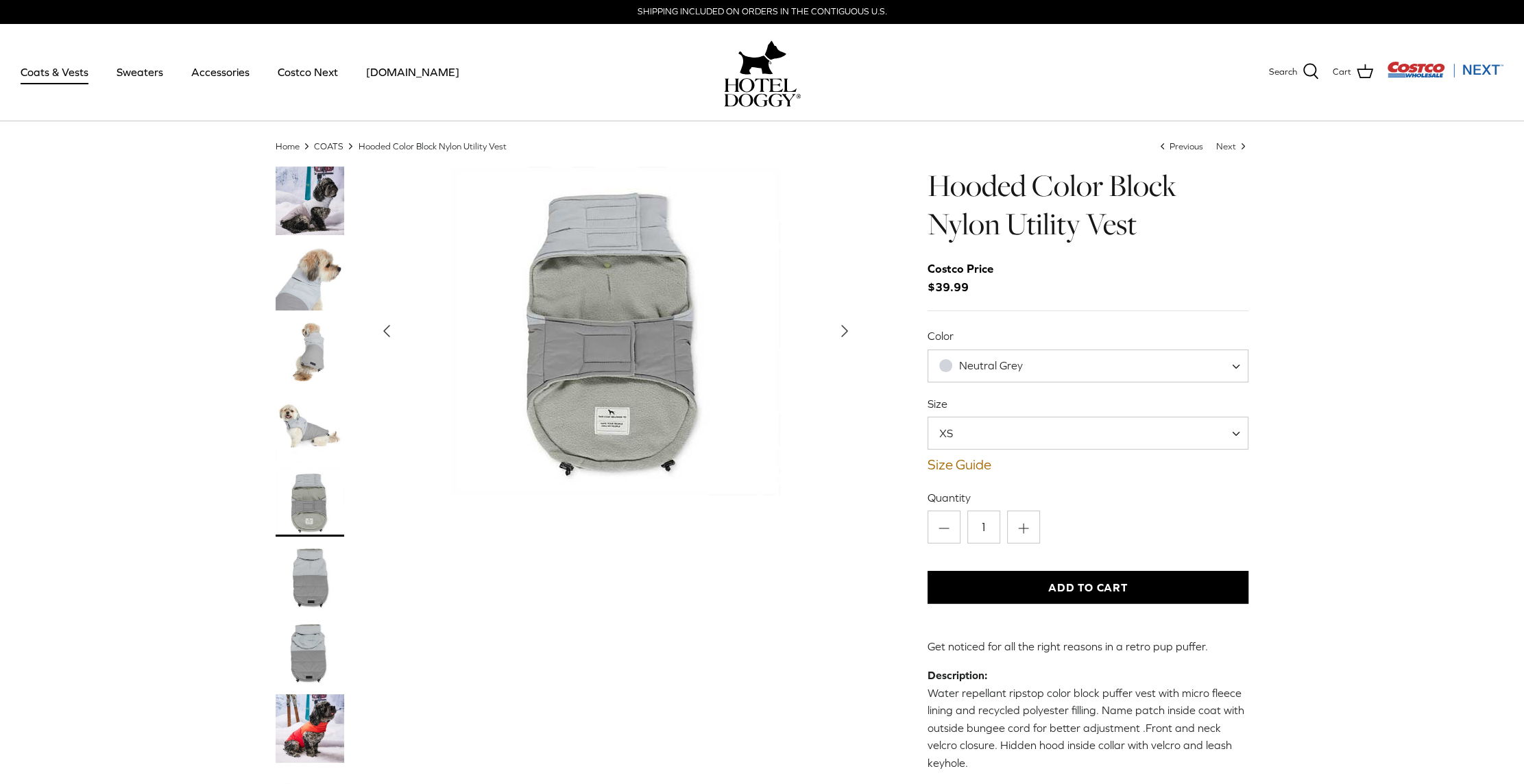
click at [309, 580] on img "Thumbnail Link" at bounding box center [310, 578] width 68 height 68
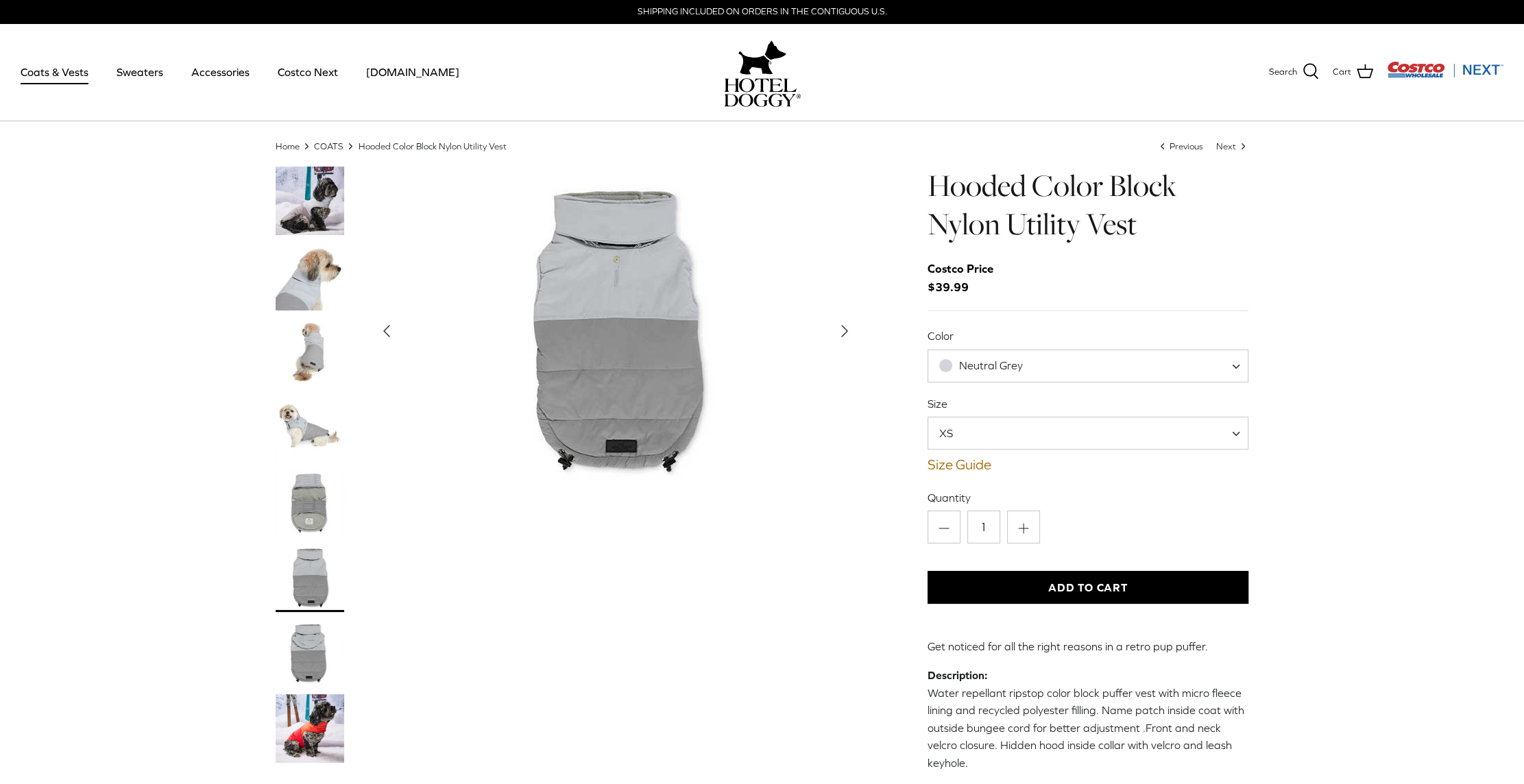
click at [306, 648] on img "Thumbnail Link" at bounding box center [310, 653] width 68 height 68
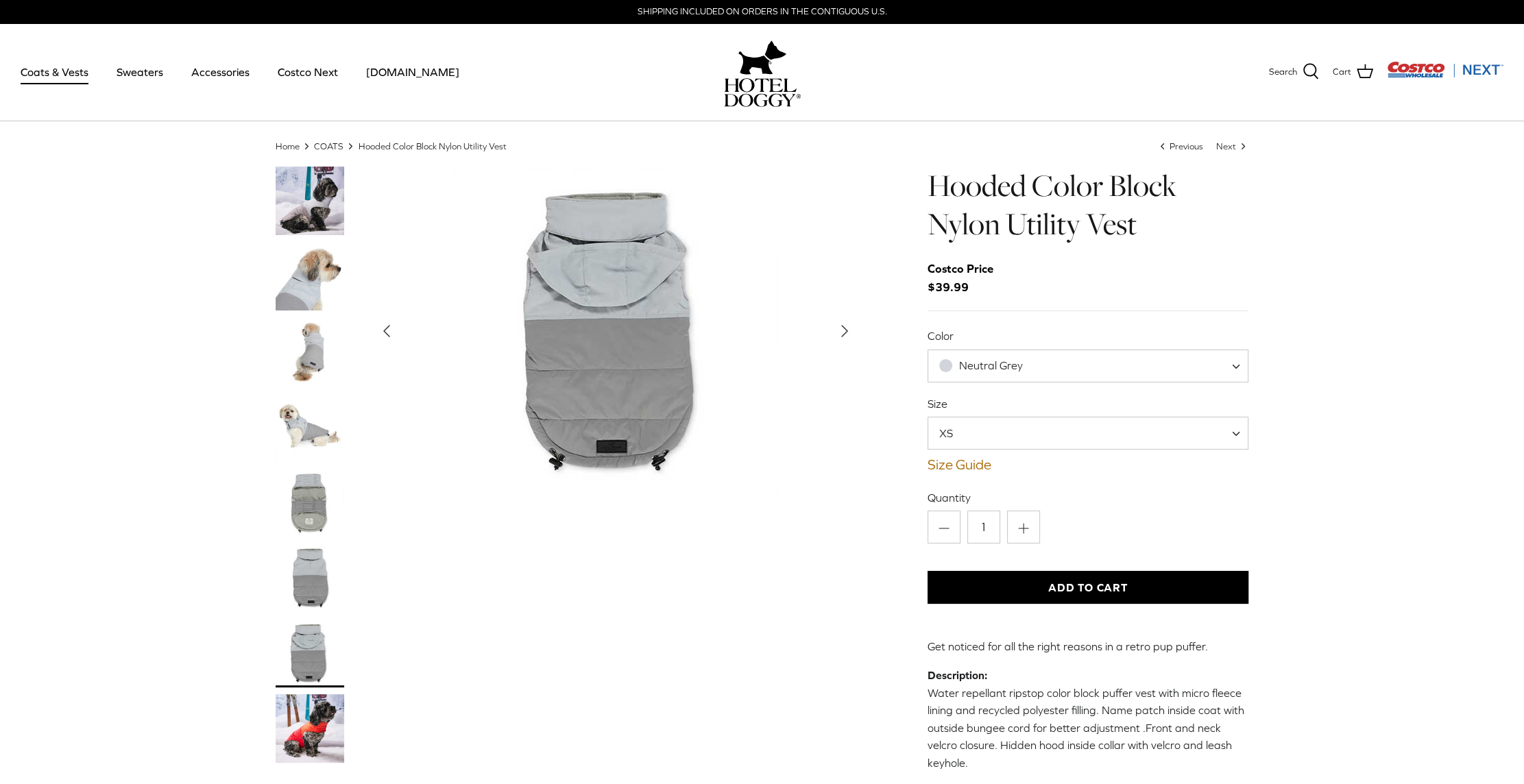
click at [313, 731] on img "Thumbnail Link" at bounding box center [310, 728] width 68 height 68
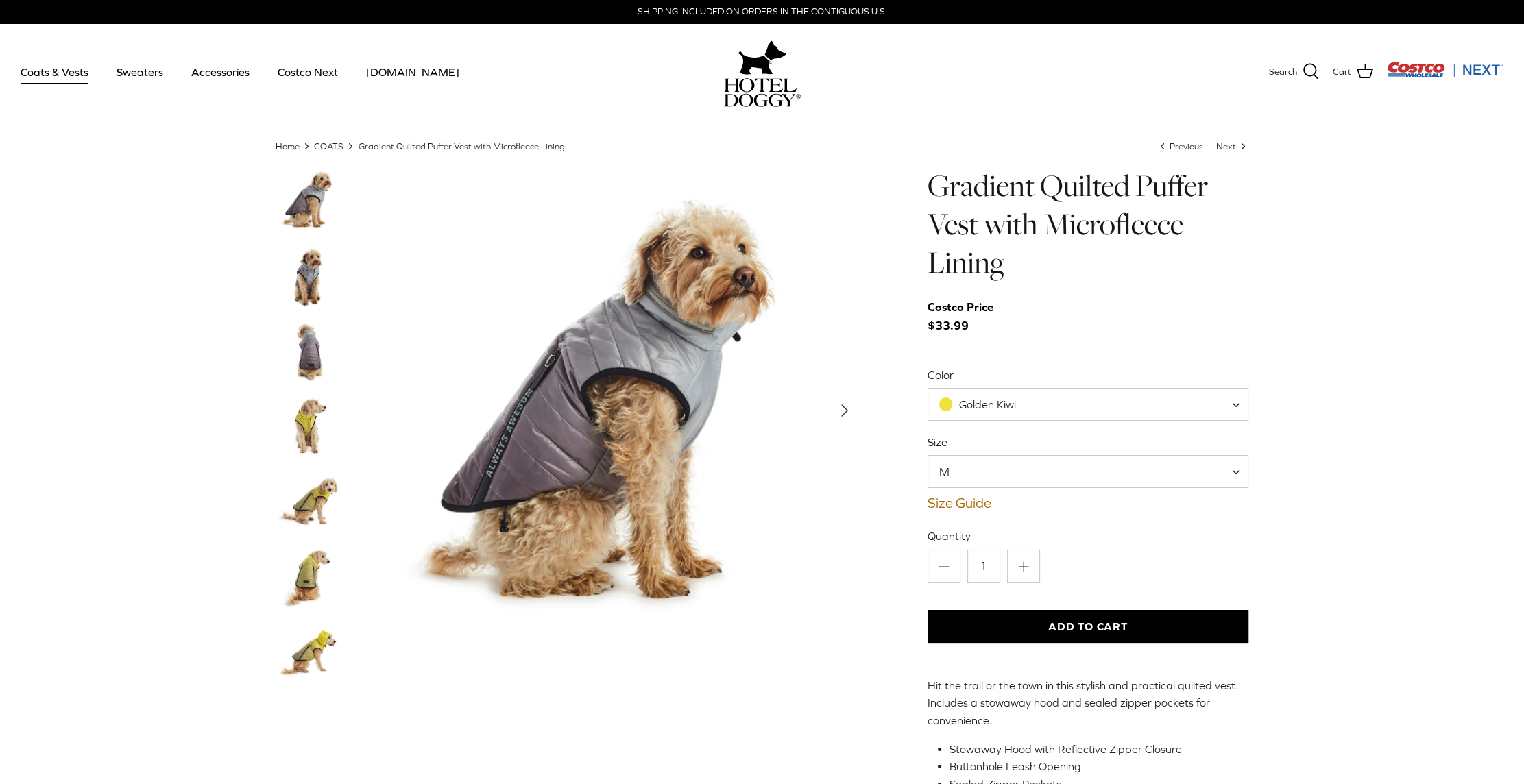
click at [301, 270] on img "Thumbnail Link" at bounding box center [310, 276] width 68 height 68
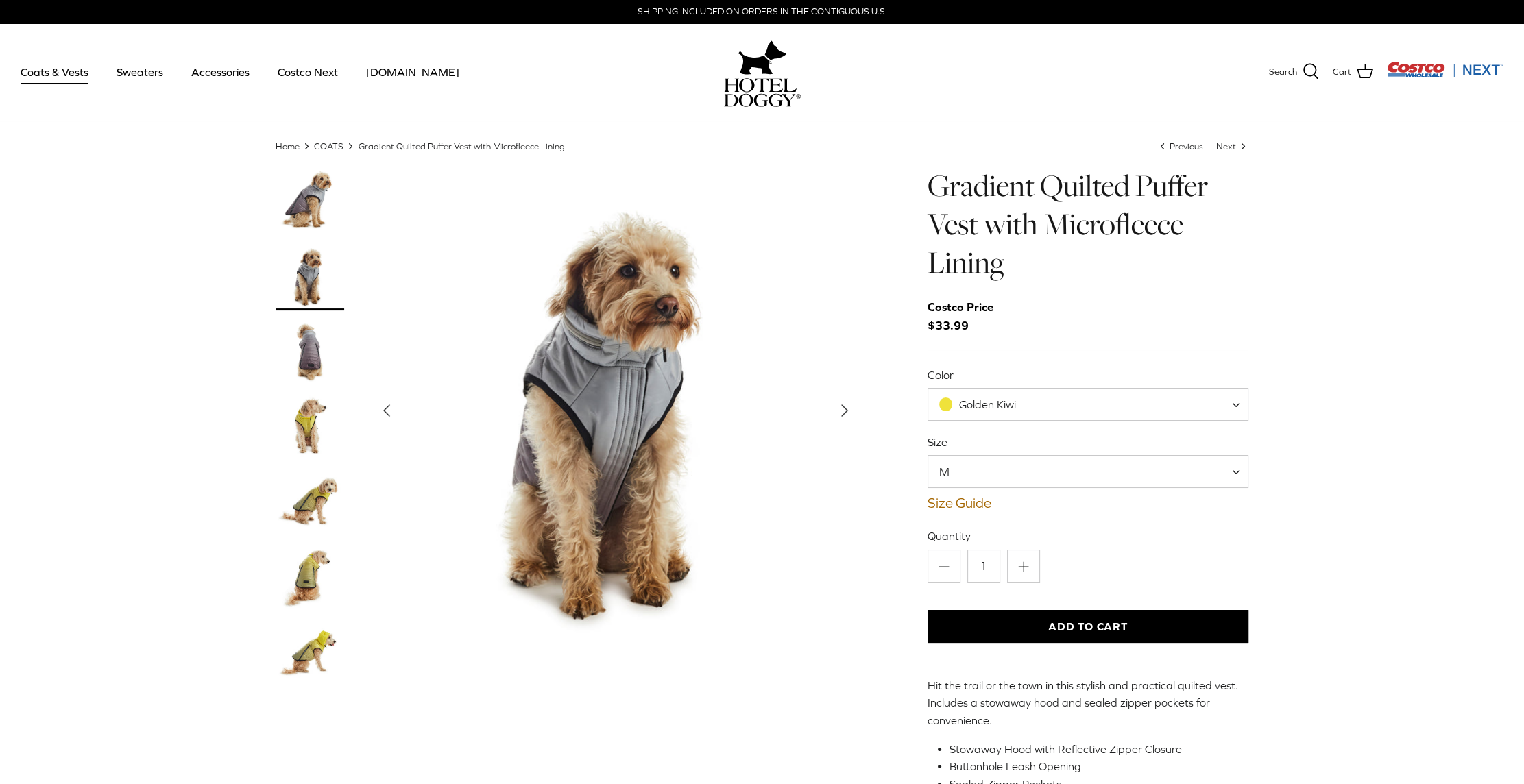
click at [311, 359] on img "Thumbnail Link" at bounding box center [310, 352] width 68 height 68
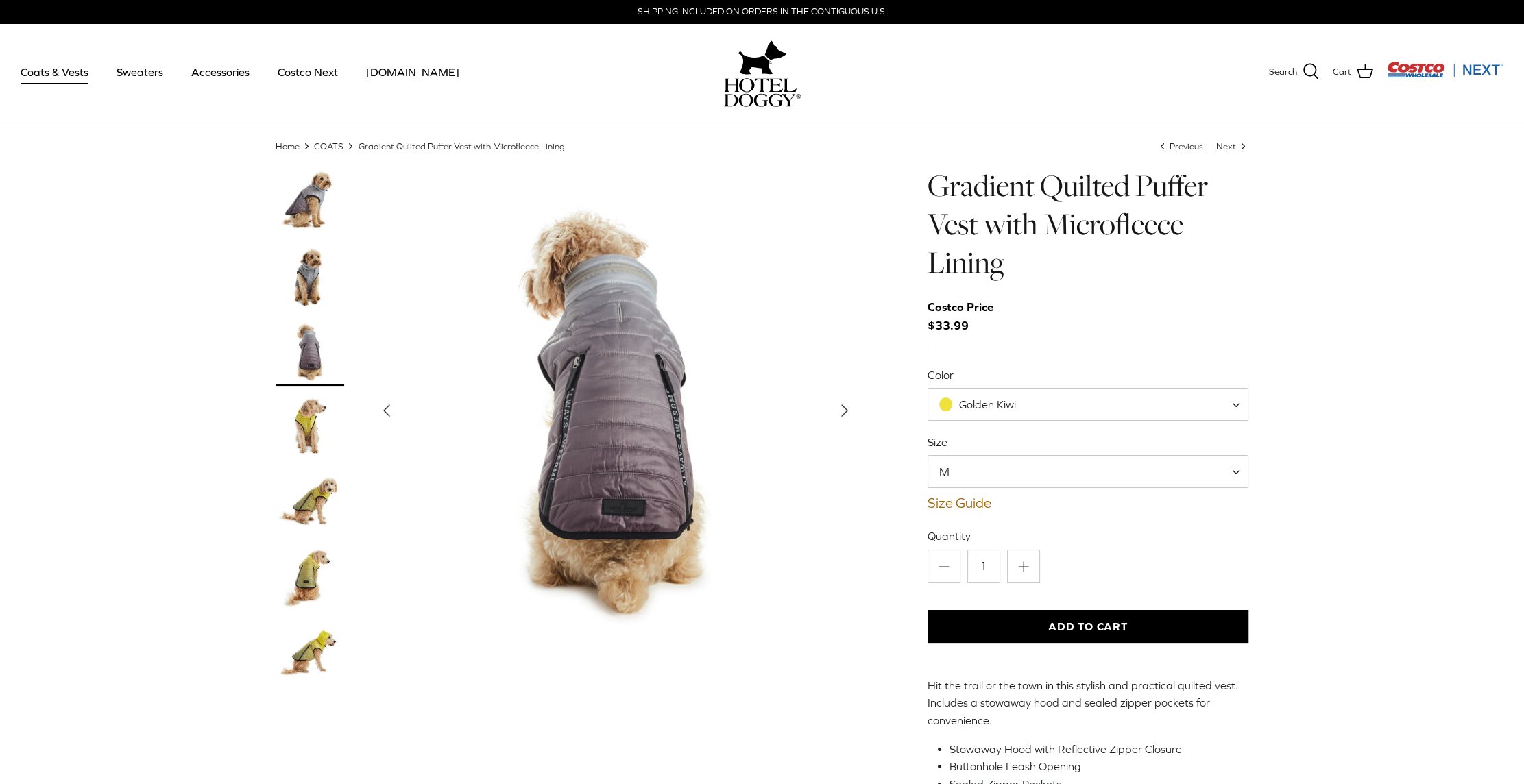
click at [298, 425] on img "Thumbnail Link" at bounding box center [310, 427] width 68 height 68
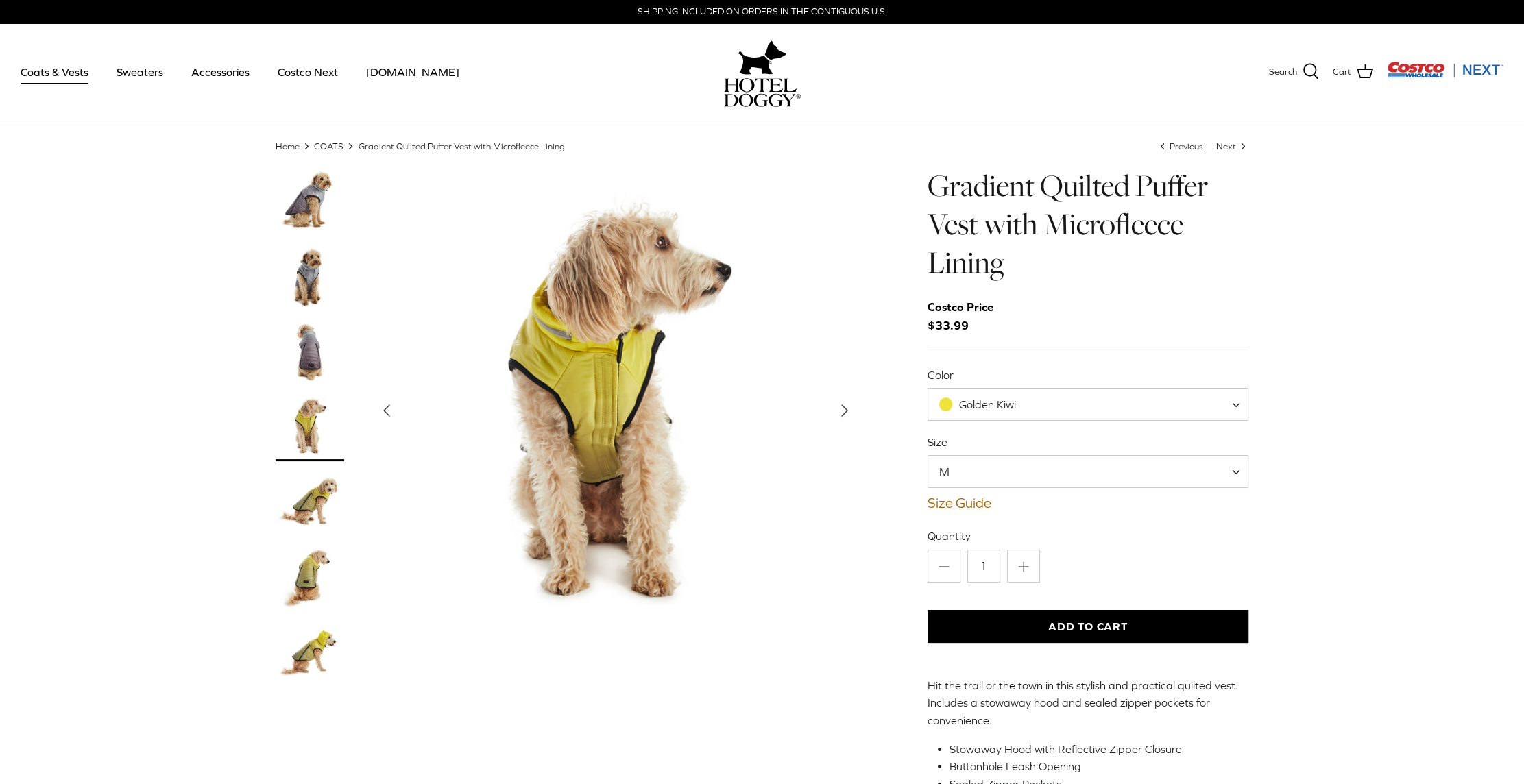
click at [318, 495] on img "Thumbnail Link" at bounding box center [310, 502] width 68 height 68
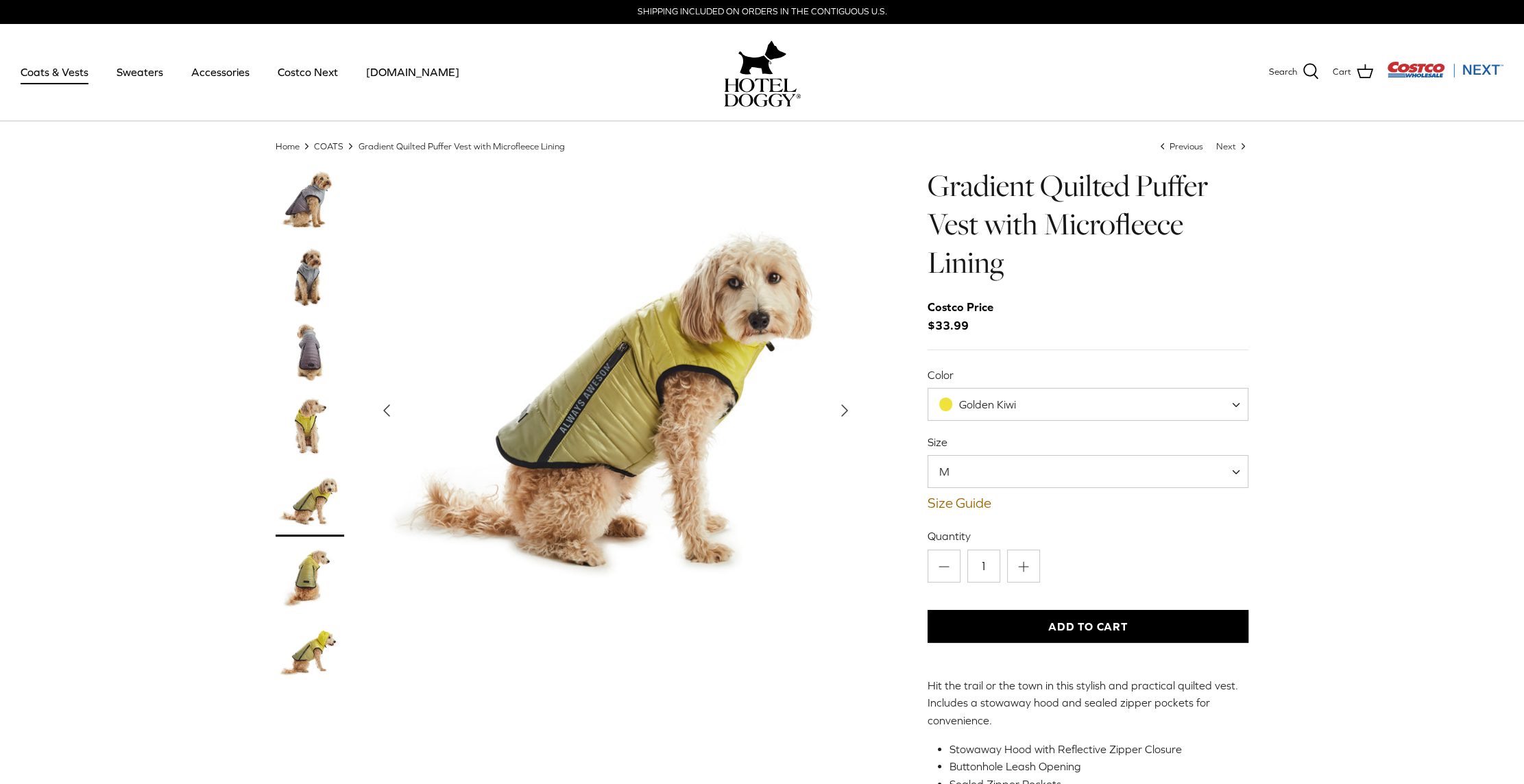
click at [311, 585] on img "Thumbnail Link" at bounding box center [310, 578] width 68 height 68
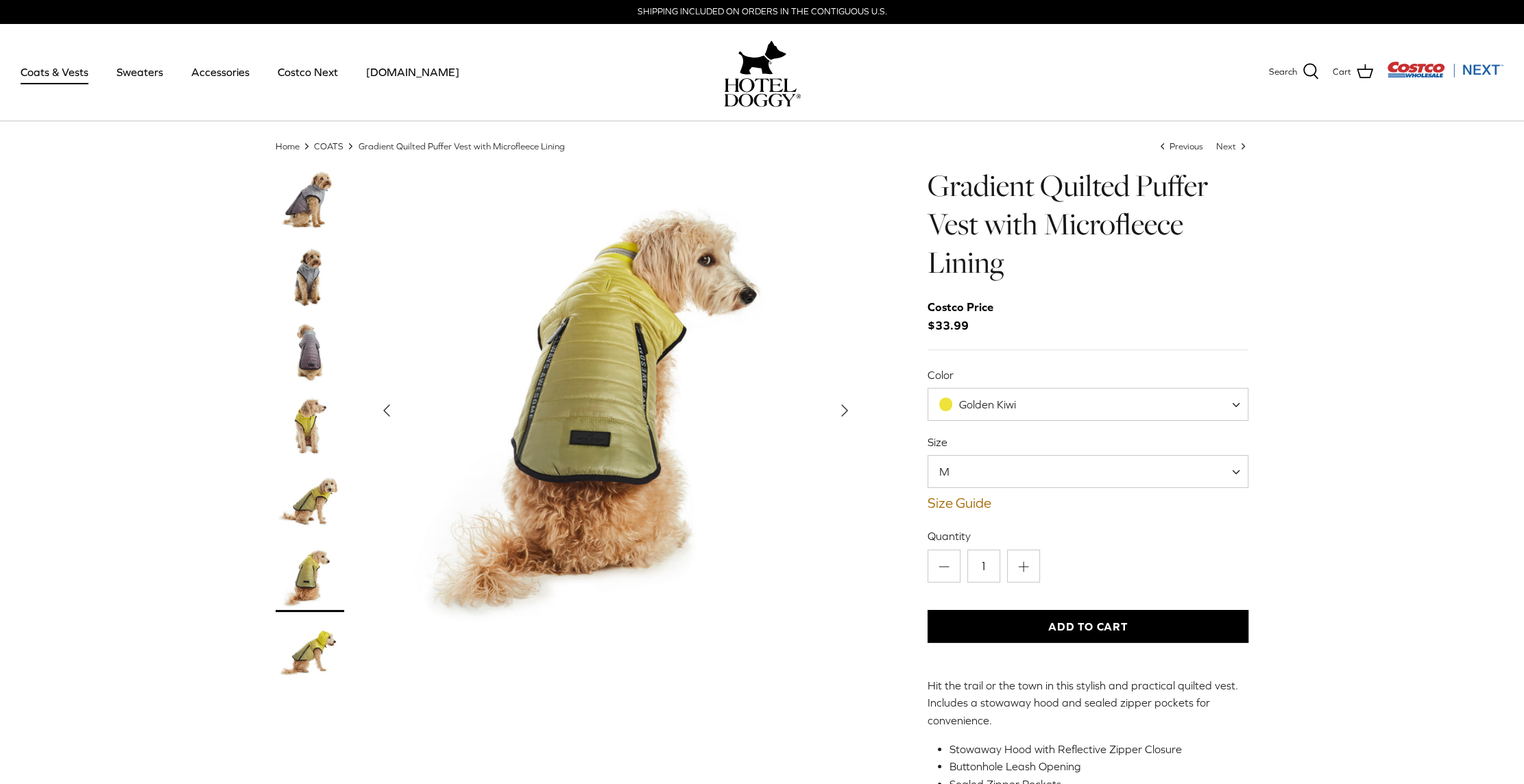
click at [312, 652] on img "Thumbnail Link" at bounding box center [310, 653] width 68 height 68
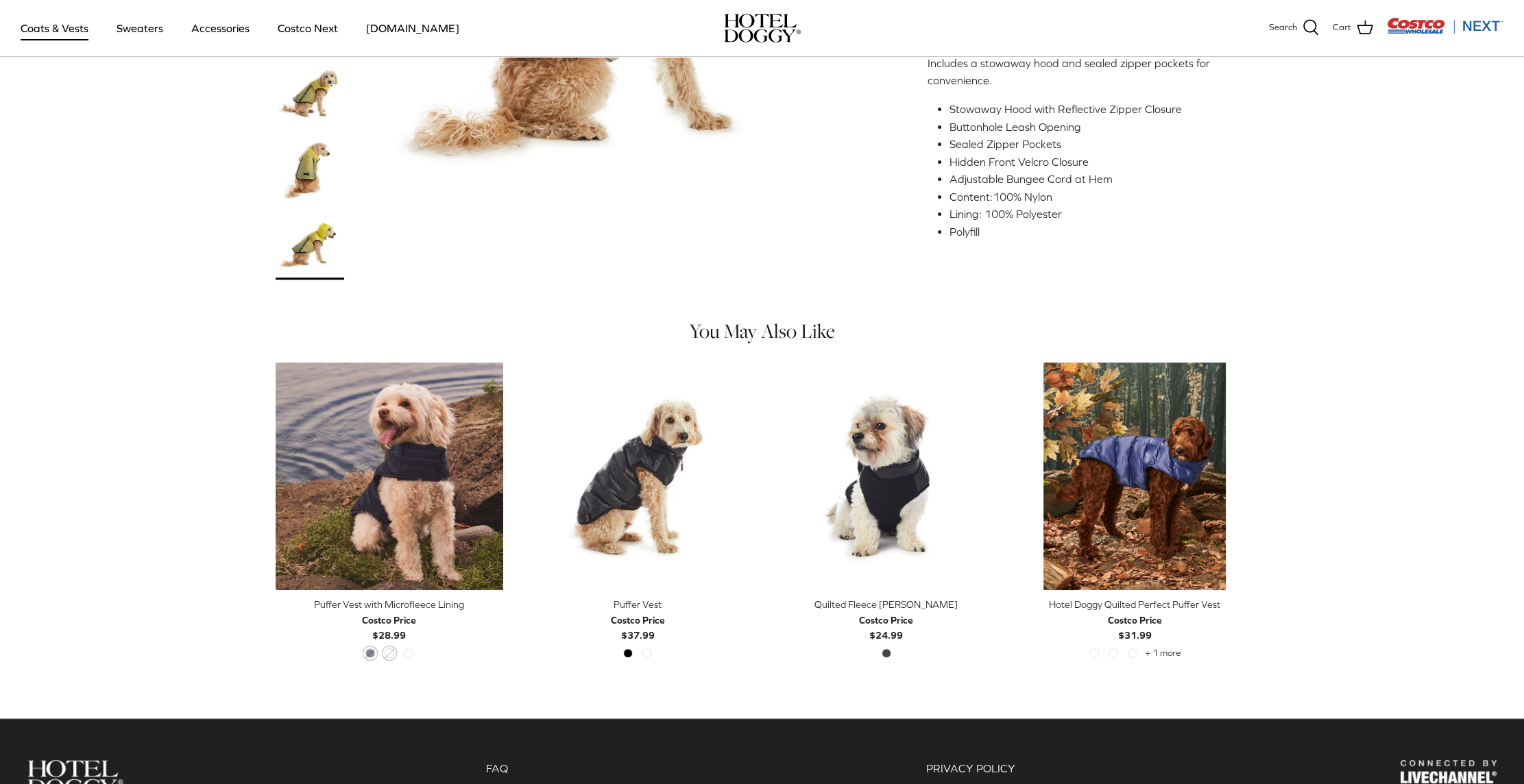
scroll to position [342, 0]
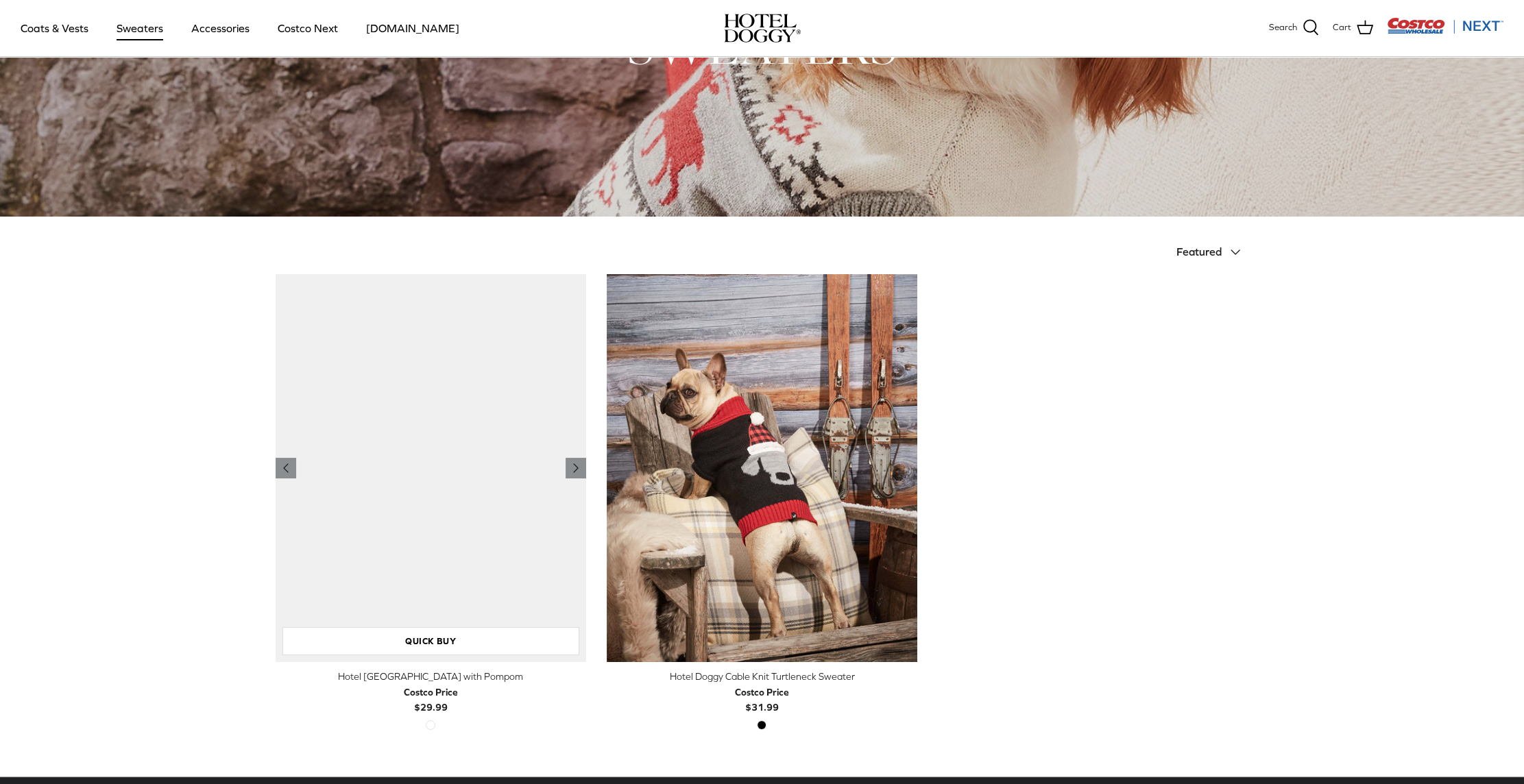
scroll to position [274, 0]
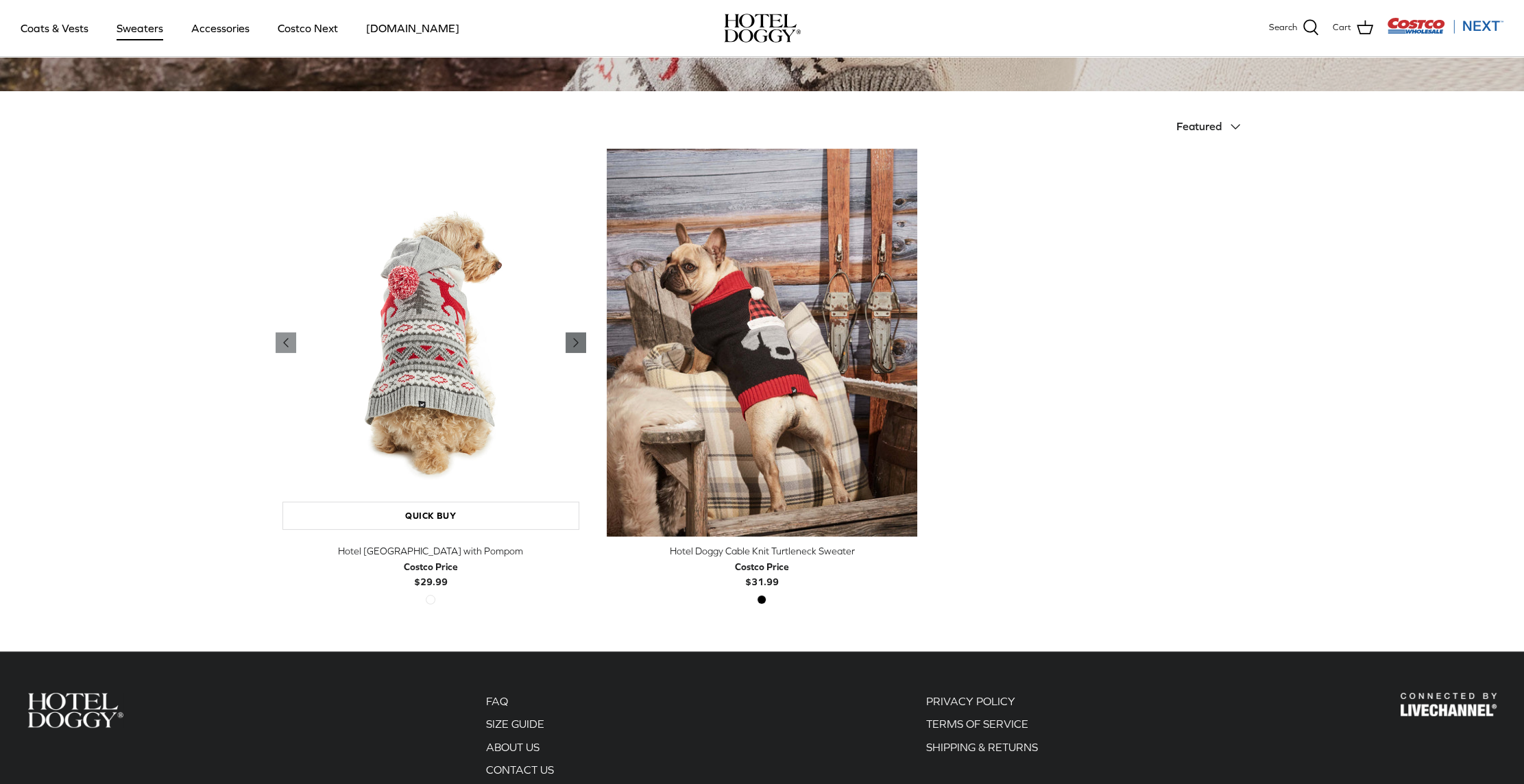
click at [569, 340] on icon "Right" at bounding box center [575, 342] width 16 height 16
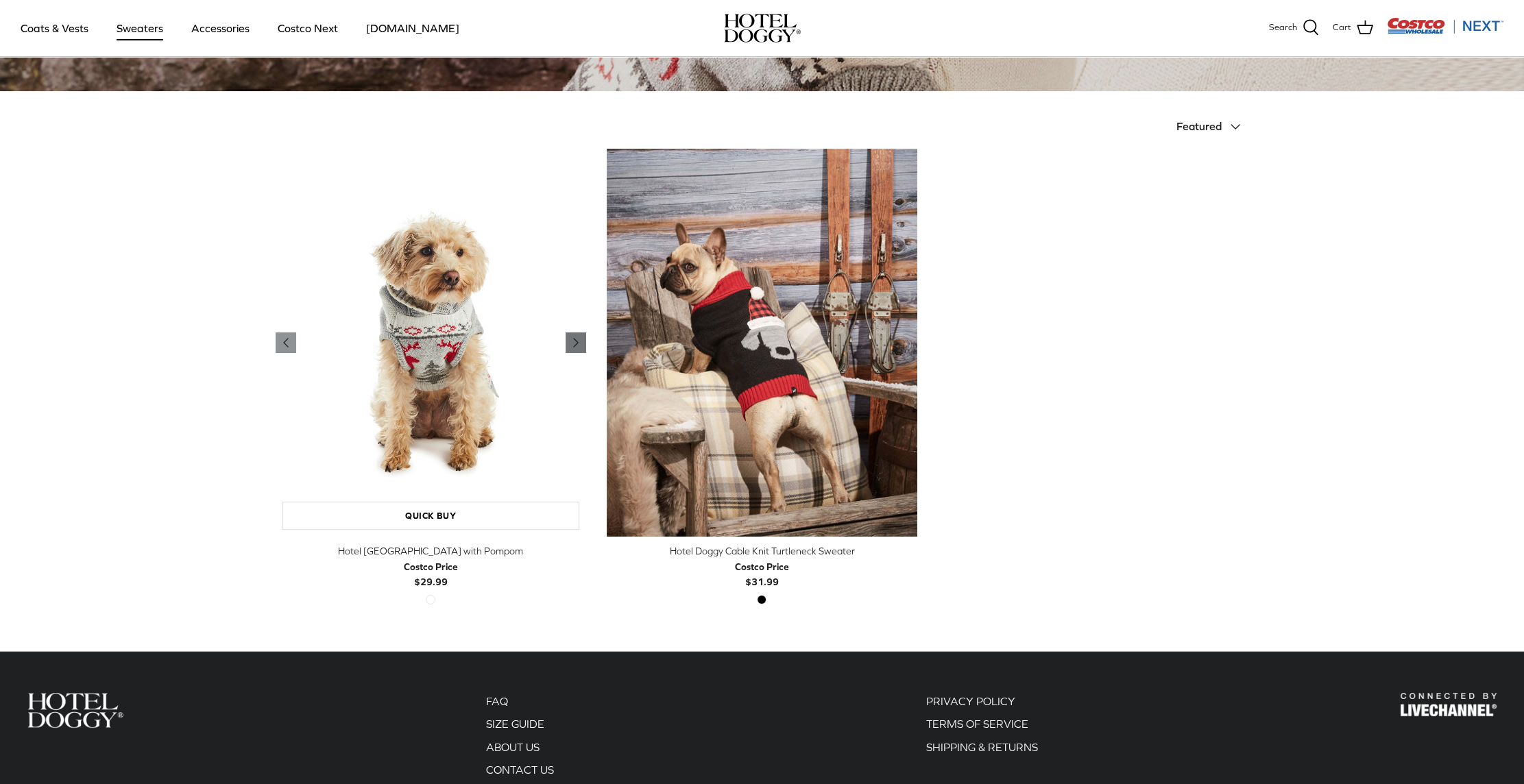
click at [569, 340] on icon "Right" at bounding box center [575, 342] width 16 height 16
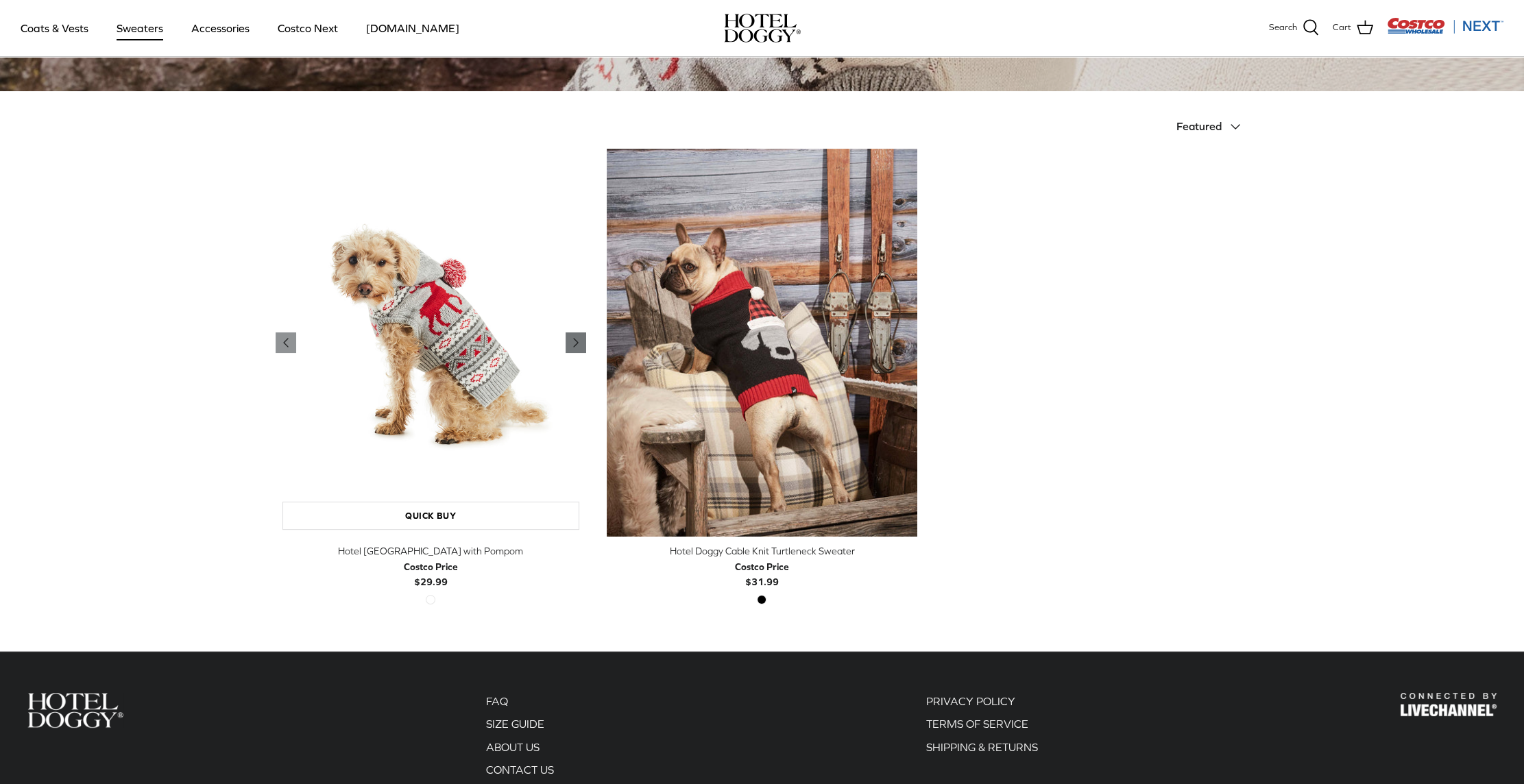
click at [569, 340] on icon "Right" at bounding box center [575, 342] width 16 height 16
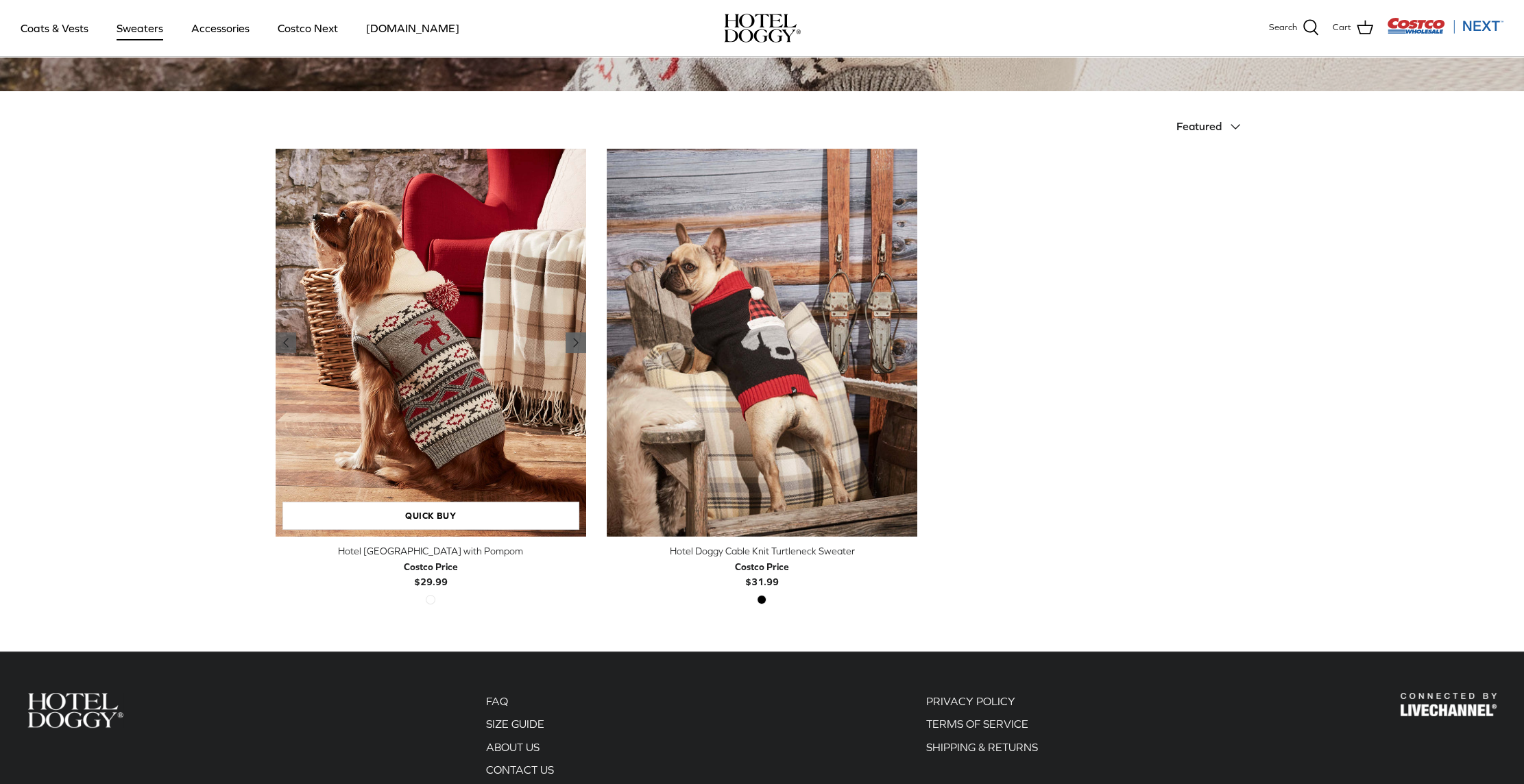
click at [569, 340] on icon "Right" at bounding box center [575, 342] width 16 height 16
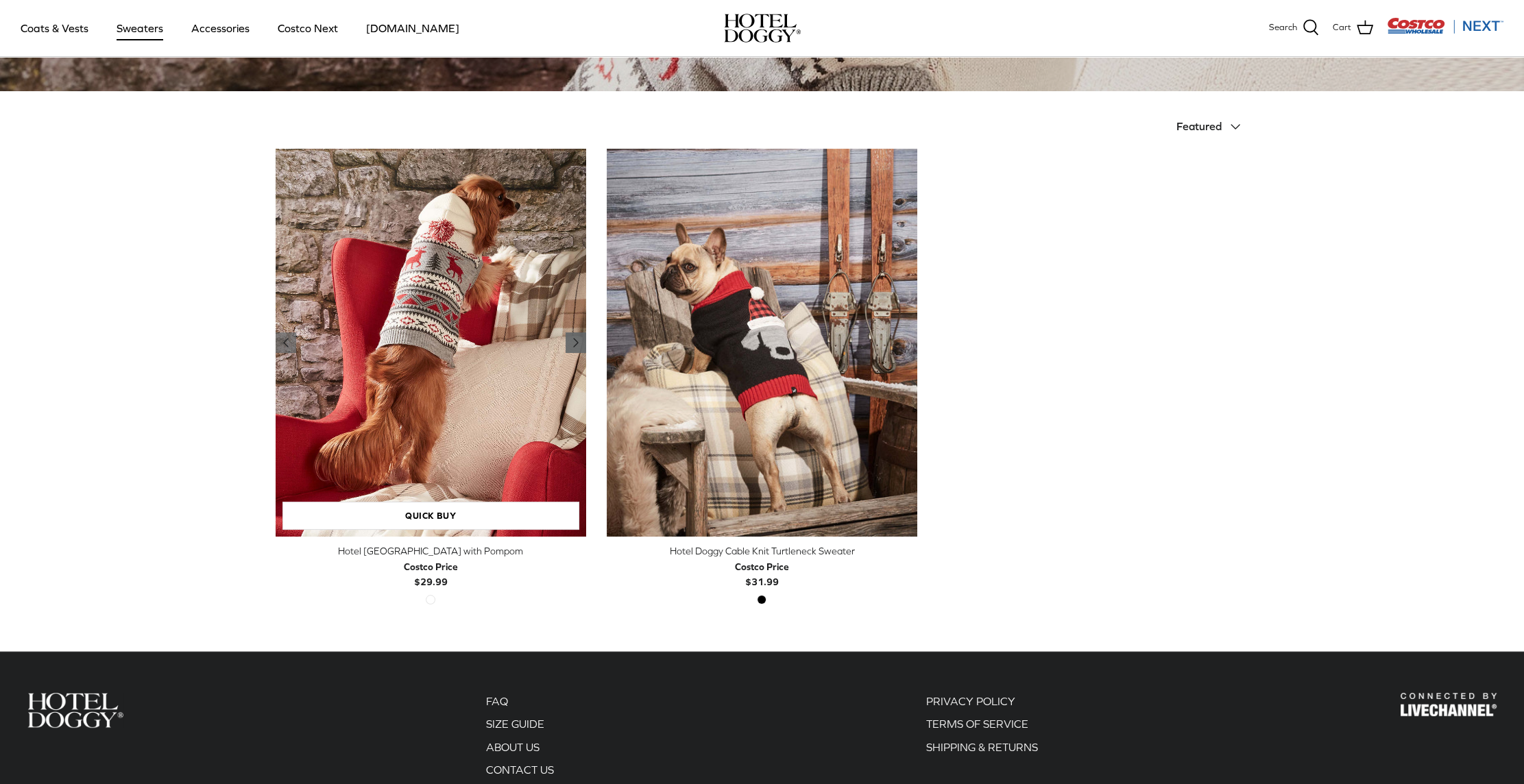
click at [569, 340] on icon "Right" at bounding box center [575, 342] width 16 height 16
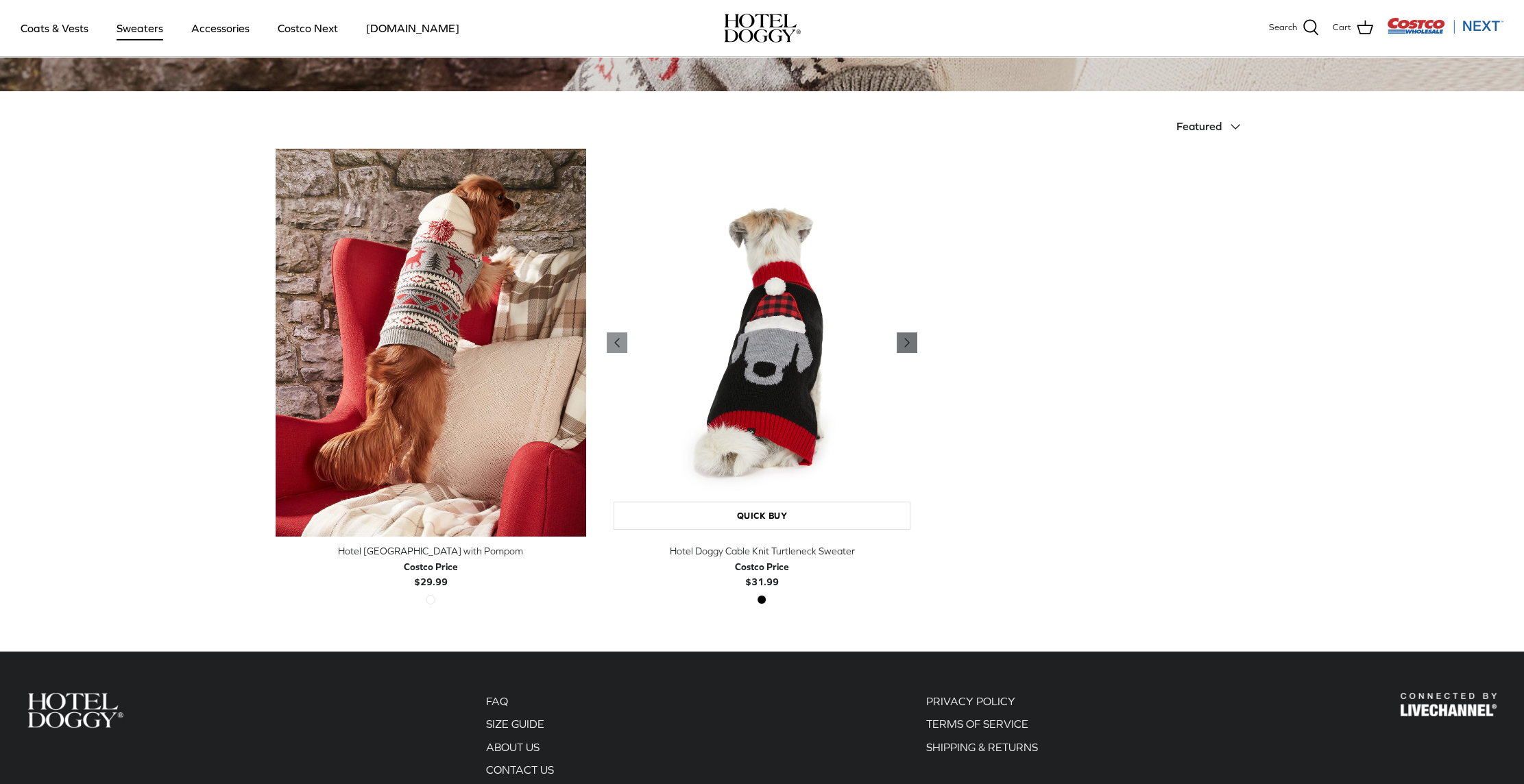
click at [908, 341] on polyline "Previous" at bounding box center [907, 342] width 4 height 9
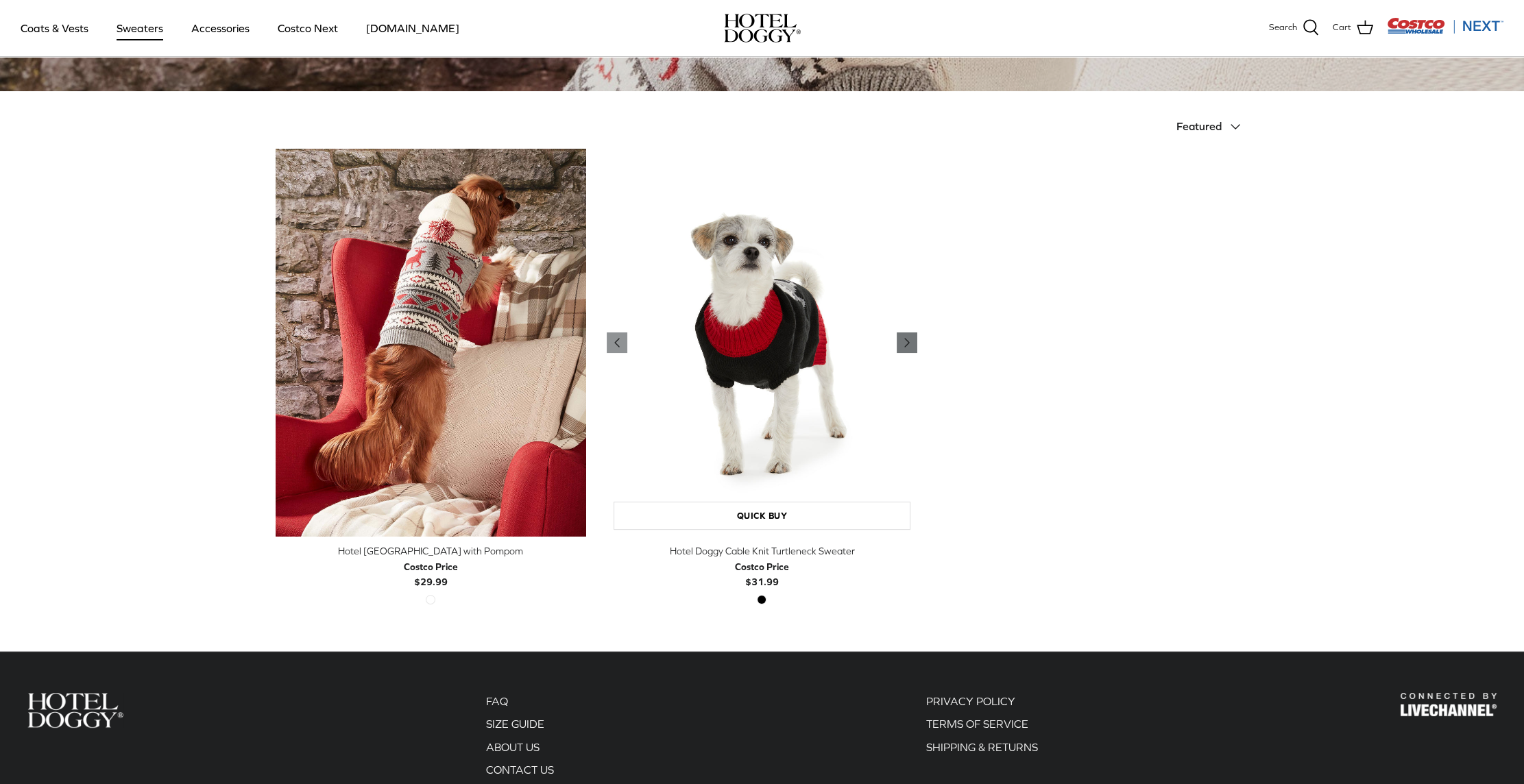
click at [908, 341] on polyline "Previous" at bounding box center [907, 342] width 4 height 9
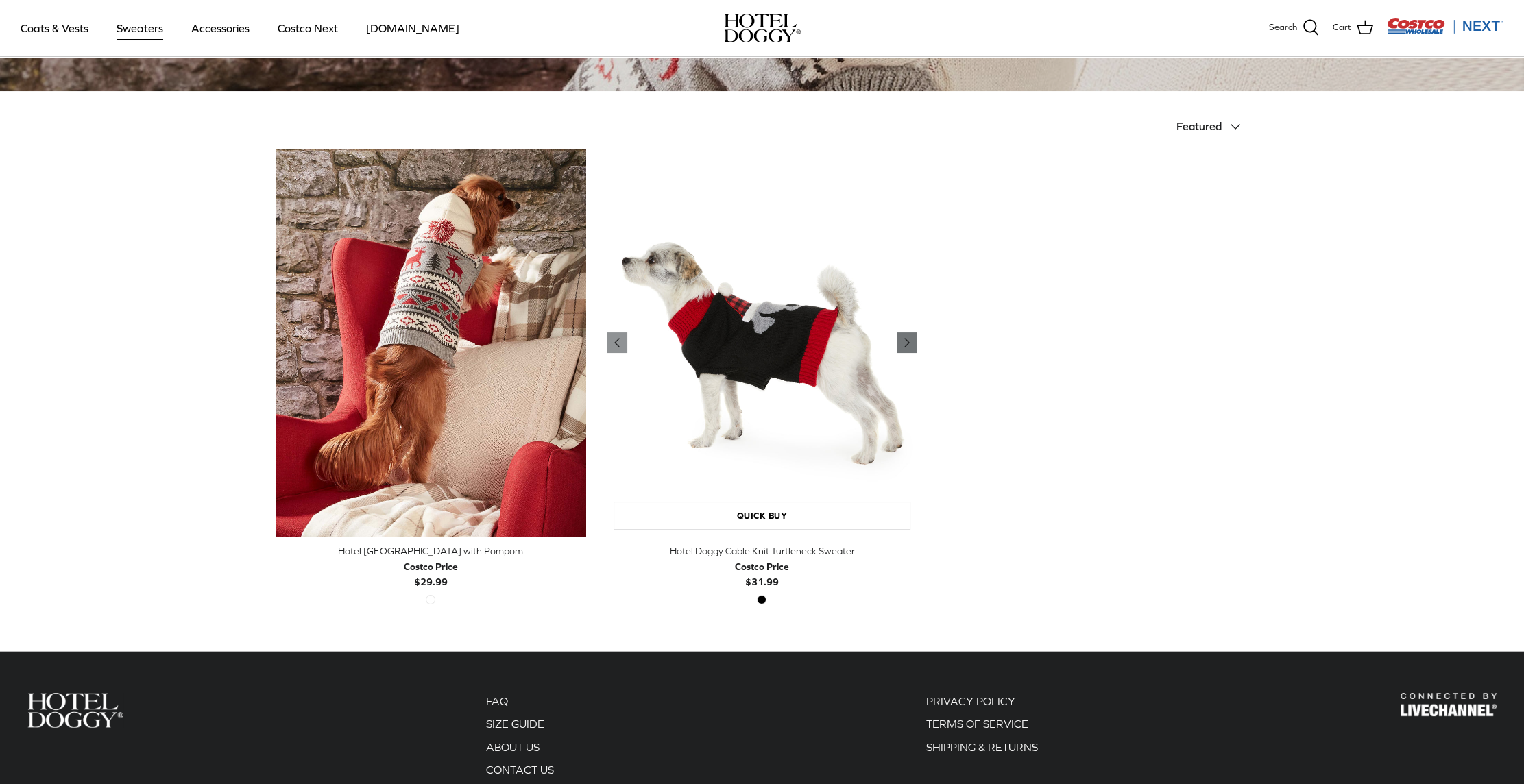
click at [908, 341] on polyline "Previous" at bounding box center [907, 342] width 4 height 9
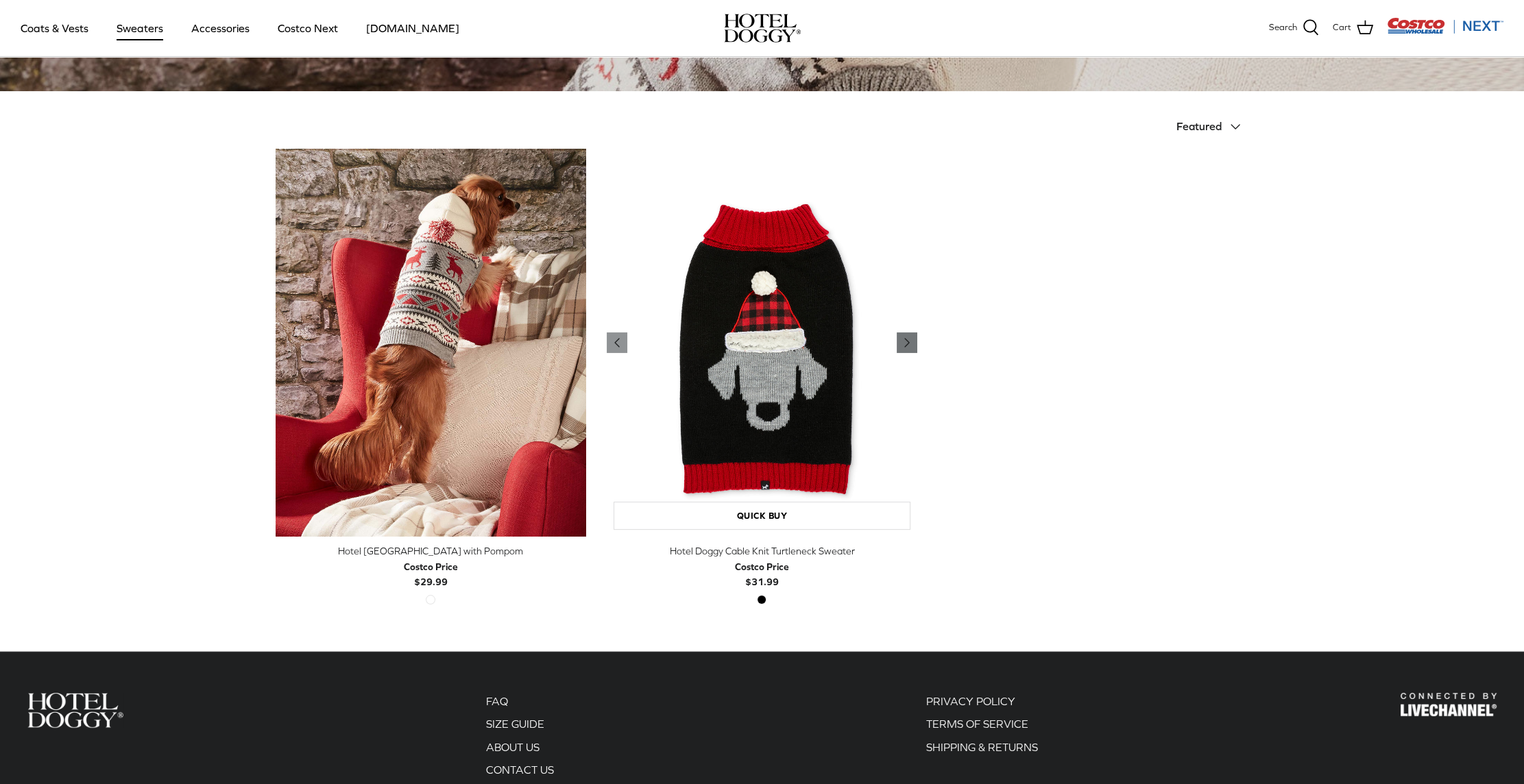
click at [907, 341] on polyline "Previous" at bounding box center [907, 342] width 4 height 9
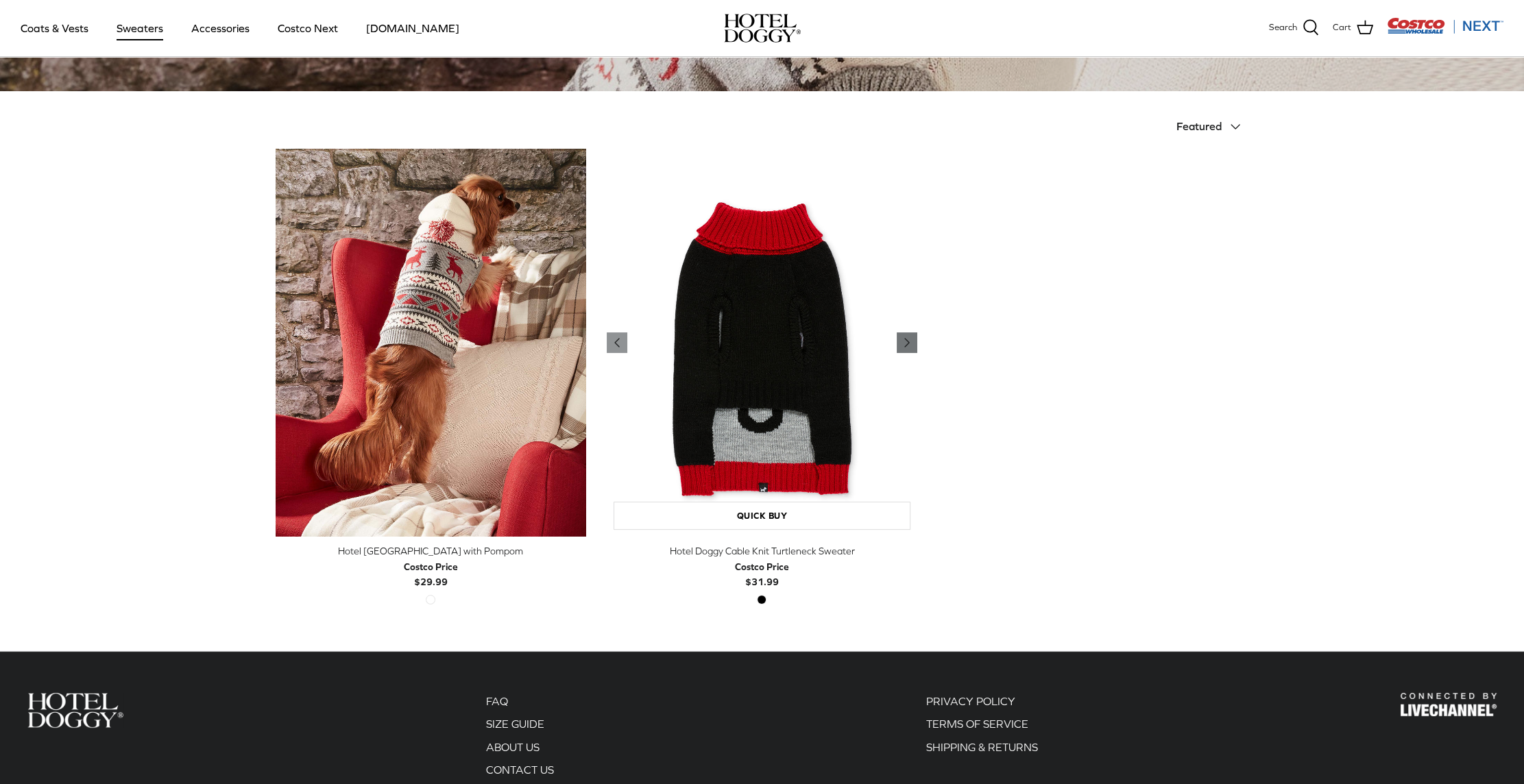
click at [907, 341] on polyline "Previous" at bounding box center [907, 342] width 4 height 9
click at [211, 27] on link "Accessories" at bounding box center [220, 28] width 83 height 46
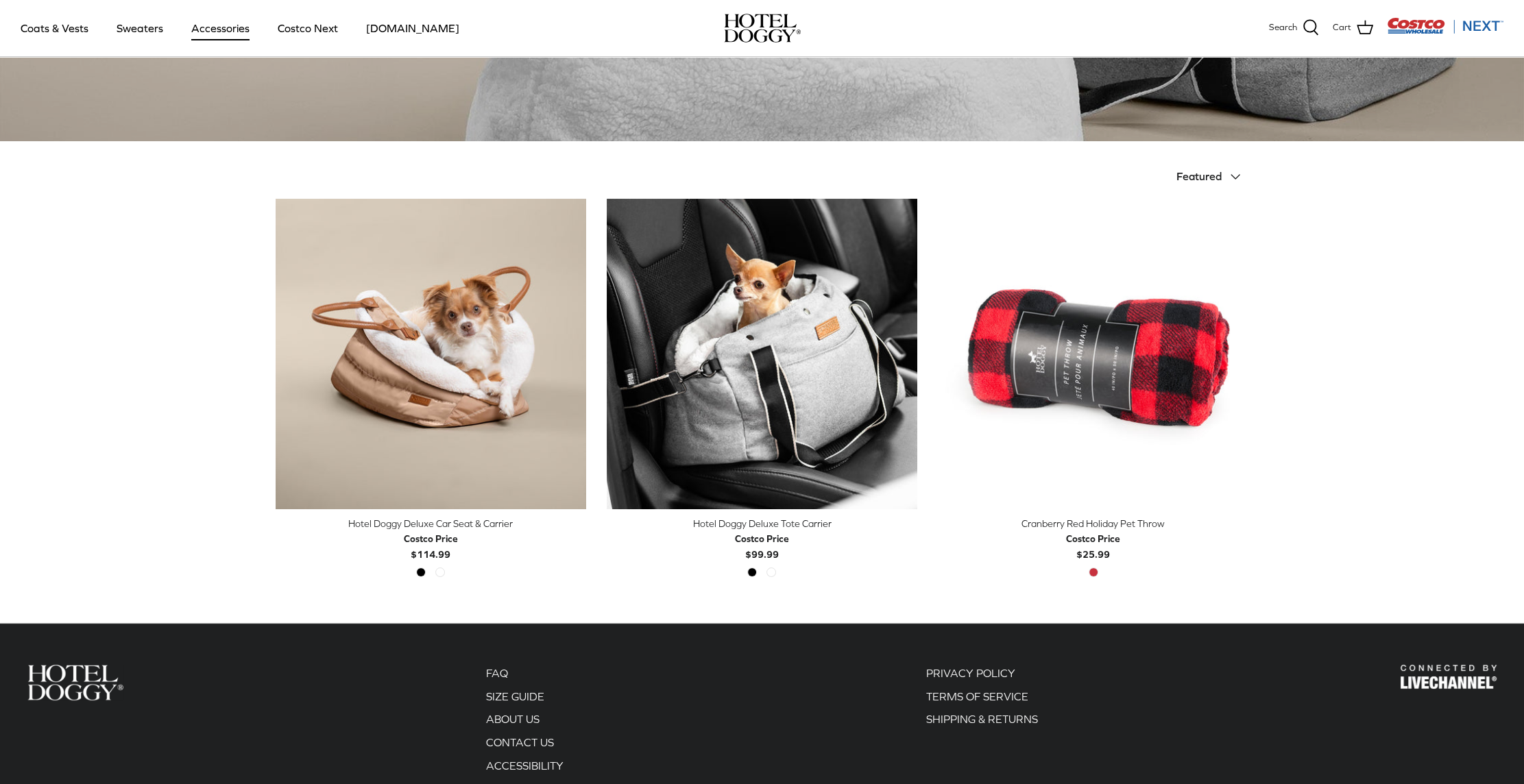
scroll to position [274, 0]
